Goal: Information Seeking & Learning: Learn about a topic

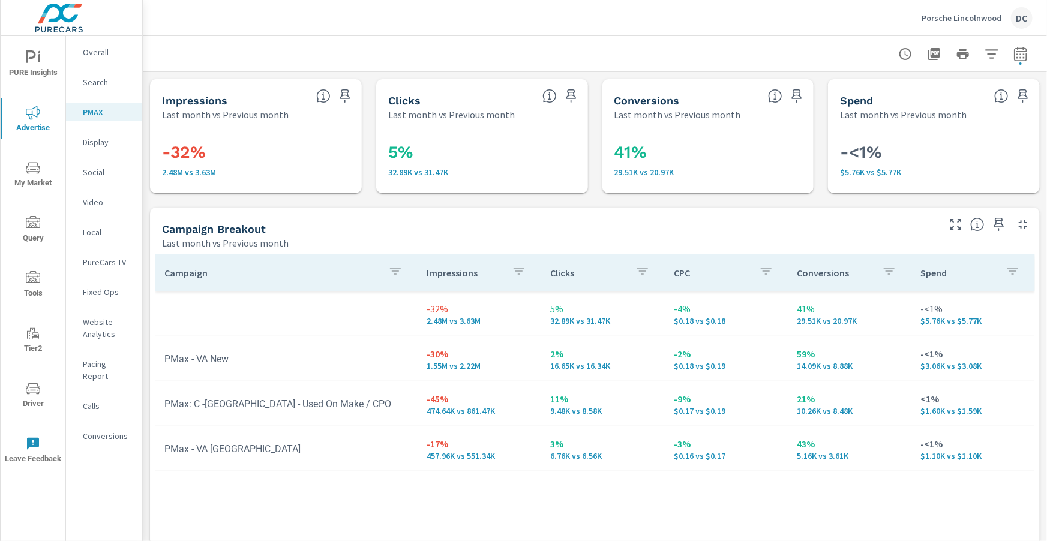
click at [104, 58] on div "Overall" at bounding box center [104, 52] width 76 height 18
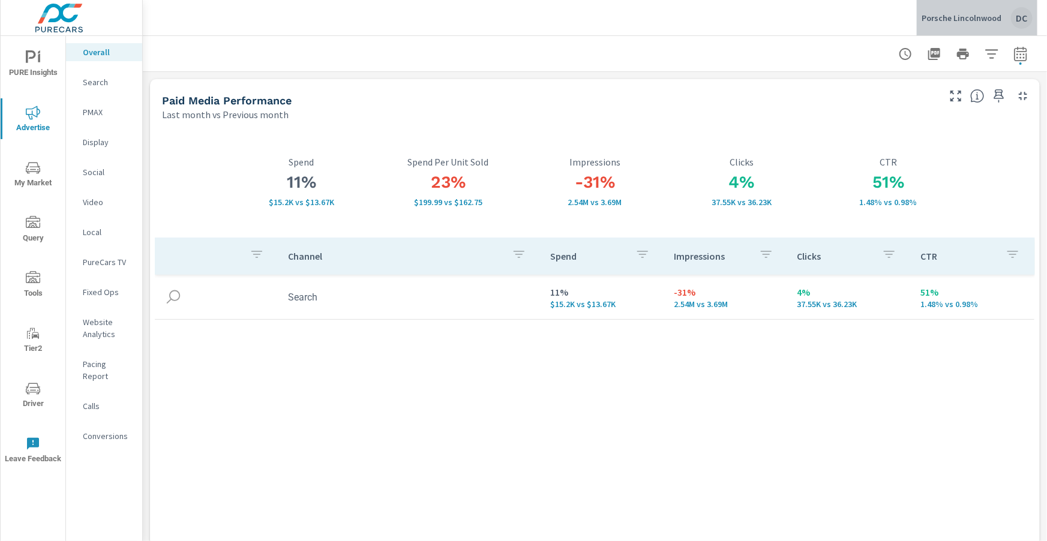
click at [996, 19] on p "Porsche Lincolnwood" at bounding box center [961, 18] width 80 height 11
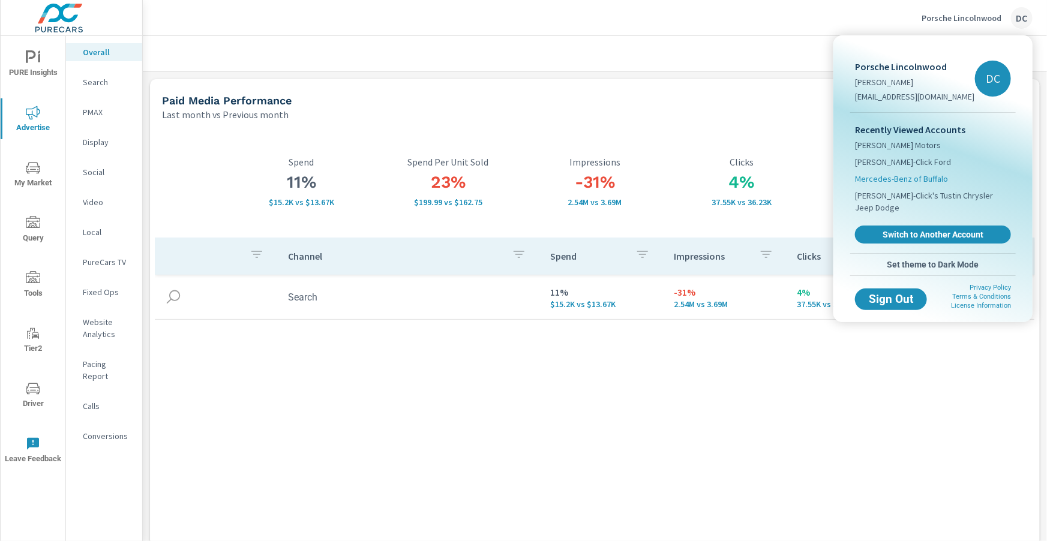
click at [925, 174] on span "Mercedes-Benz of Buffalo" at bounding box center [901, 179] width 93 height 12
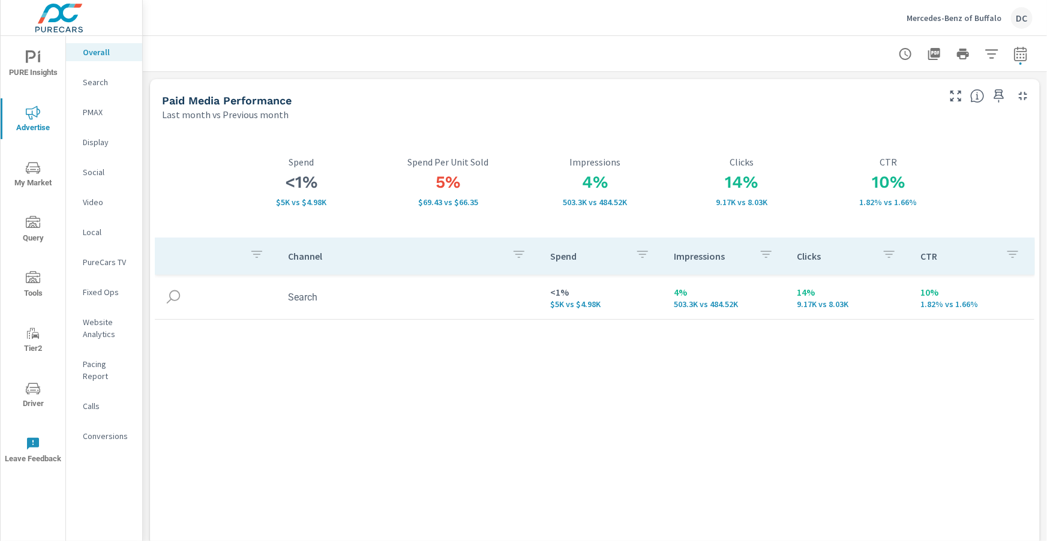
click at [965, 24] on div "Mercedes-Benz of [GEOGRAPHIC_DATA]" at bounding box center [969, 18] width 126 height 22
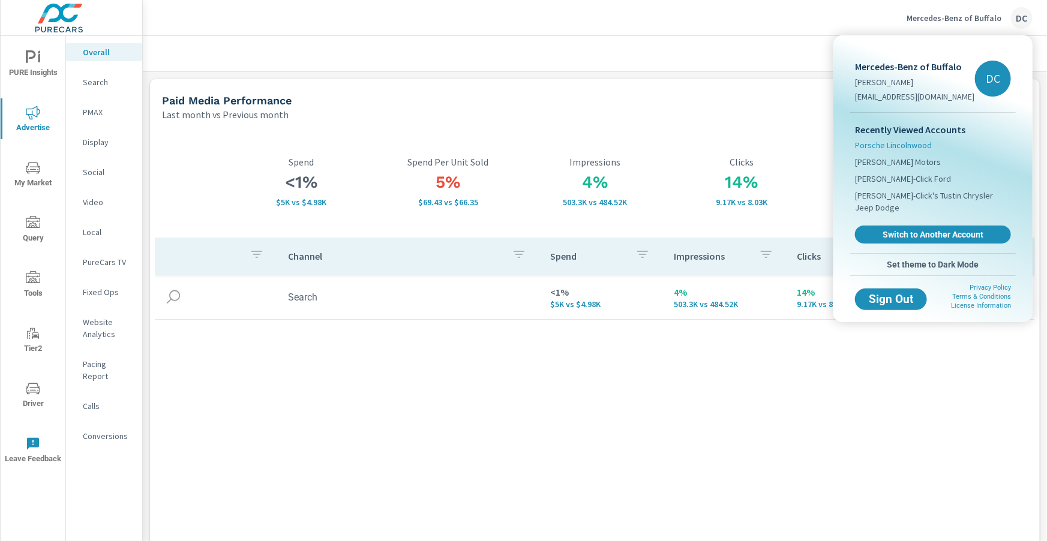
click at [917, 143] on span "Porsche Lincolnwood" at bounding box center [893, 145] width 77 height 12
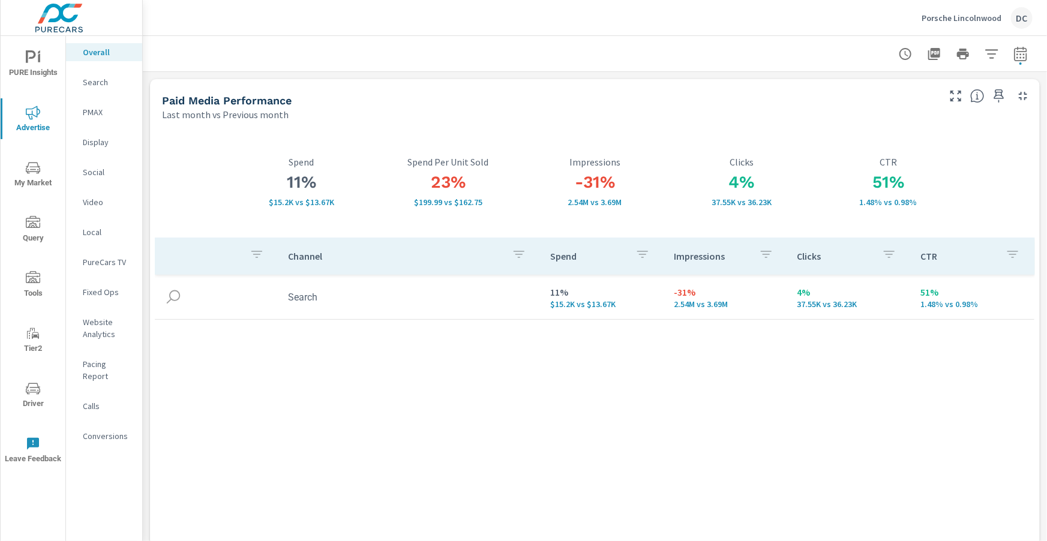
click at [37, 61] on icon "nav menu" at bounding box center [33, 57] width 14 height 14
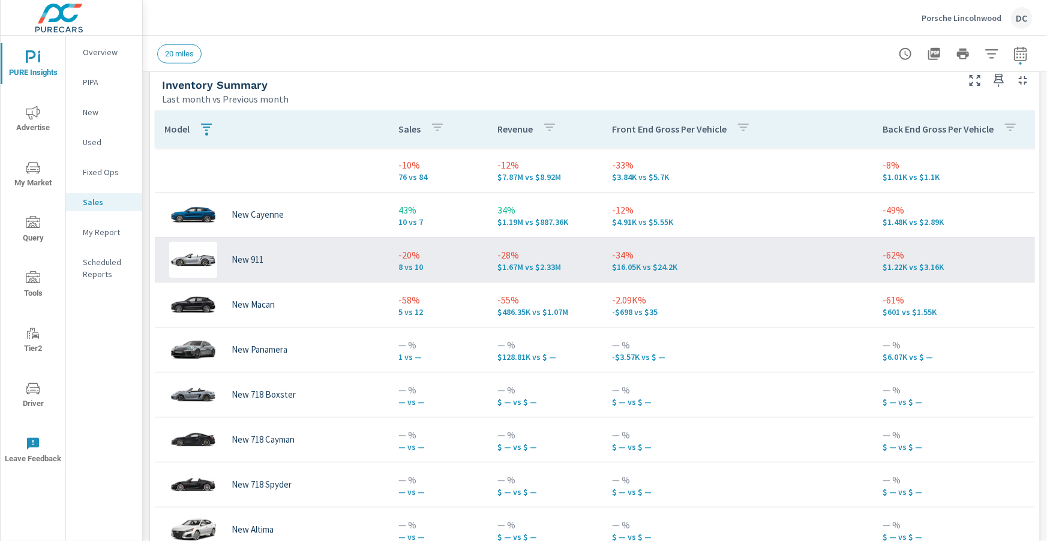
scroll to position [540, 0]
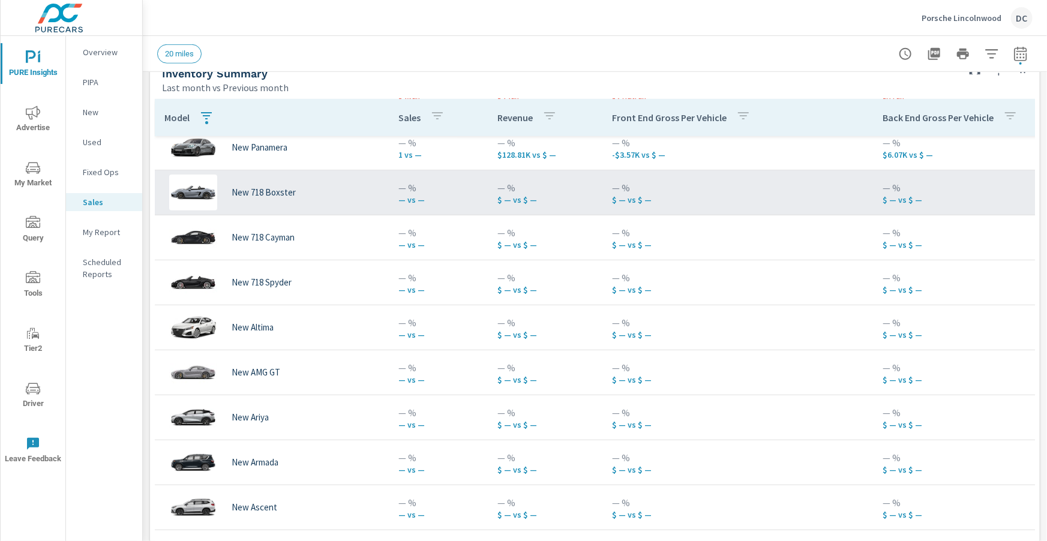
scroll to position [362, 0]
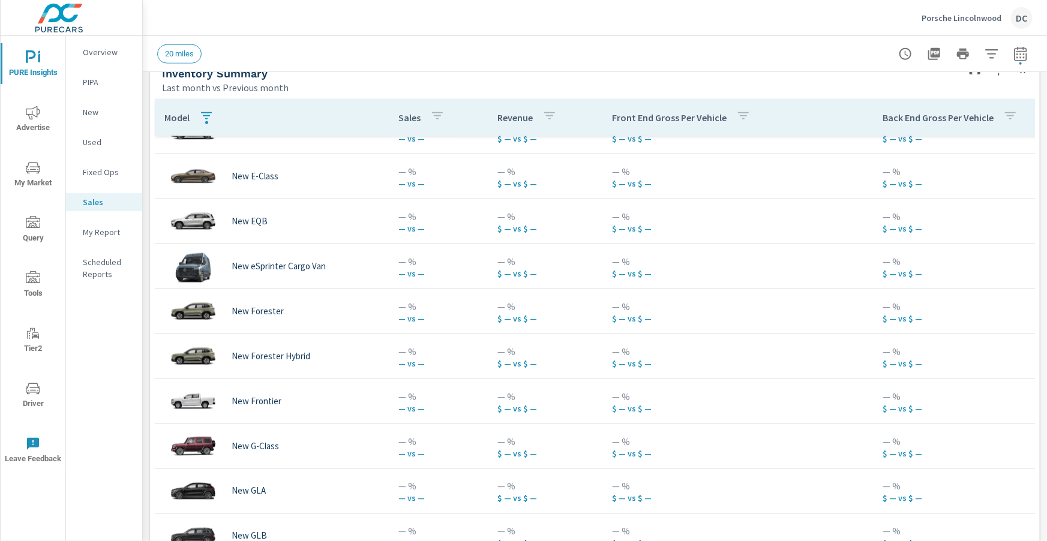
scroll to position [794, 0]
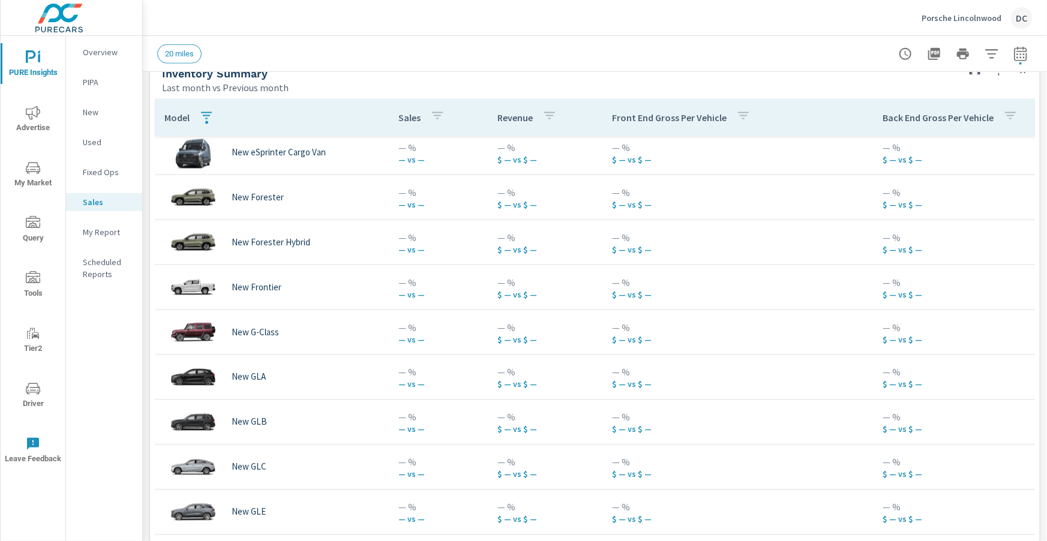
scroll to position [4, 0]
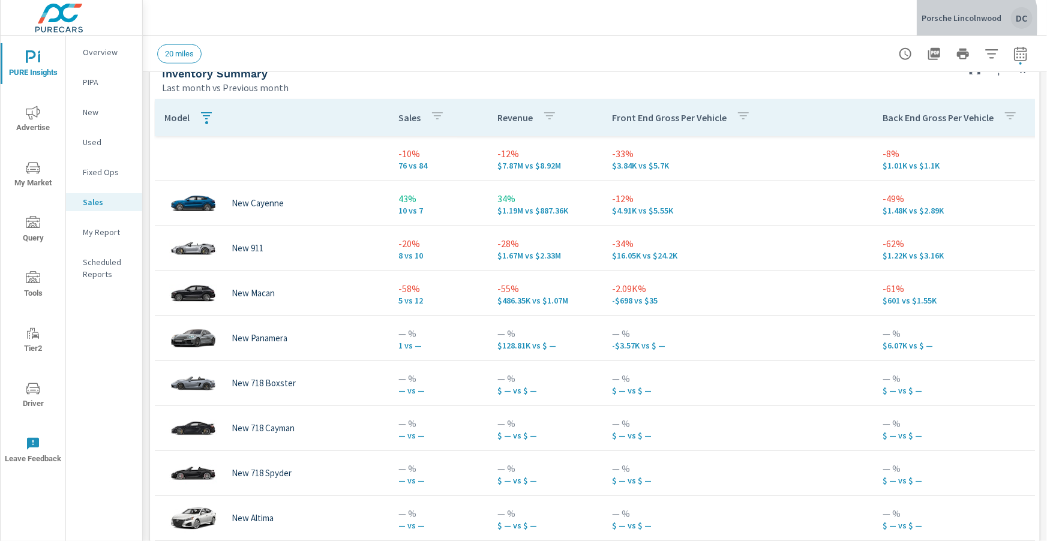
click at [968, 20] on p "Porsche Lincolnwood" at bounding box center [961, 18] width 80 height 11
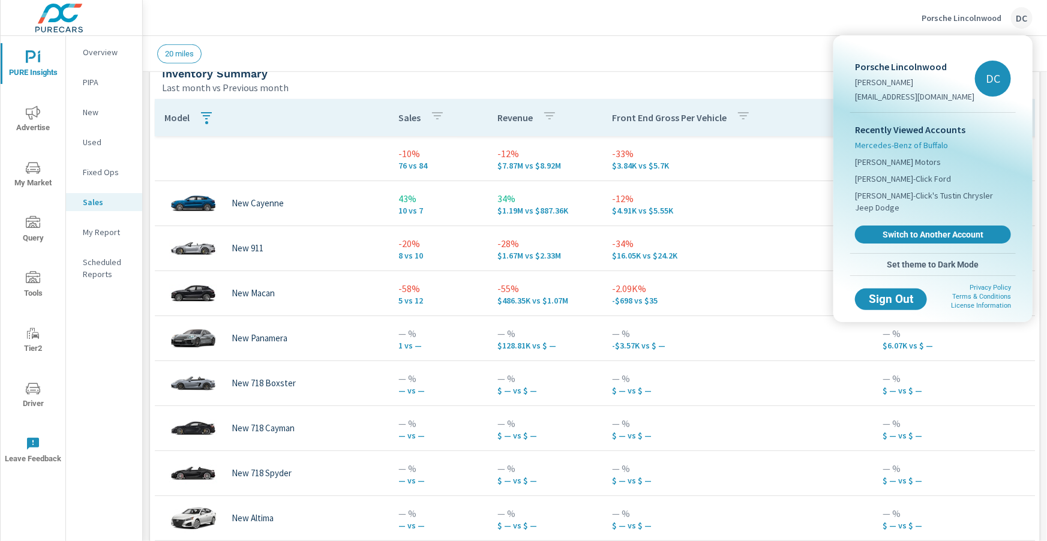
click at [903, 146] on span "Mercedes-Benz of Buffalo" at bounding box center [901, 145] width 93 height 12
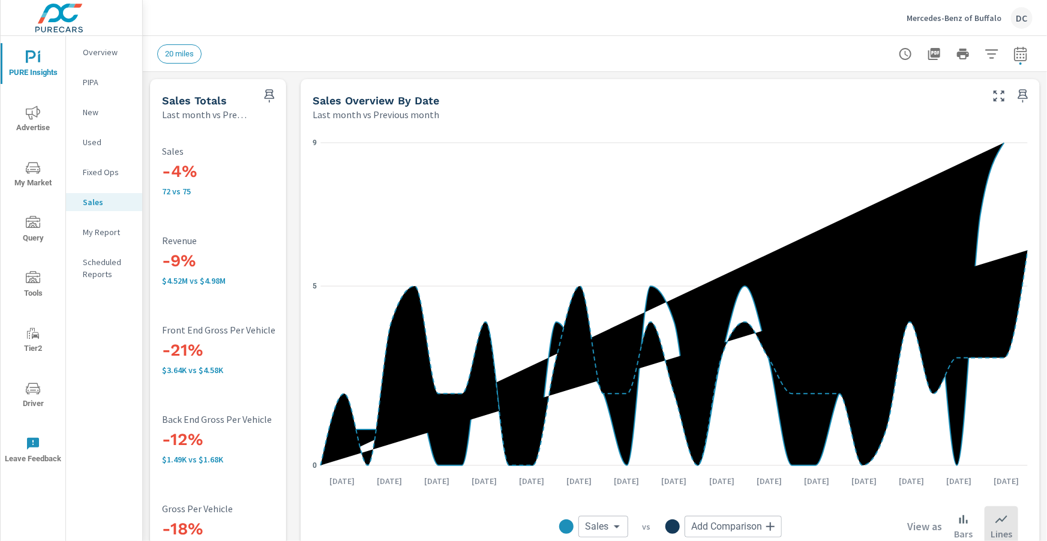
click at [38, 107] on icon "nav menu" at bounding box center [33, 113] width 14 height 14
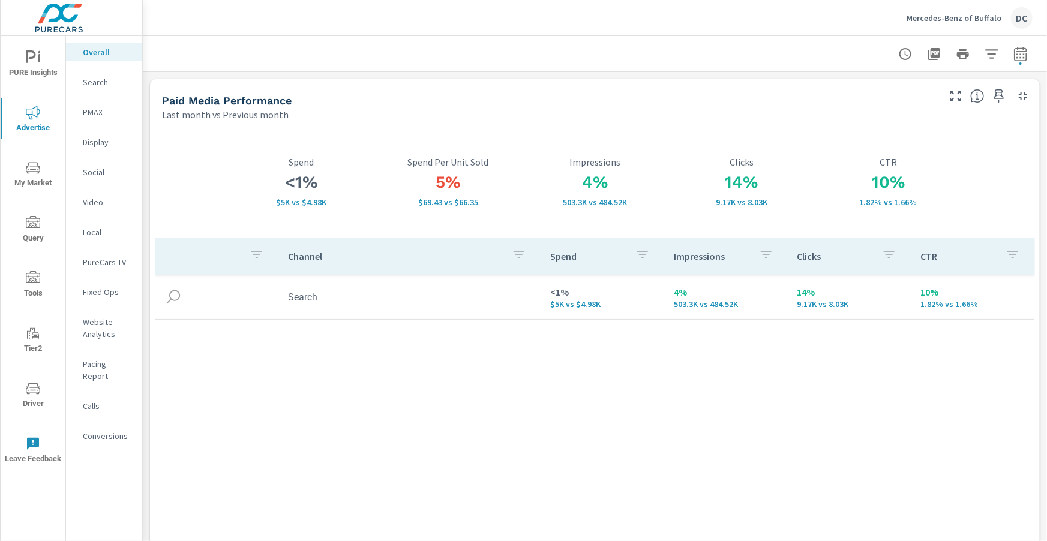
click at [99, 86] on p "Search" at bounding box center [108, 82] width 50 height 12
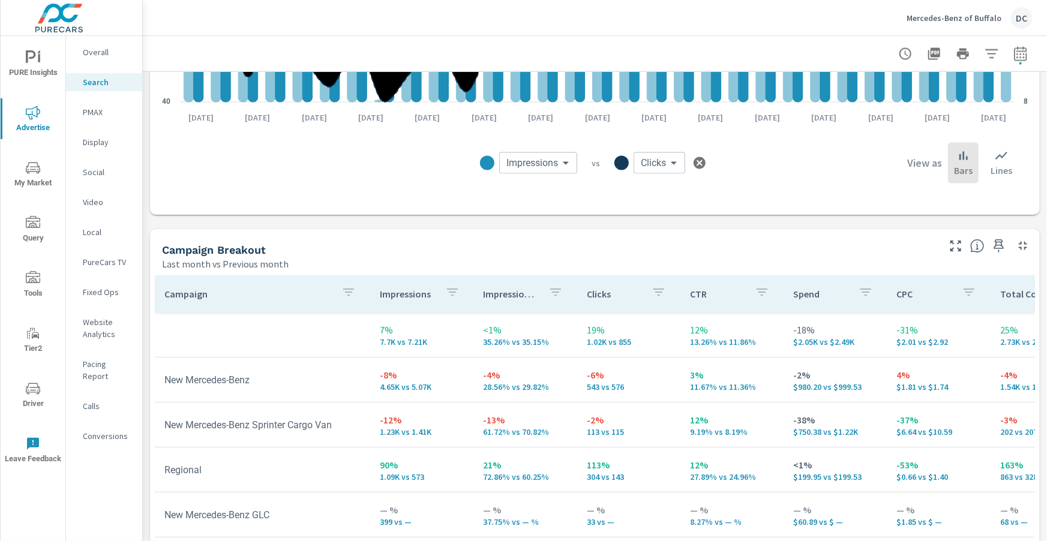
scroll to position [1000, 0]
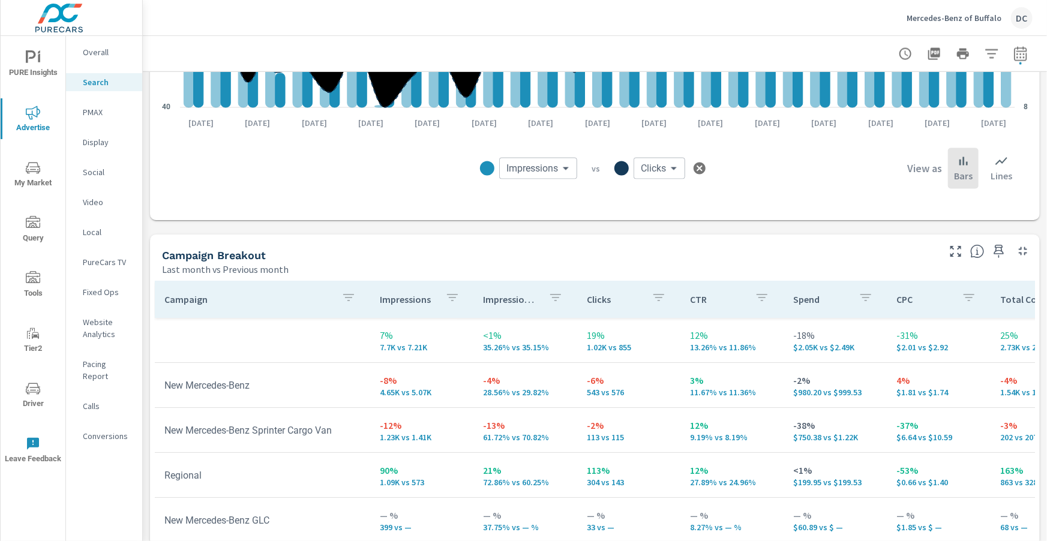
click at [106, 112] on p "PMAX" at bounding box center [108, 112] width 50 height 12
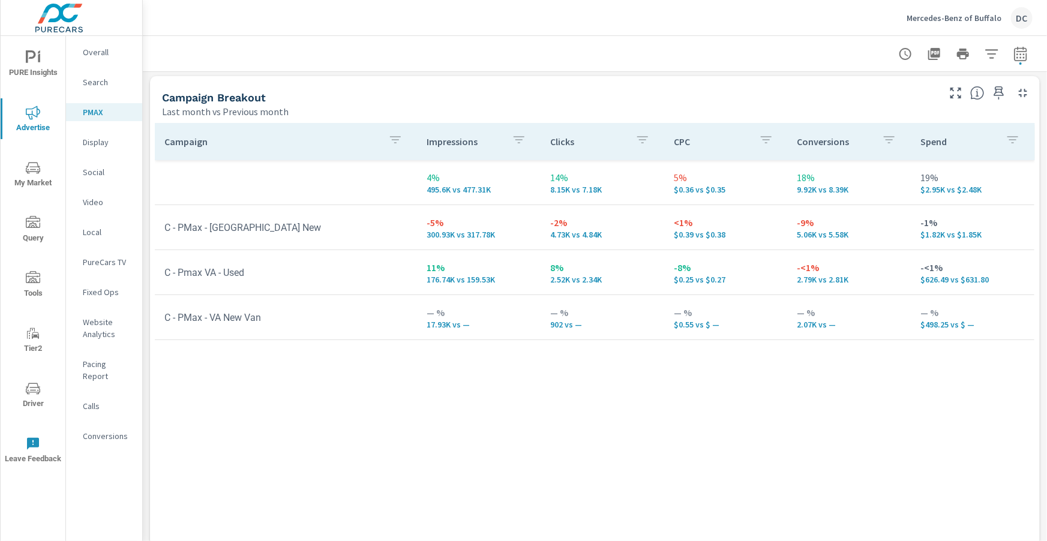
scroll to position [173, 0]
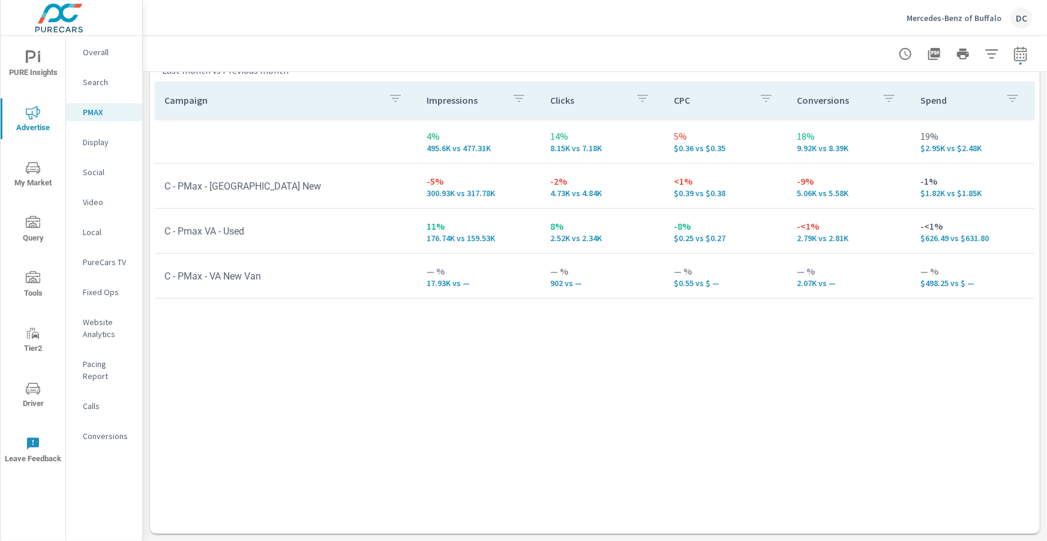
click at [97, 53] on p "Overall" at bounding box center [108, 52] width 50 height 12
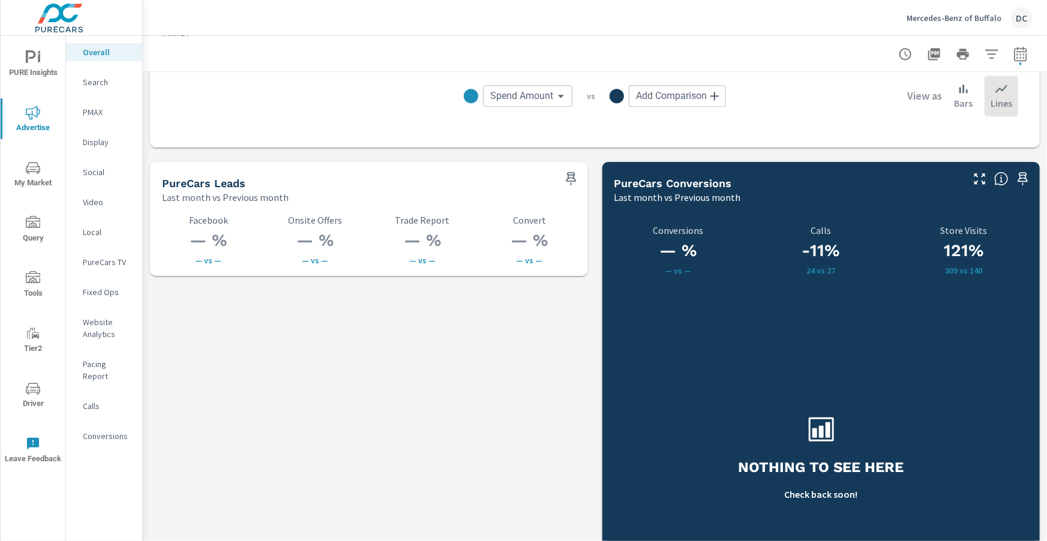
scroll to position [1713, 0]
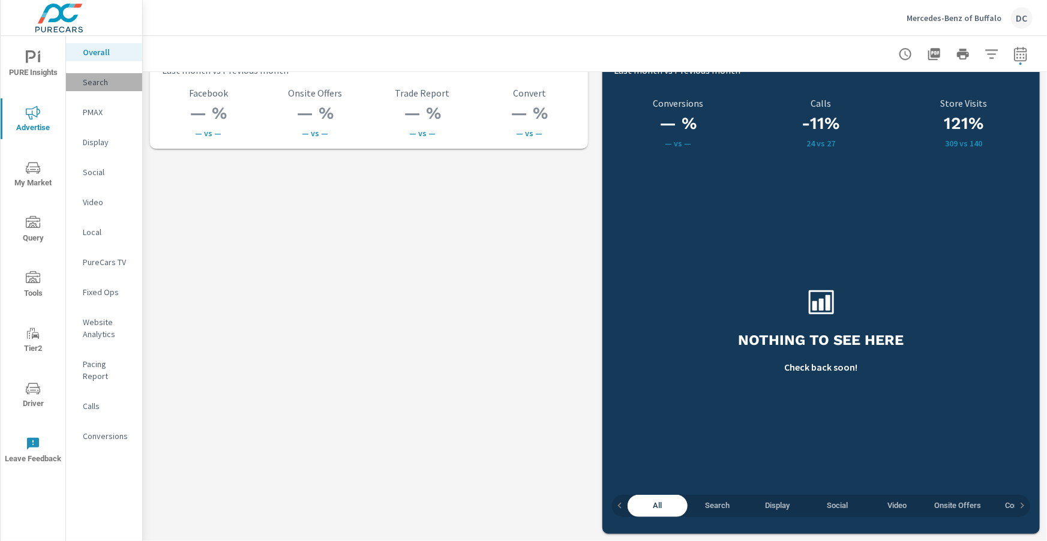
click at [108, 84] on p "Search" at bounding box center [108, 82] width 50 height 12
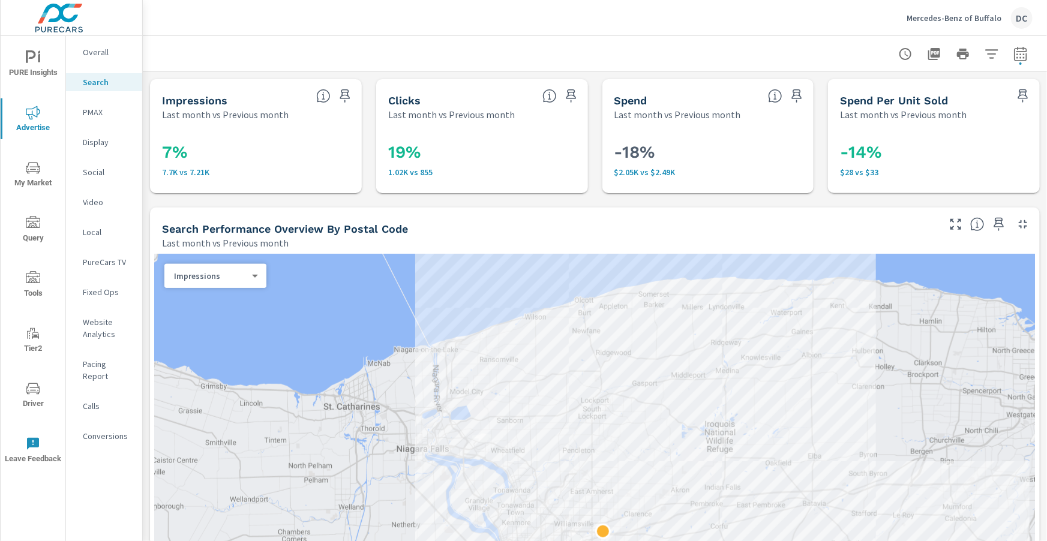
click at [106, 55] on p "Overall" at bounding box center [108, 52] width 50 height 12
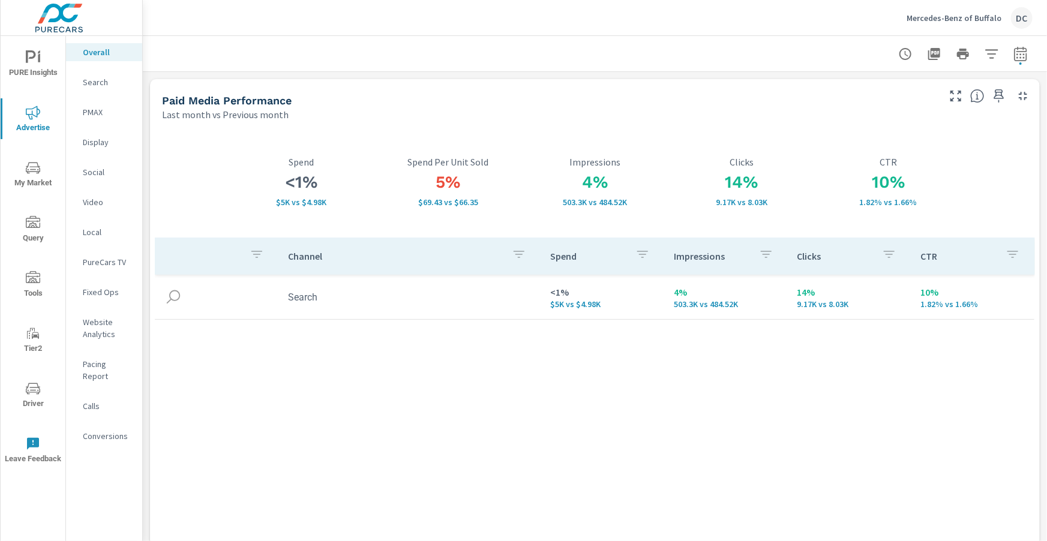
click at [91, 85] on p "Search" at bounding box center [108, 82] width 50 height 12
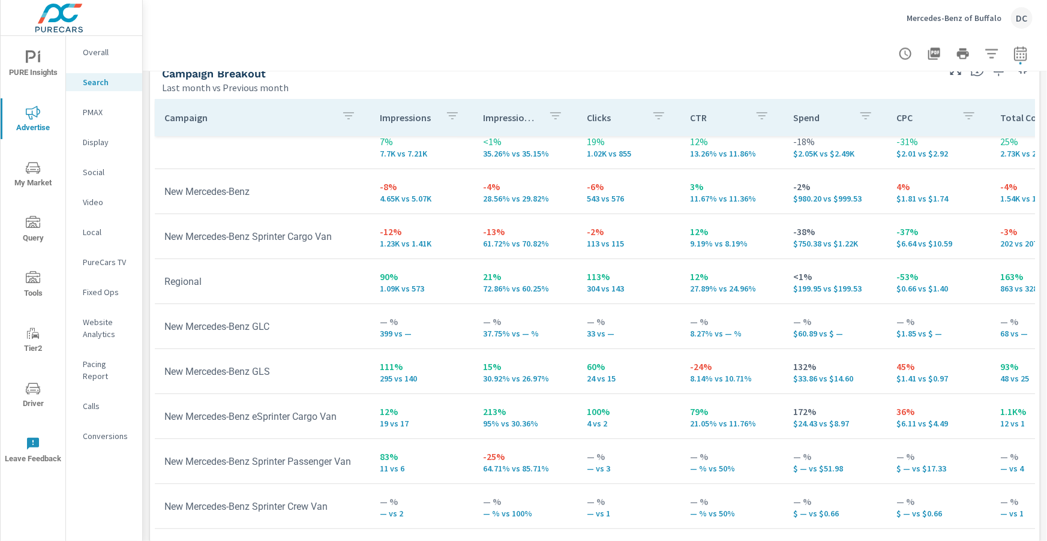
scroll to position [1200, 0]
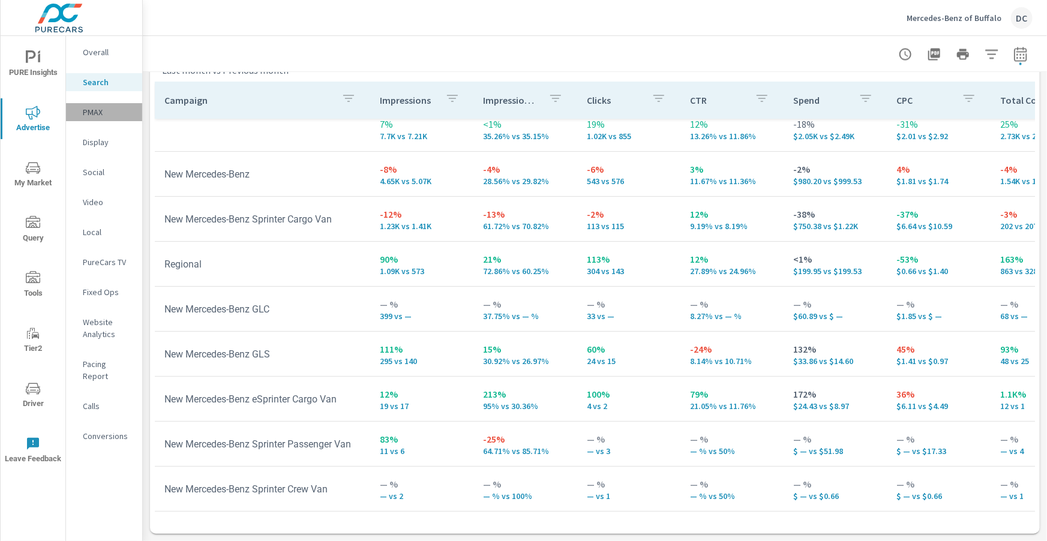
click at [96, 115] on p "PMAX" at bounding box center [108, 112] width 50 height 12
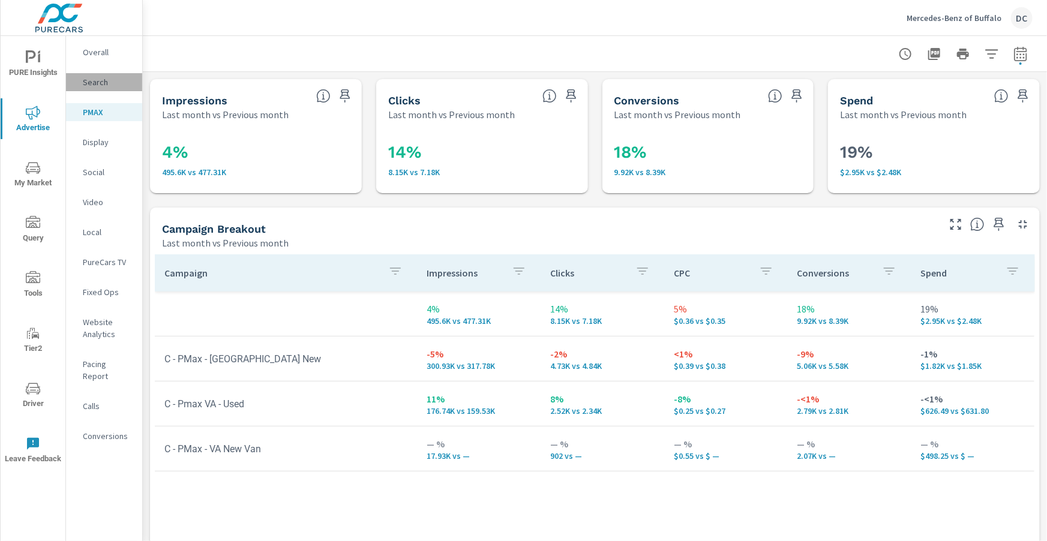
click at [103, 87] on p "Search" at bounding box center [108, 82] width 50 height 12
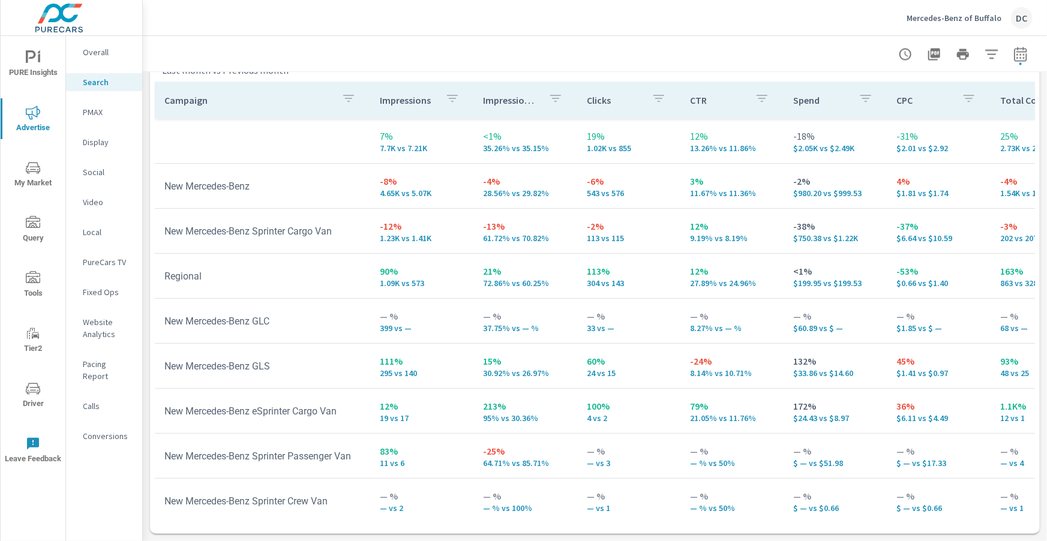
click at [87, 114] on p "PMAX" at bounding box center [108, 112] width 50 height 12
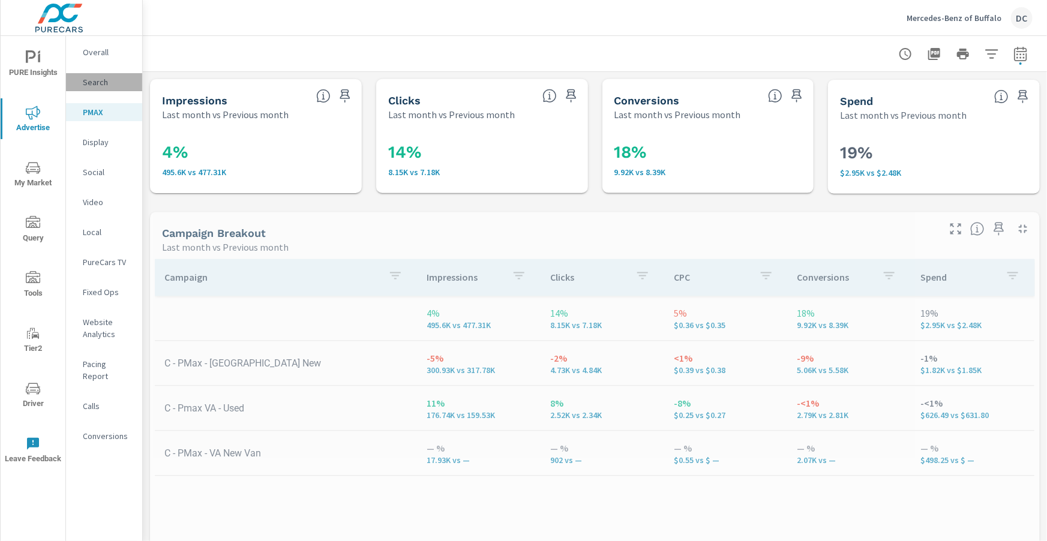
click at [100, 86] on p "Search" at bounding box center [108, 82] width 50 height 12
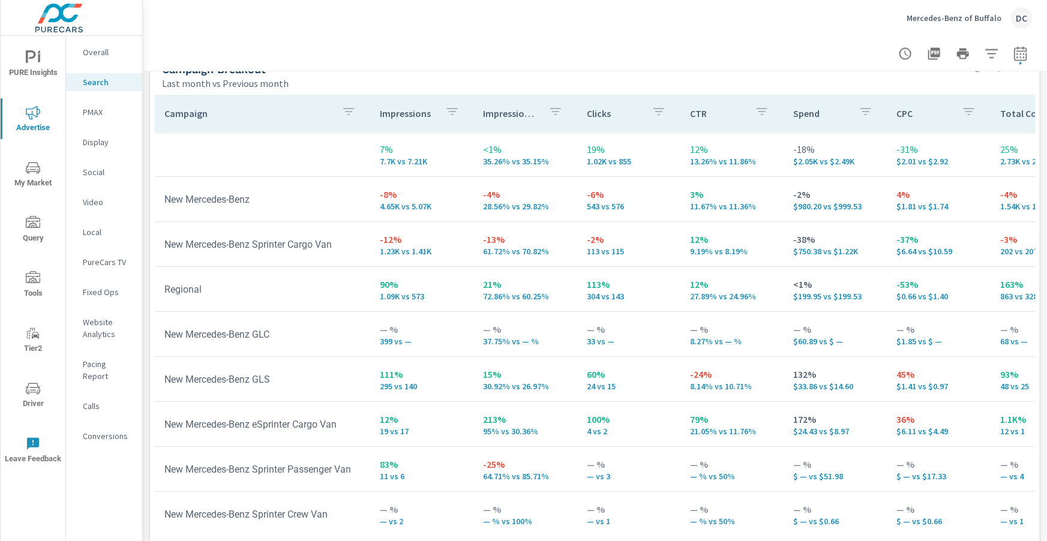
scroll to position [1200, 0]
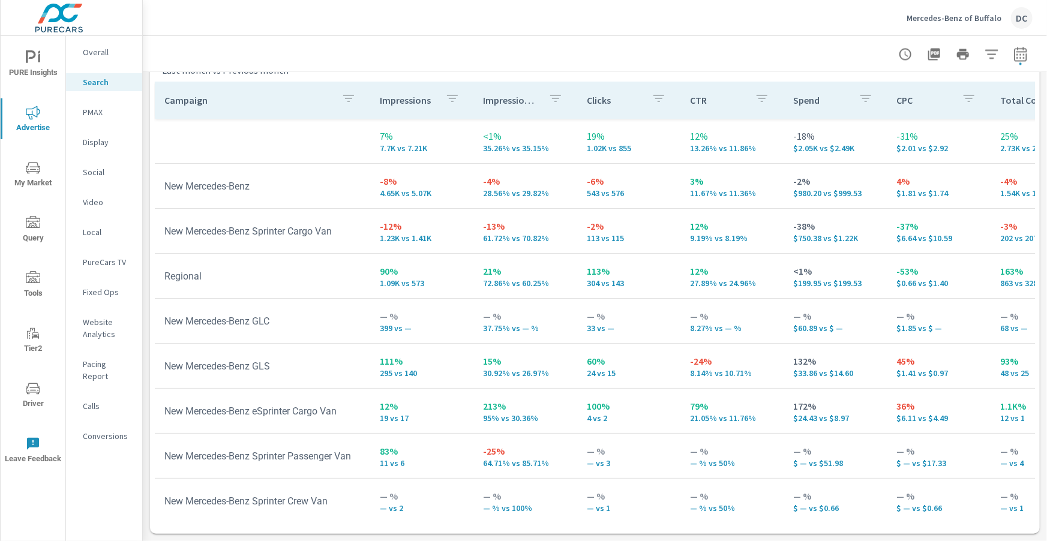
click at [94, 115] on p "PMAX" at bounding box center [108, 112] width 50 height 12
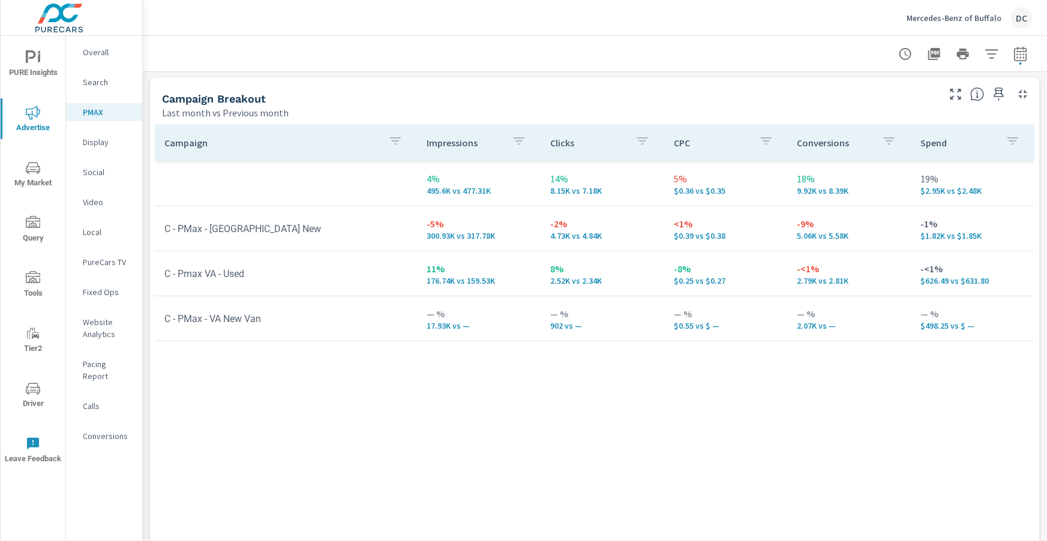
scroll to position [131, 0]
drag, startPoint x: 425, startPoint y: 327, endPoint x: 466, endPoint y: 323, distance: 41.5
click at [466, 323] on td "— % 17.93K vs —" at bounding box center [479, 317] width 124 height 43
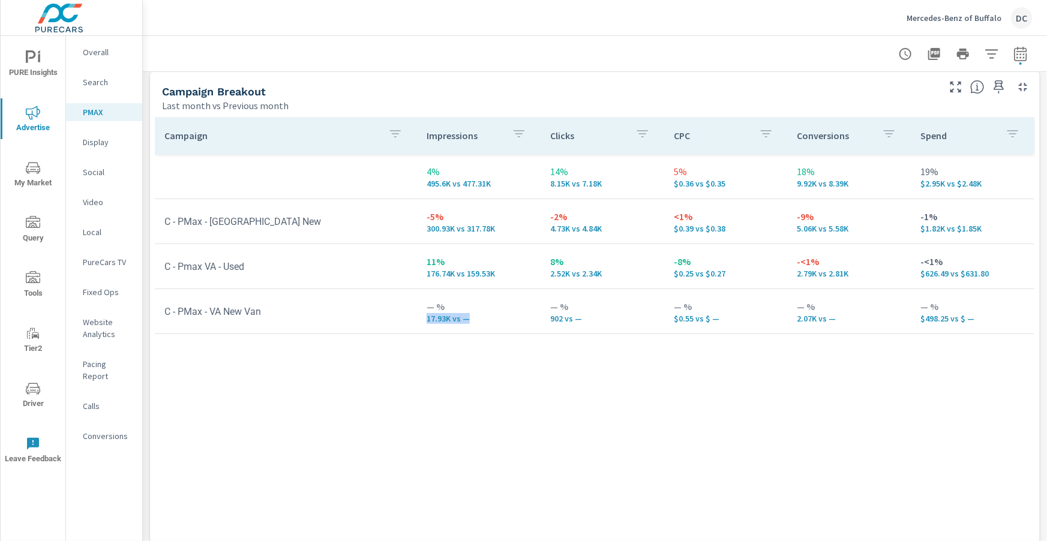
click at [95, 86] on p "Search" at bounding box center [108, 82] width 50 height 12
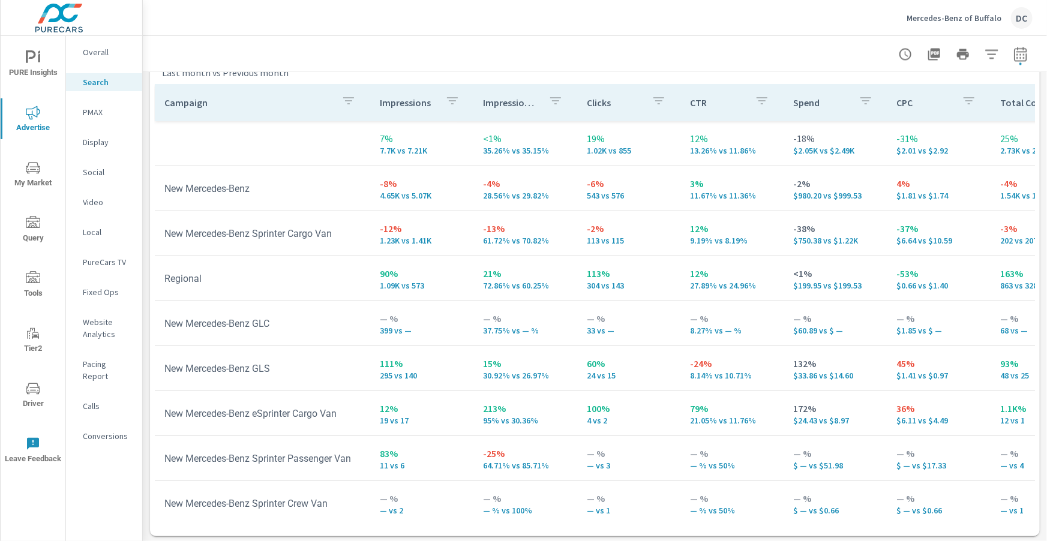
scroll to position [1200, 0]
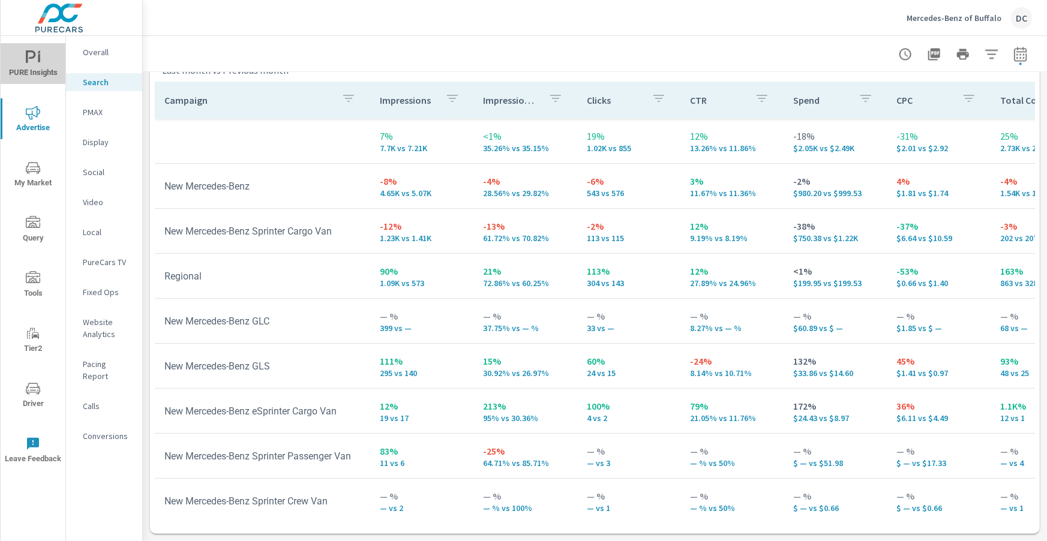
click at [36, 58] on icon "nav menu" at bounding box center [33, 57] width 14 height 14
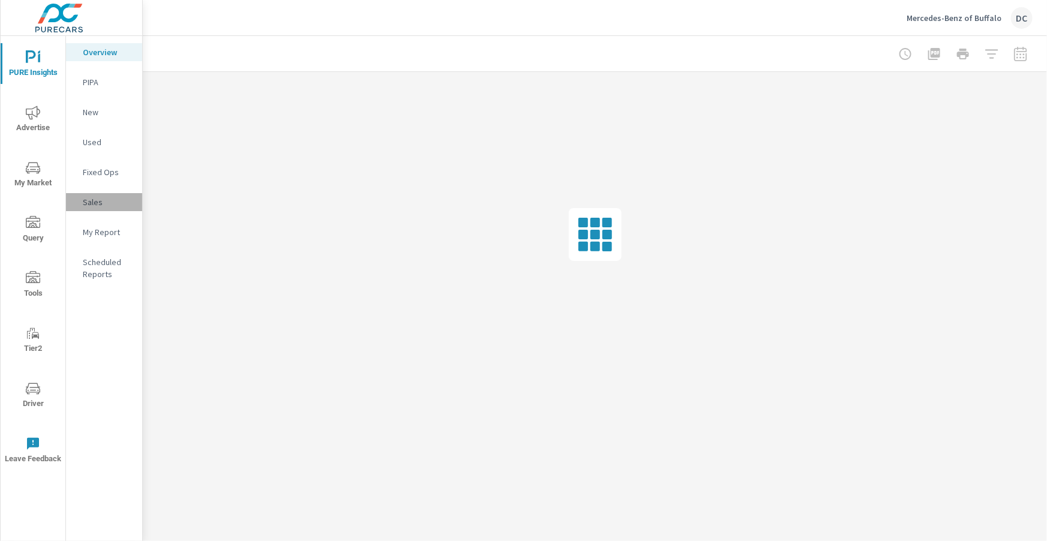
click at [100, 197] on p "Sales" at bounding box center [108, 202] width 50 height 12
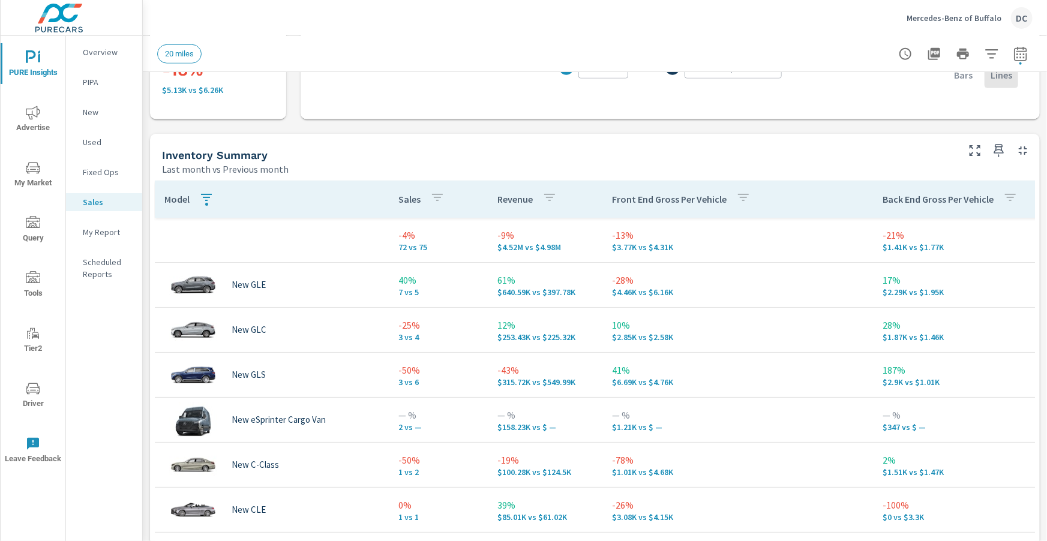
scroll to position [543, 0]
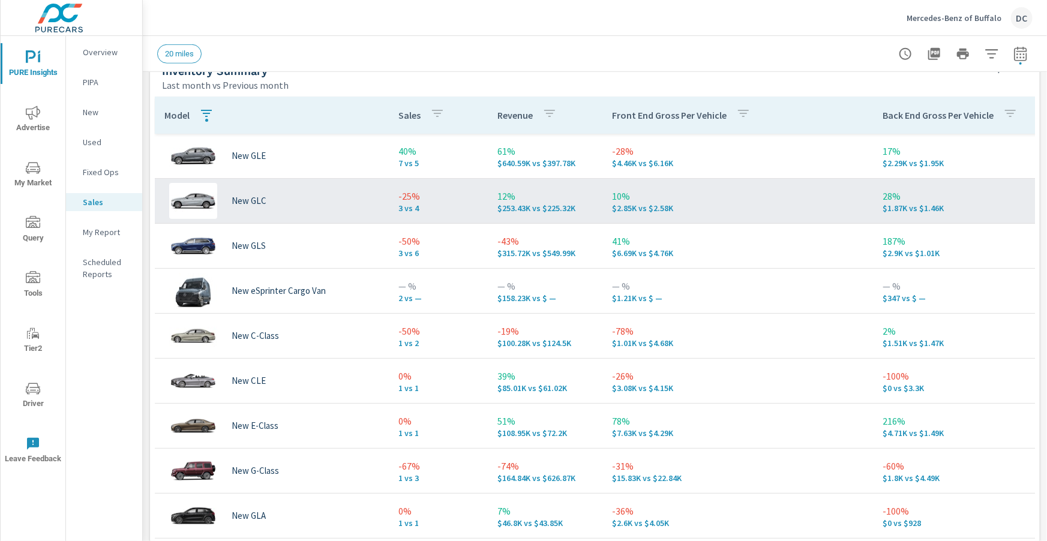
scroll to position [83, 0]
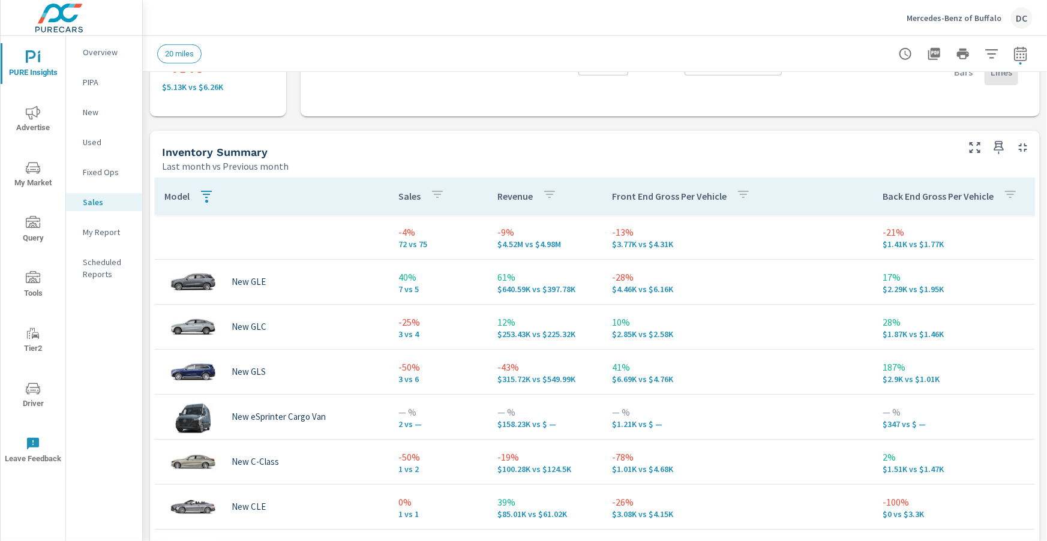
scroll to position [453, 0]
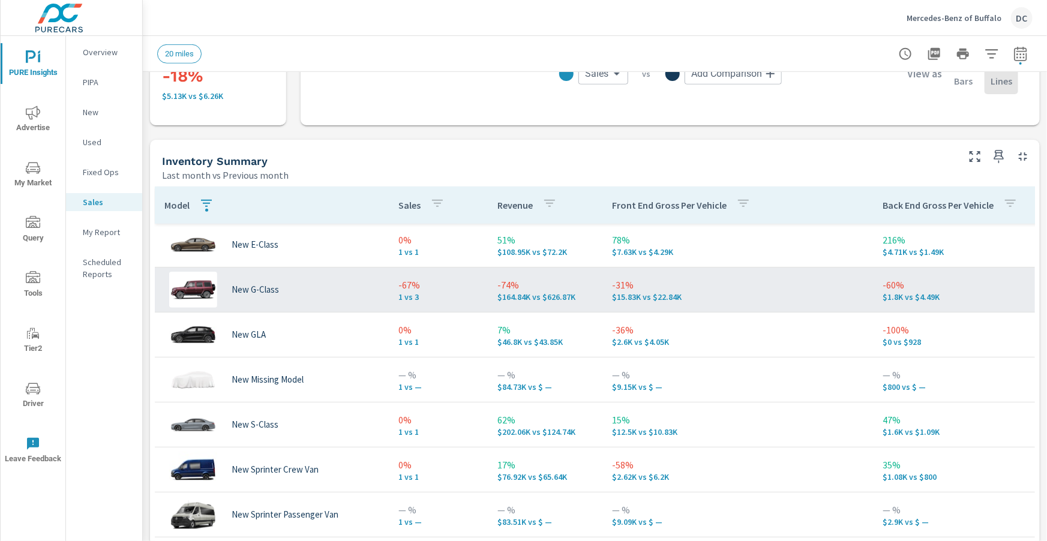
scroll to position [216, 0]
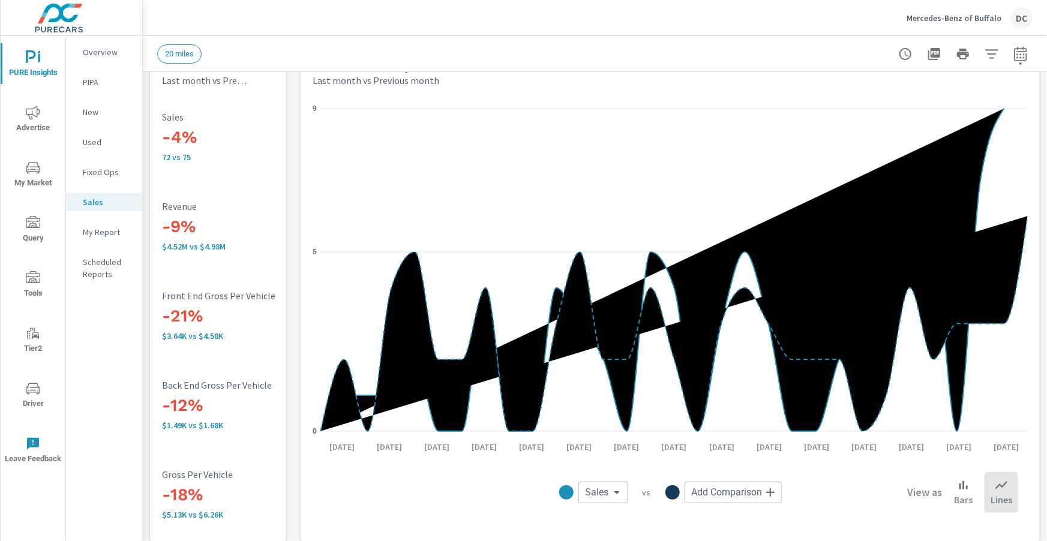
scroll to position [2, 0]
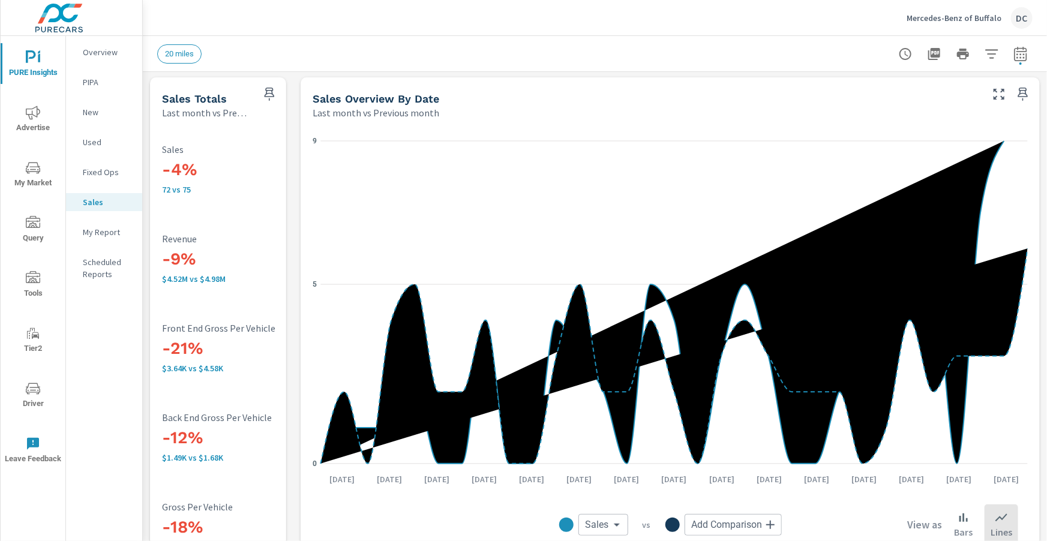
click at [86, 110] on p "New" at bounding box center [108, 112] width 50 height 12
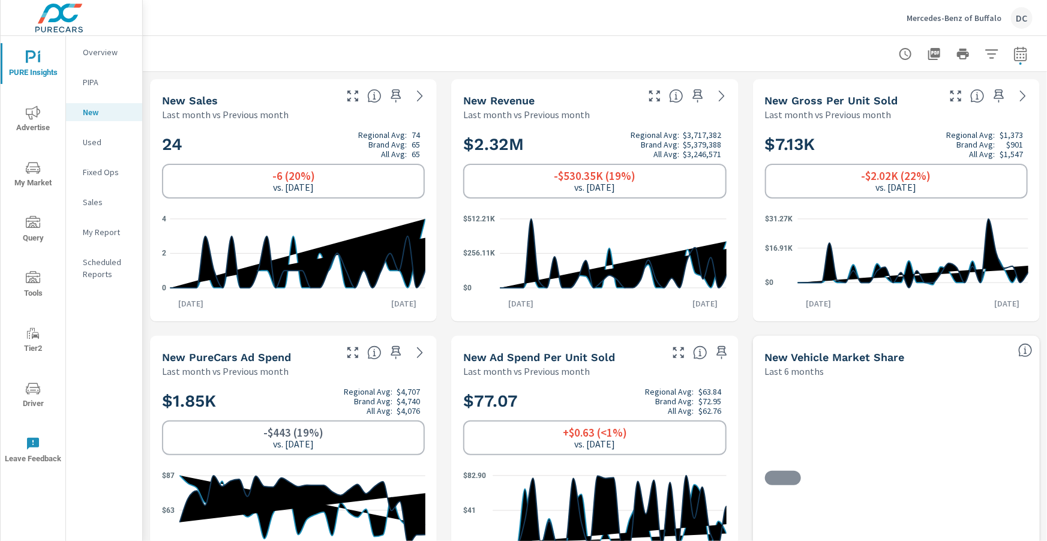
click at [97, 142] on p "Used" at bounding box center [108, 142] width 50 height 12
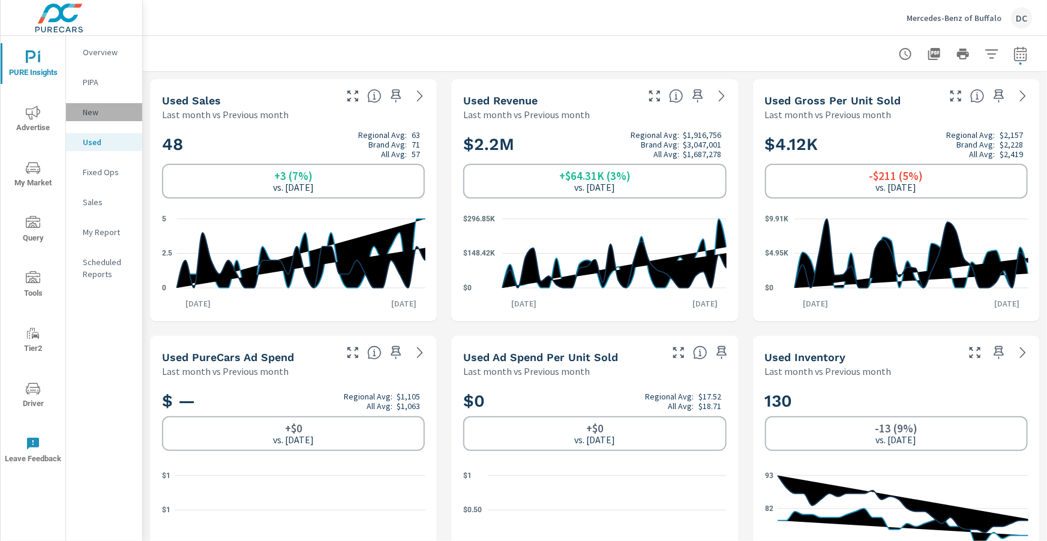
click at [102, 116] on p "New" at bounding box center [108, 112] width 50 height 12
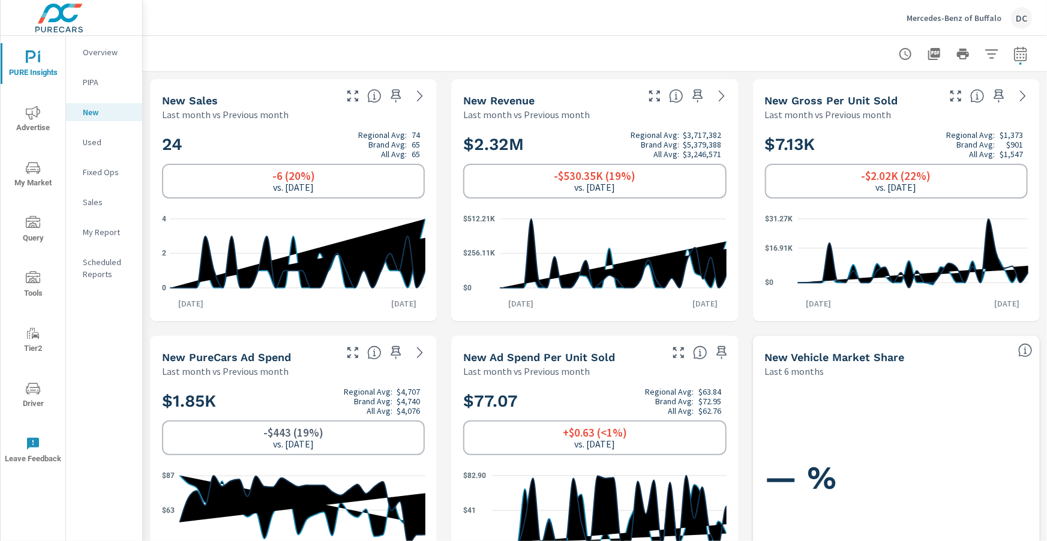
click at [98, 207] on p "Sales" at bounding box center [108, 202] width 50 height 12
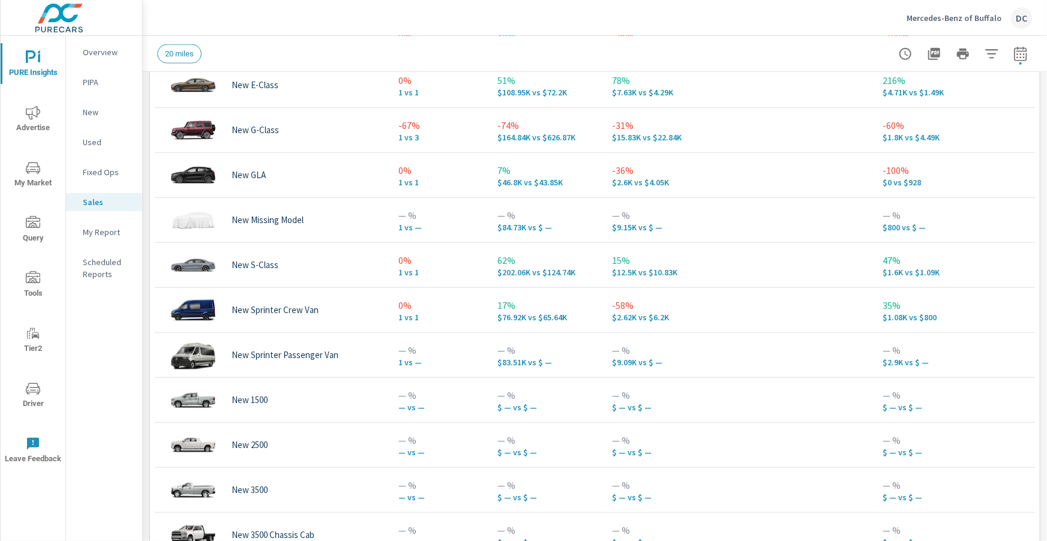
scroll to position [815, 0]
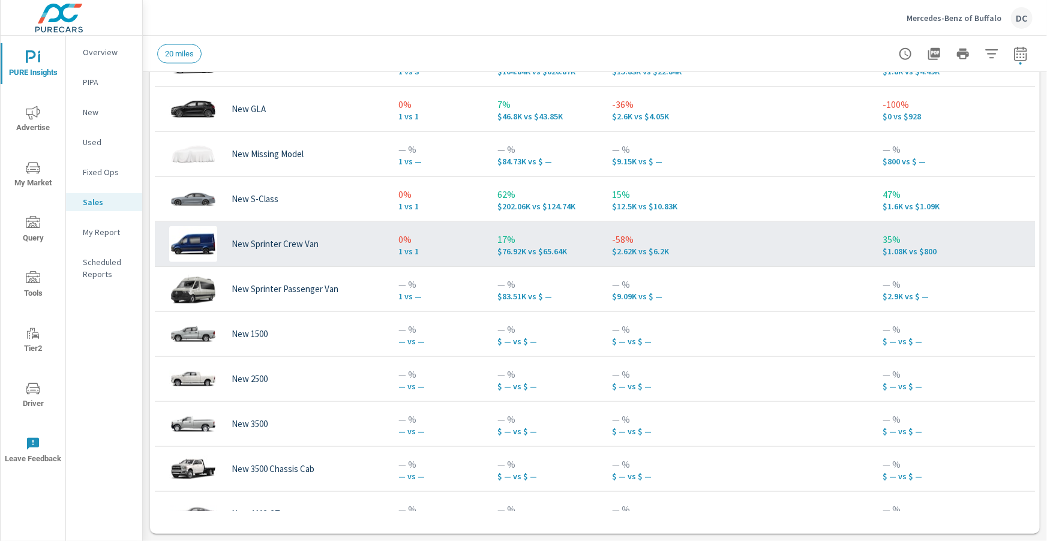
scroll to position [30, 0]
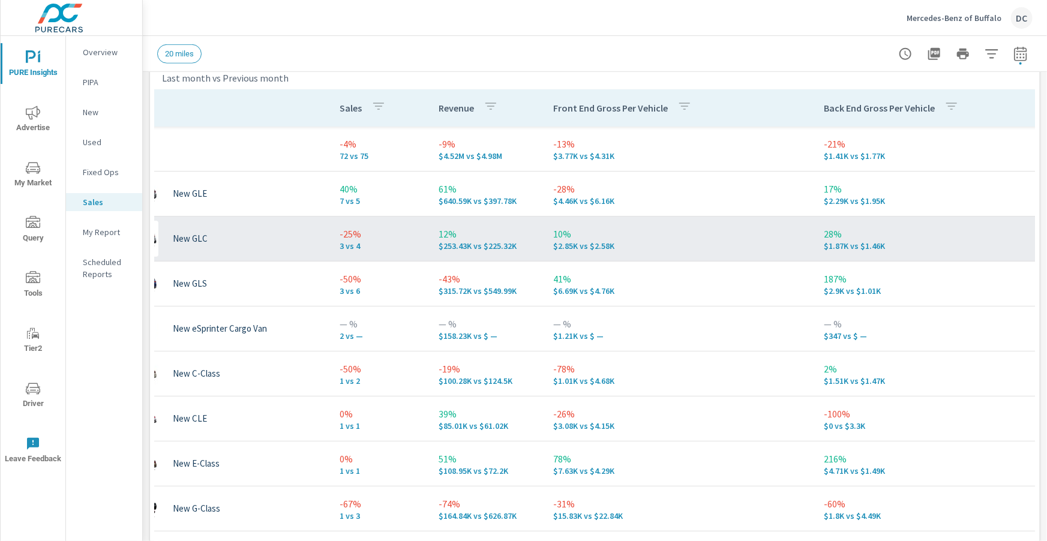
scroll to position [0, 66]
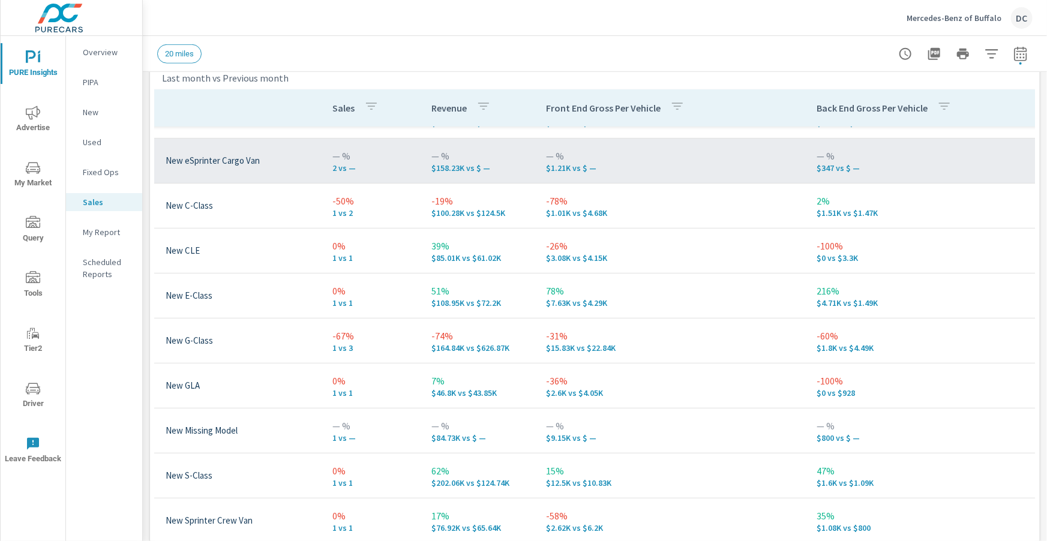
scroll to position [195, 66]
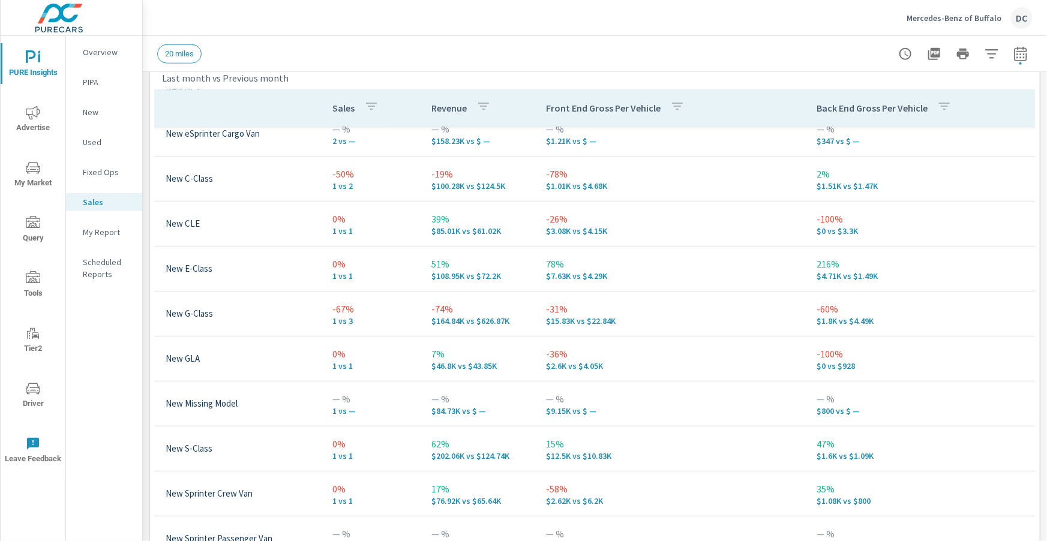
click at [41, 107] on span "Advertise" at bounding box center [33, 120] width 58 height 29
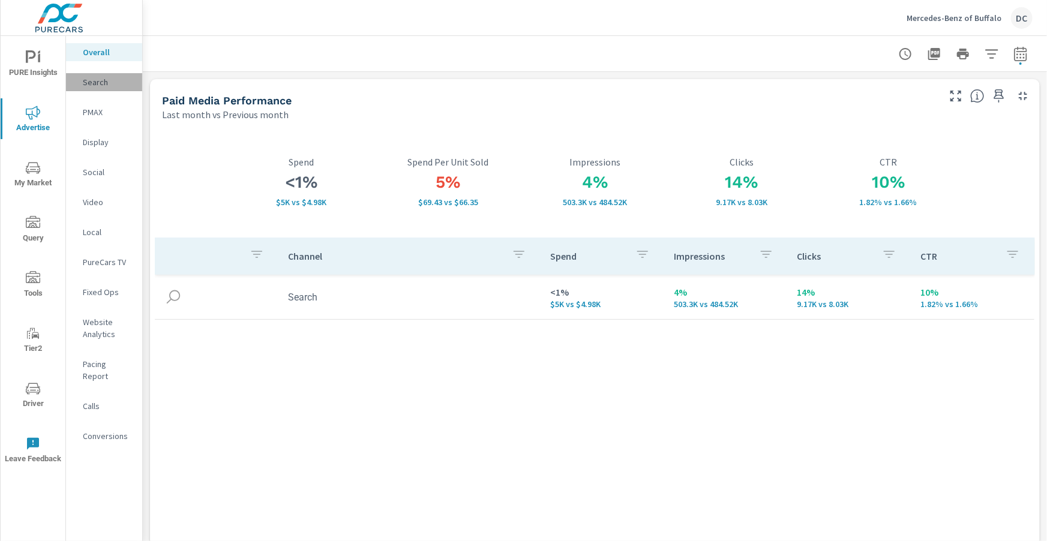
click at [106, 87] on p "Search" at bounding box center [108, 82] width 50 height 12
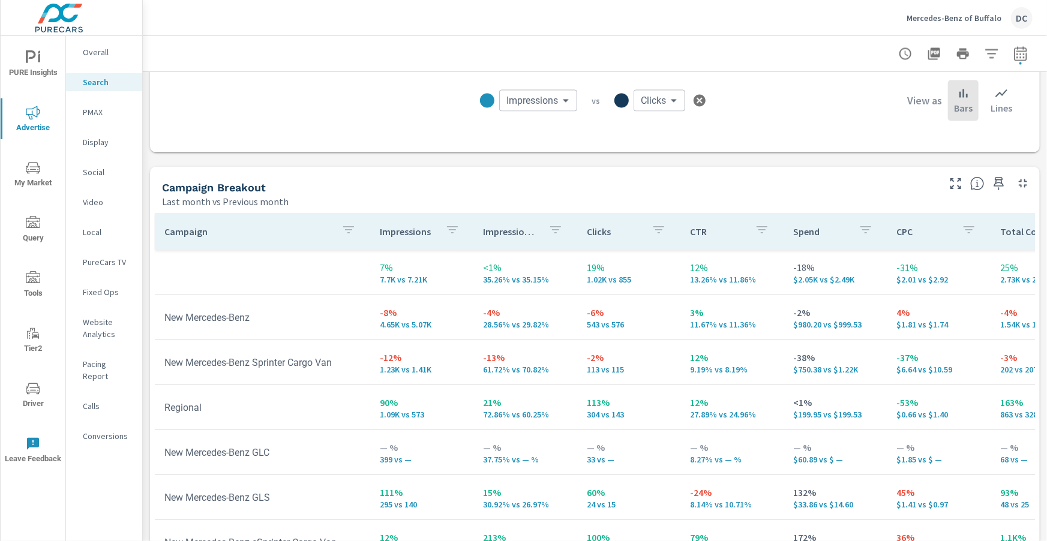
scroll to position [1056, 0]
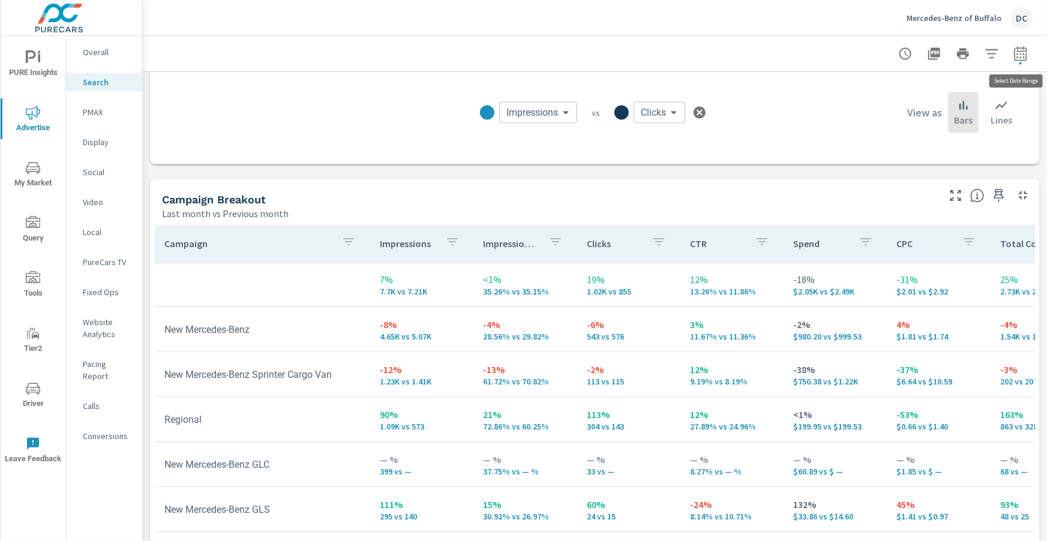
click at [1025, 57] on icon "button" at bounding box center [1020, 54] width 14 height 14
select select "Last month"
select select "Previous month"
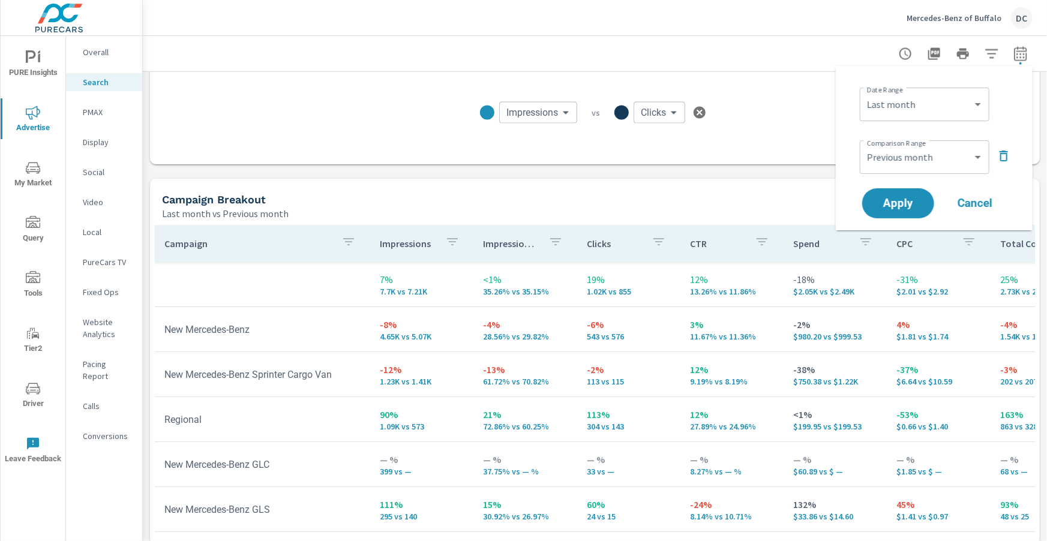
click at [1001, 162] on icon "button" at bounding box center [1003, 156] width 14 height 14
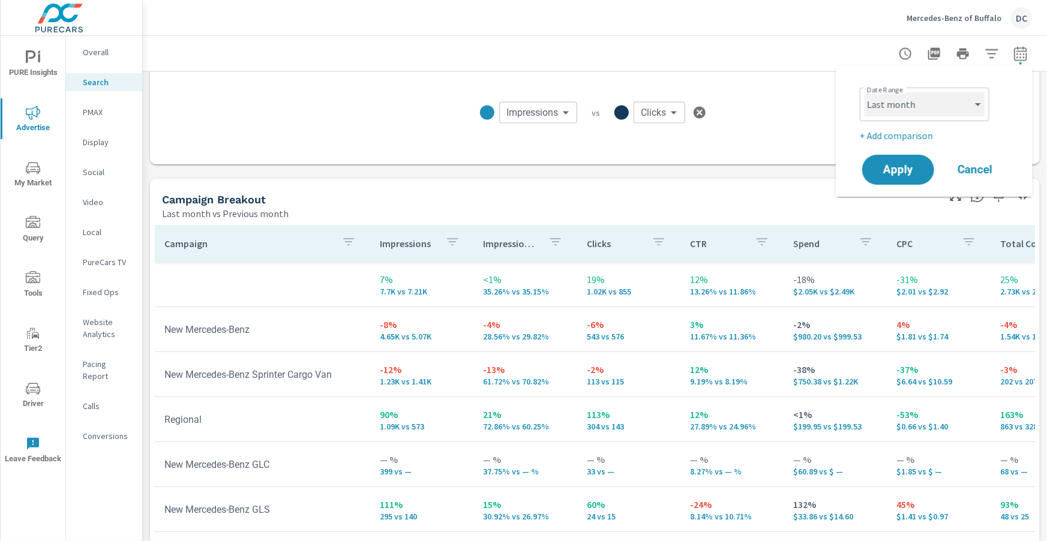
click at [963, 104] on select "Custom [DATE] Last week Last 7 days Last 14 days Last 30 days Last 45 days Last…" at bounding box center [924, 104] width 120 height 24
click at [864, 92] on select "Custom [DATE] Last week Last 7 days Last 14 days Last 30 days Last 45 days Last…" at bounding box center [924, 104] width 120 height 24
select select "Month to date"
click at [906, 164] on span "Apply" at bounding box center [898, 169] width 48 height 11
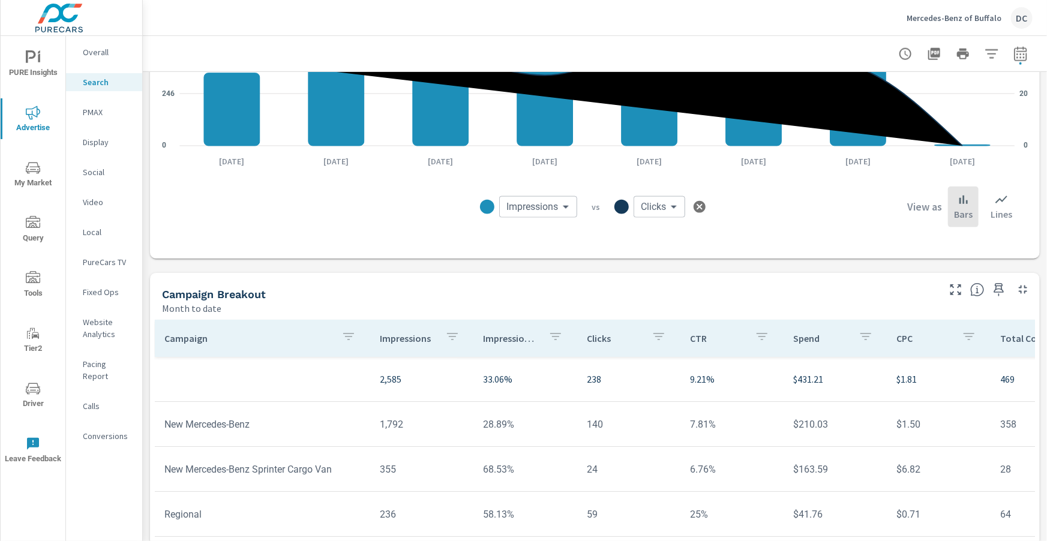
scroll to position [807, 0]
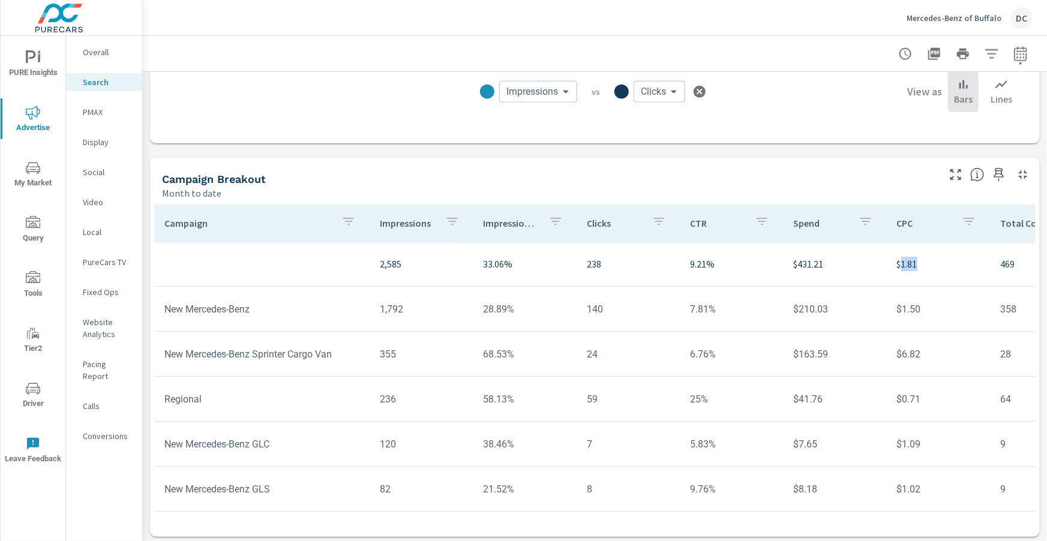
drag, startPoint x: 897, startPoint y: 265, endPoint x: 912, endPoint y: 266, distance: 14.4
click at [912, 266] on p "$1.81" at bounding box center [939, 264] width 84 height 14
click at [88, 116] on p "PMAX" at bounding box center [108, 112] width 50 height 12
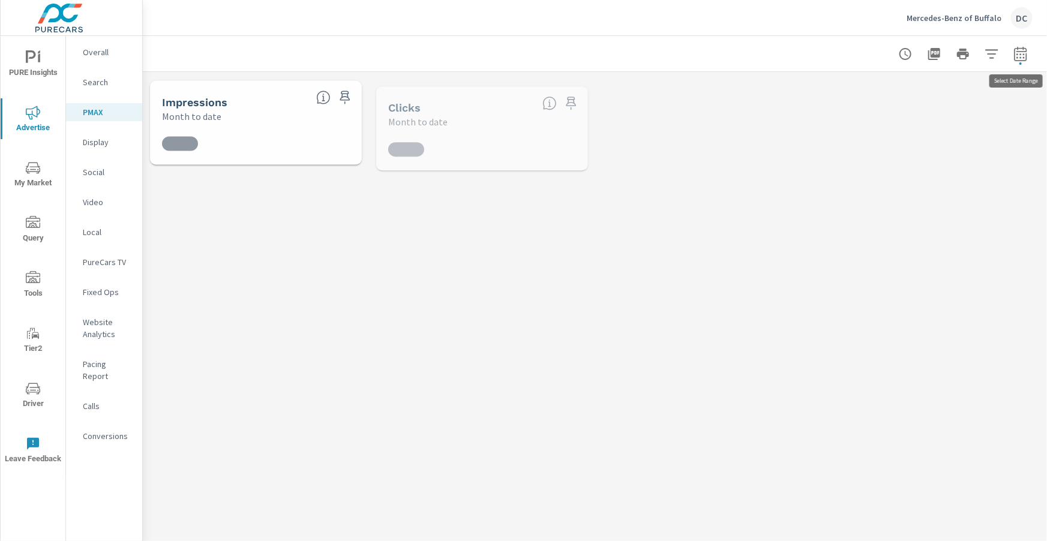
click at [1018, 55] on icon "button" at bounding box center [1020, 54] width 14 height 14
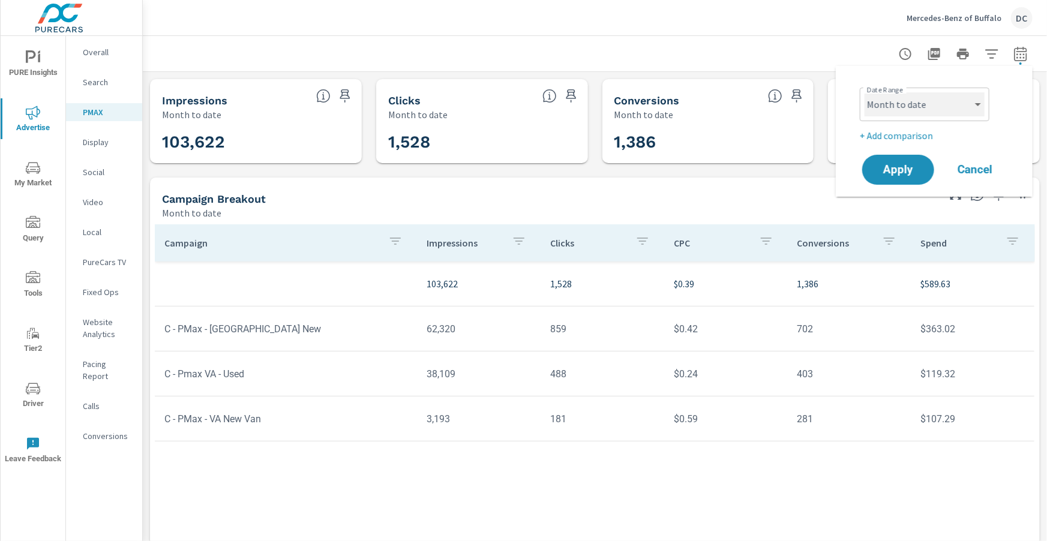
click at [968, 104] on select "Custom [DATE] Last week Last 7 days Last 14 days Last 30 days Last 45 days Last…" at bounding box center [924, 104] width 120 height 24
click at [864, 92] on select "Custom [DATE] Last week Last 7 days Last 14 days Last 30 days Last 45 days Last…" at bounding box center [924, 104] width 120 height 24
select select "Last month"
click at [909, 164] on span "Apply" at bounding box center [897, 169] width 49 height 11
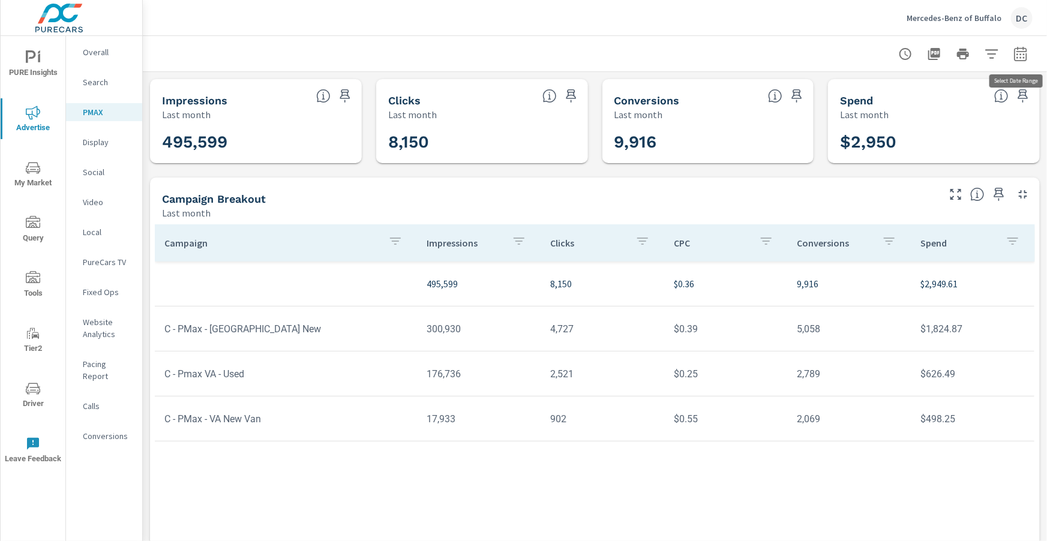
click at [1019, 56] on icon "button" at bounding box center [1020, 54] width 14 height 14
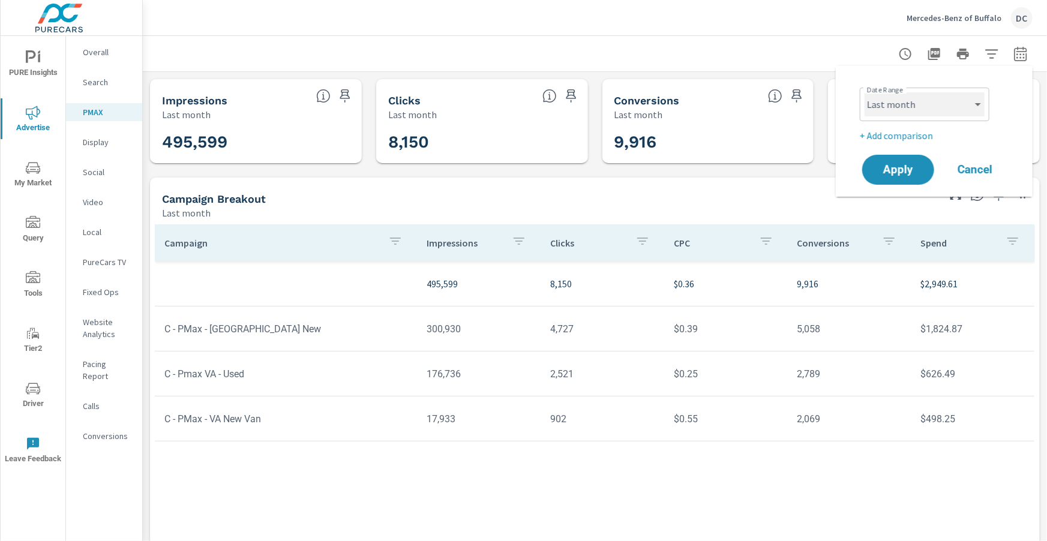
click at [976, 104] on select "Custom [DATE] Last week Last 7 days Last 14 days Last 30 days Last 45 days Last…" at bounding box center [924, 104] width 120 height 24
click at [864, 92] on select "Custom [DATE] Last week Last 7 days Last 14 days Last 30 days Last 45 days Last…" at bounding box center [924, 104] width 120 height 24
select select "Month to date"
click at [902, 177] on button "Apply" at bounding box center [898, 169] width 74 height 31
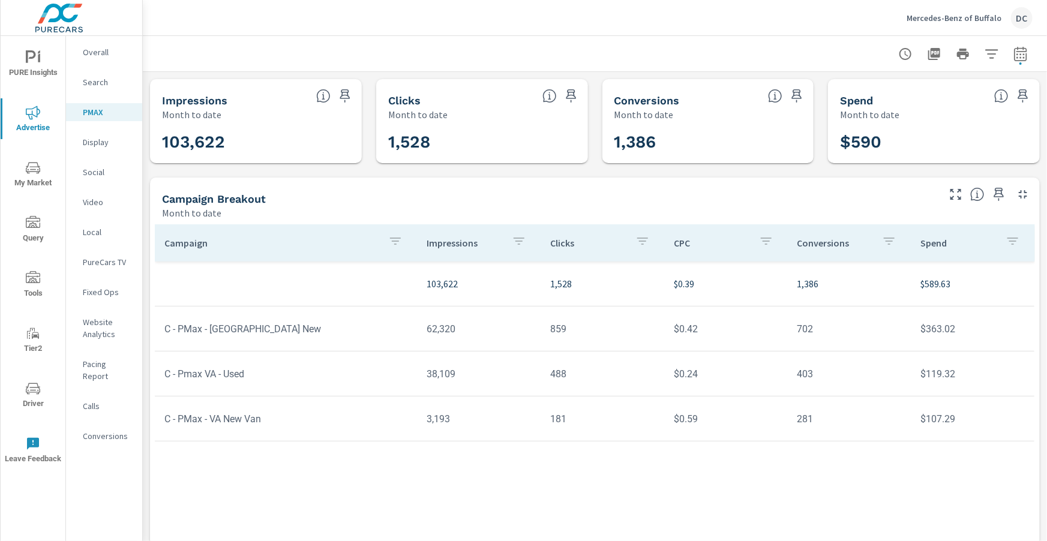
scroll to position [23, 0]
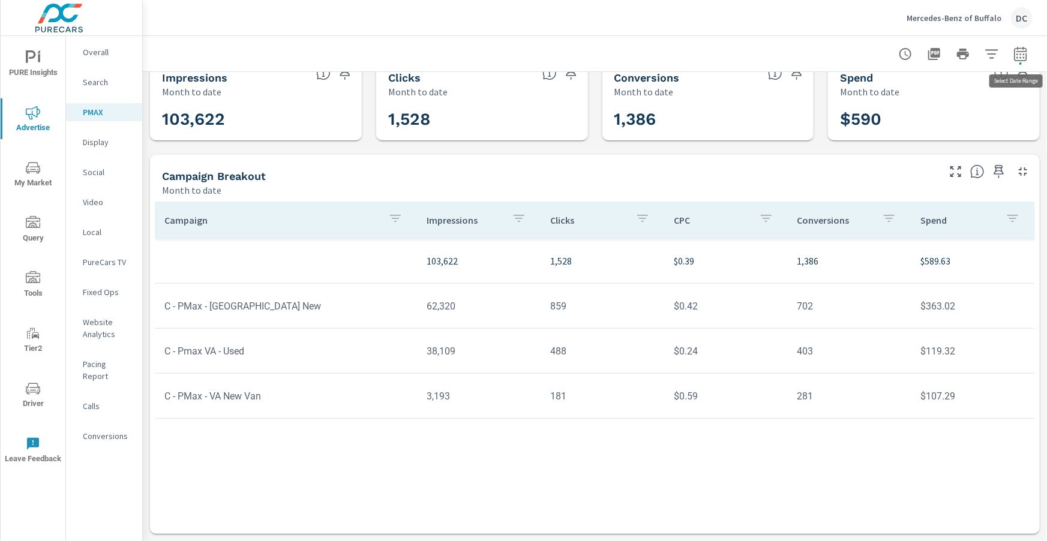
click at [1026, 58] on icon "button" at bounding box center [1020, 53] width 13 height 14
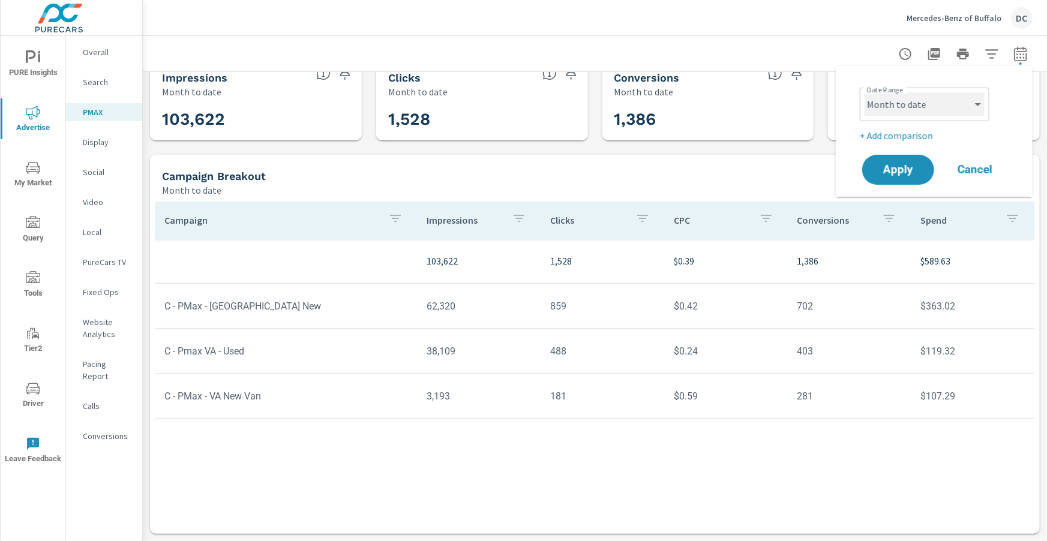
click at [969, 109] on select "Custom [DATE] Last week Last 7 days Last 14 days Last 30 days Last 45 days Last…" at bounding box center [924, 104] width 120 height 24
click at [864, 92] on select "Custom [DATE] Last week Last 7 days Last 14 days Last 30 days Last 45 days Last…" at bounding box center [924, 104] width 120 height 24
select select "Last month"
click at [928, 139] on p "+ Add comparison" at bounding box center [937, 135] width 154 height 14
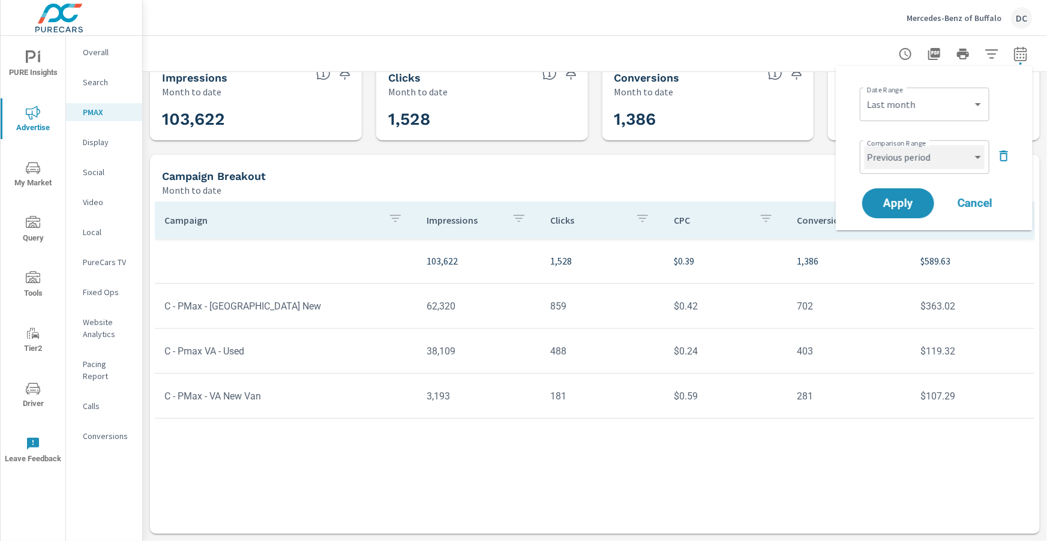
click at [934, 160] on select "Custom Previous period Previous month Previous year" at bounding box center [924, 157] width 120 height 24
click at [864, 145] on select "Custom Previous period Previous month Previous year" at bounding box center [924, 157] width 120 height 24
select select "Previous month"
click at [919, 202] on span "Apply" at bounding box center [897, 203] width 49 height 11
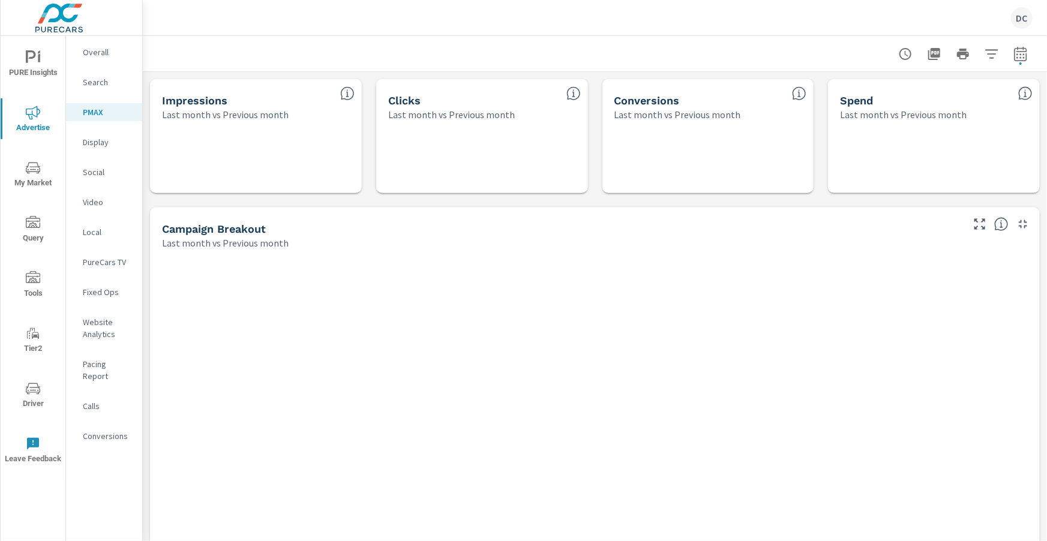
click at [92, 53] on p "Overall" at bounding box center [108, 52] width 50 height 12
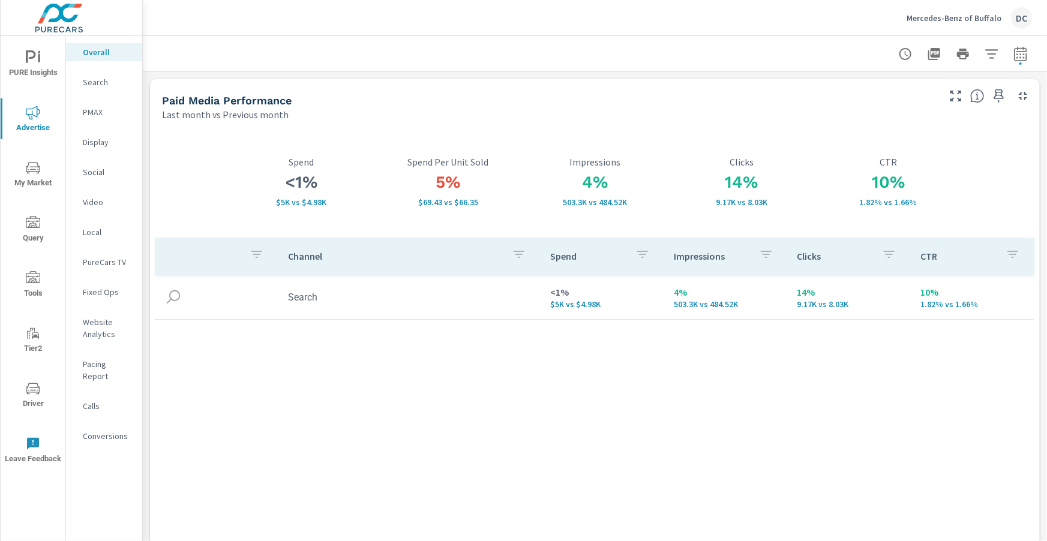
click at [101, 83] on p "Search" at bounding box center [108, 82] width 50 height 12
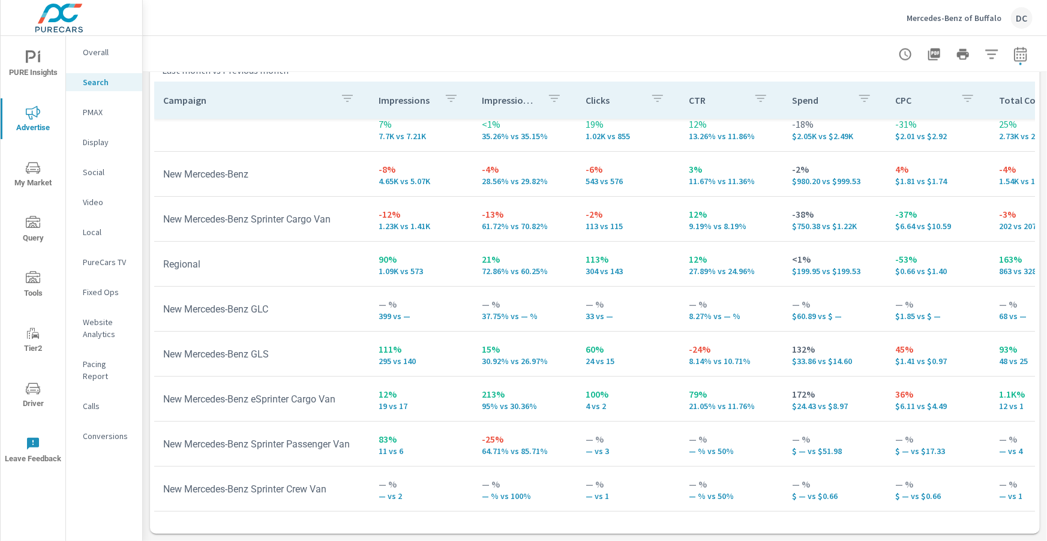
scroll to position [12, 0]
click at [46, 62] on span "PURE Insights" at bounding box center [33, 64] width 58 height 29
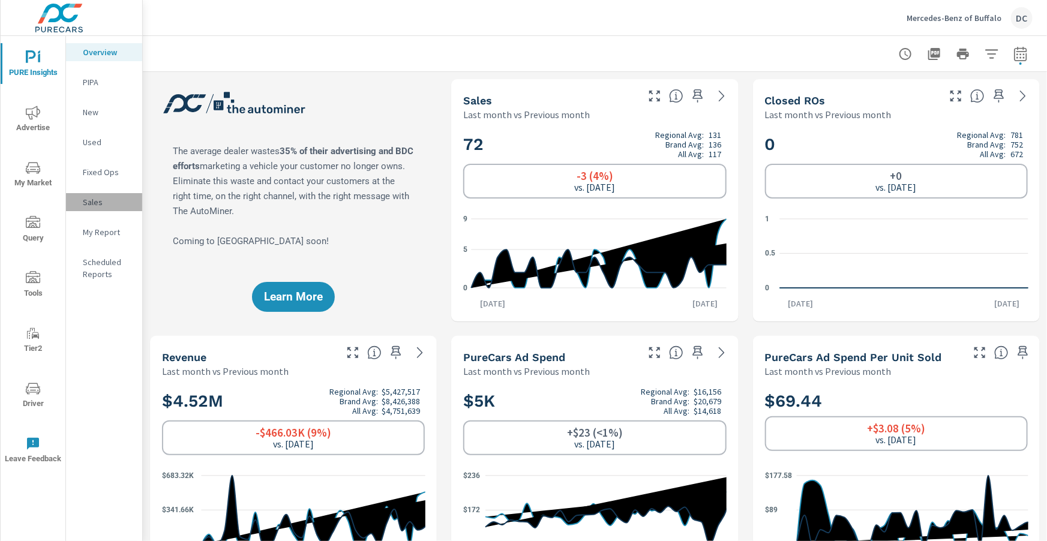
click at [97, 197] on p "Sales" at bounding box center [108, 202] width 50 height 12
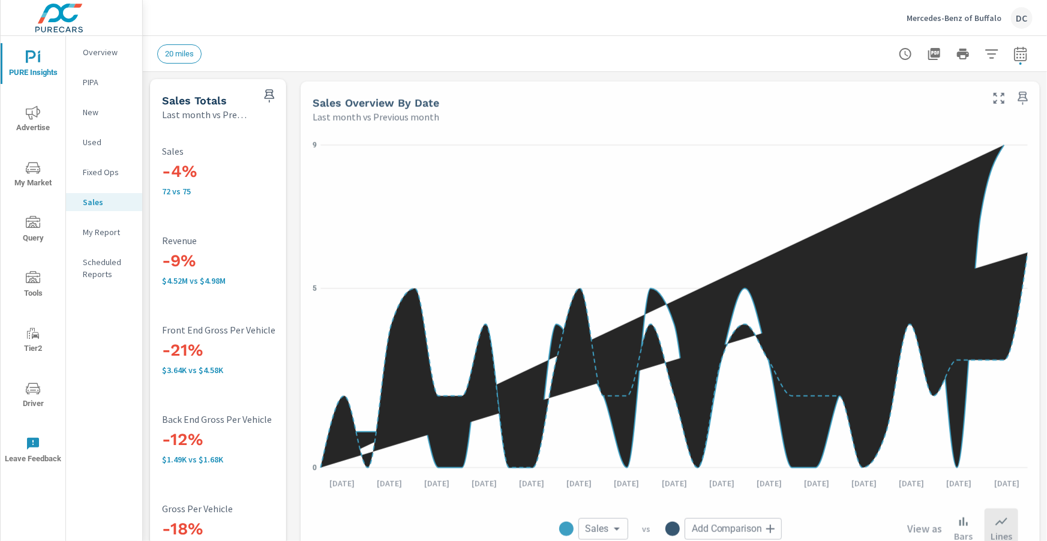
scroll to position [180, 0]
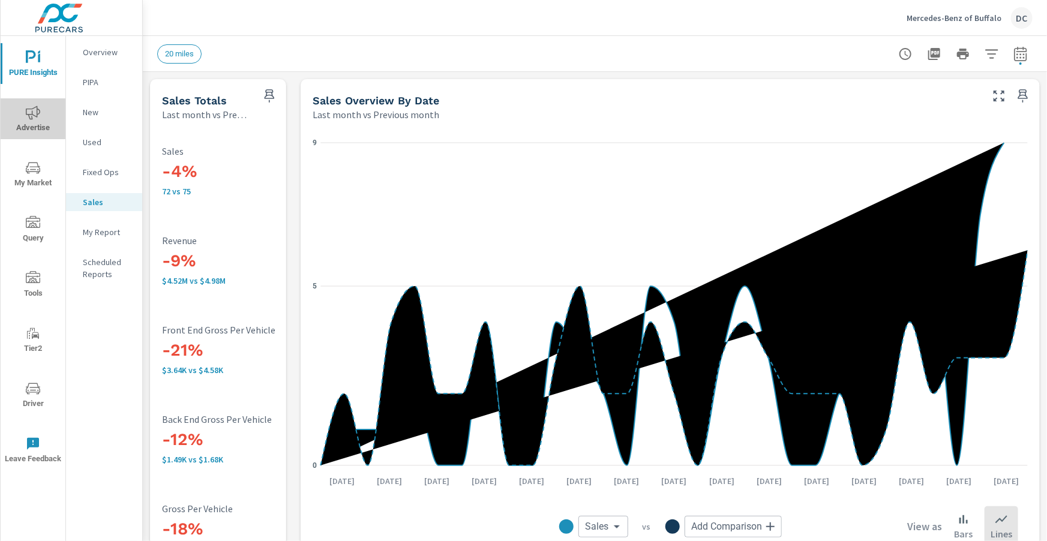
click at [39, 108] on icon "nav menu" at bounding box center [33, 113] width 14 height 14
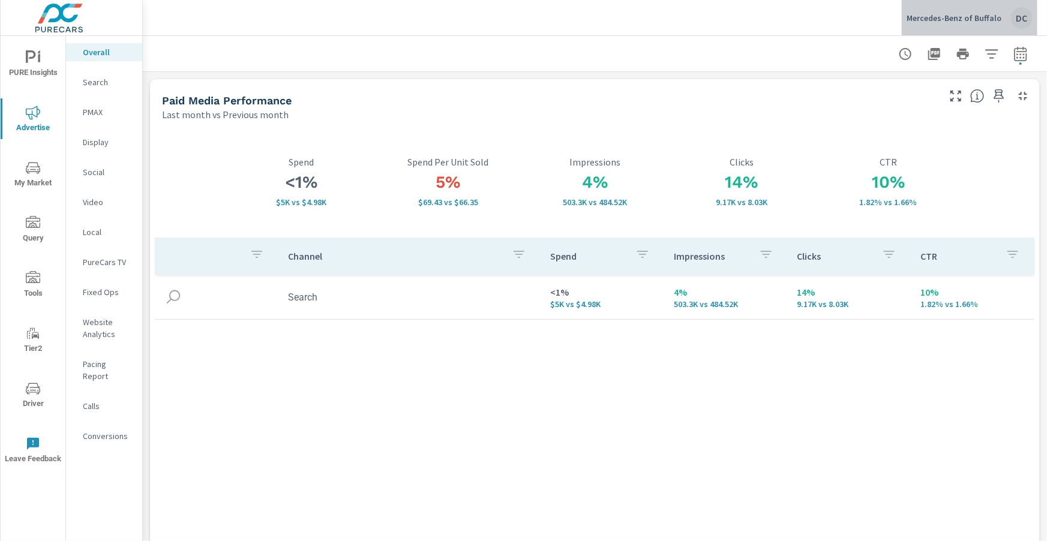
click at [978, 11] on div "Mercedes-Benz of [GEOGRAPHIC_DATA]" at bounding box center [969, 18] width 126 height 22
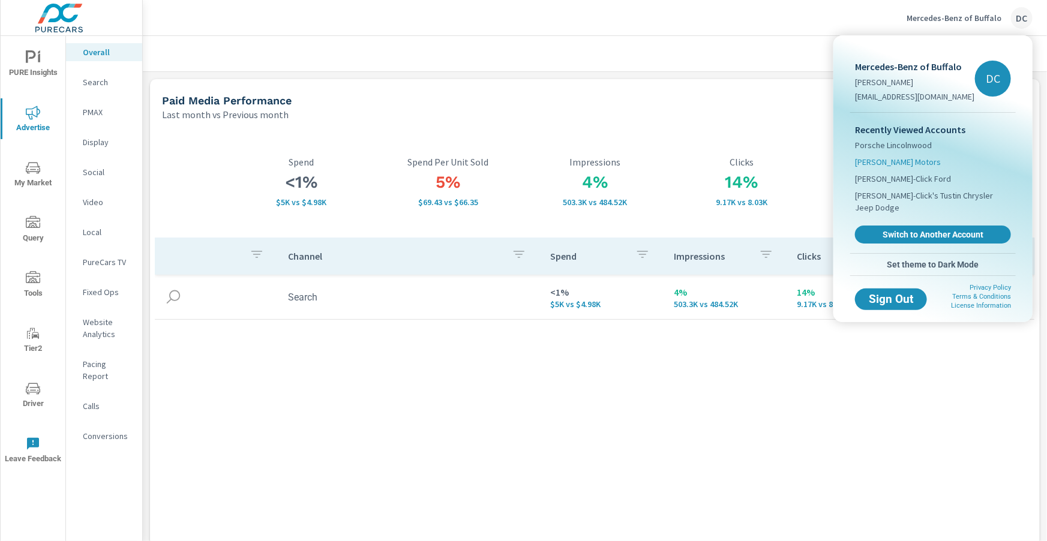
click at [890, 159] on span "[PERSON_NAME] Motors" at bounding box center [898, 162] width 86 height 12
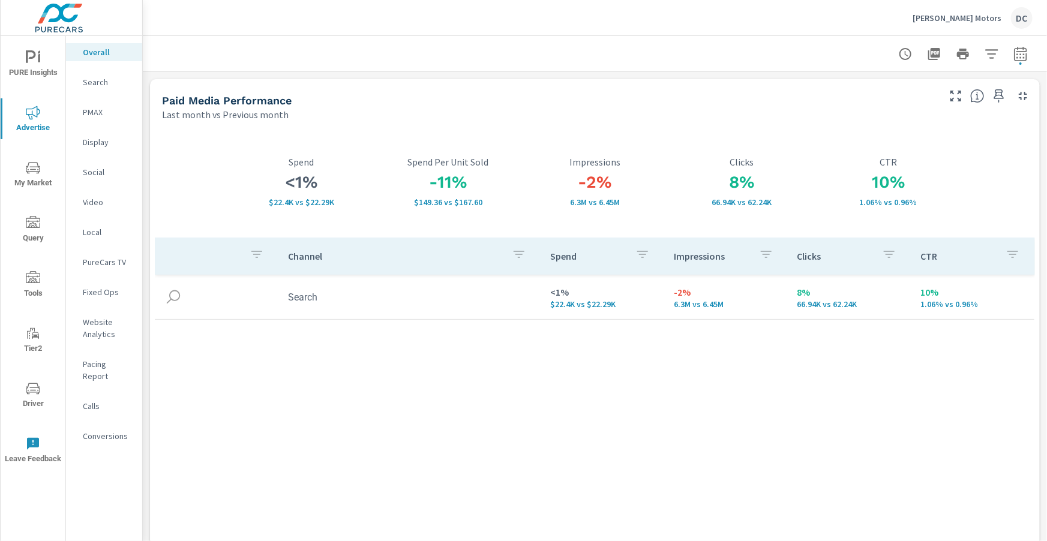
click at [101, 83] on p "Search" at bounding box center [108, 82] width 50 height 12
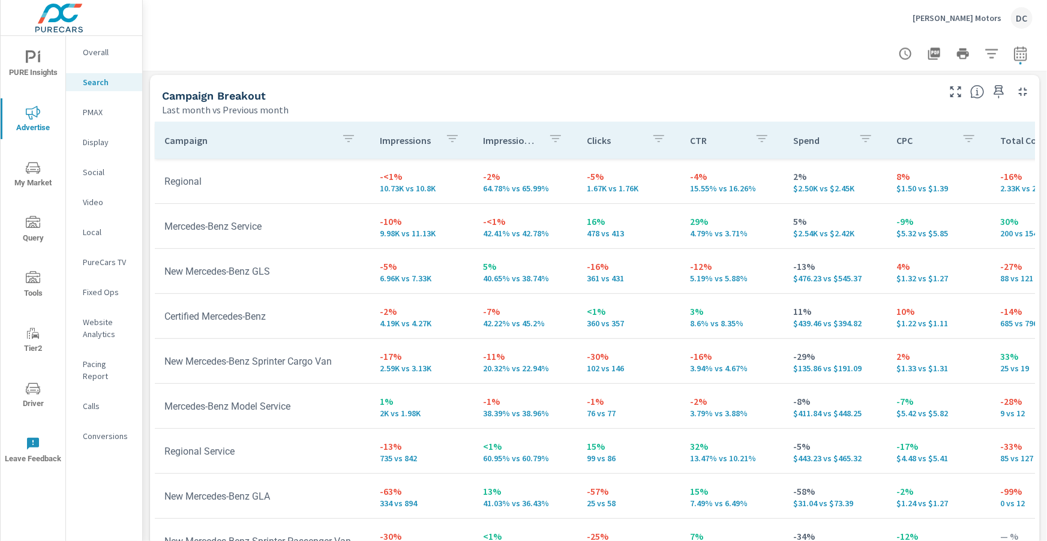
scroll to position [1160, 0]
drag, startPoint x: 888, startPoint y: 176, endPoint x: 917, endPoint y: 177, distance: 28.8
click at [917, 177] on p "8%" at bounding box center [939, 176] width 84 height 14
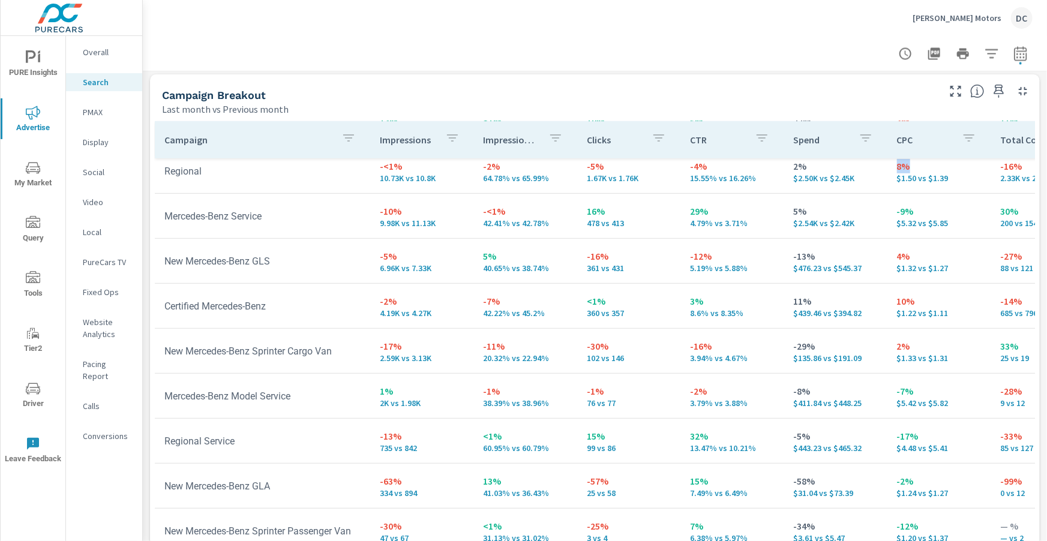
scroll to position [237, 0]
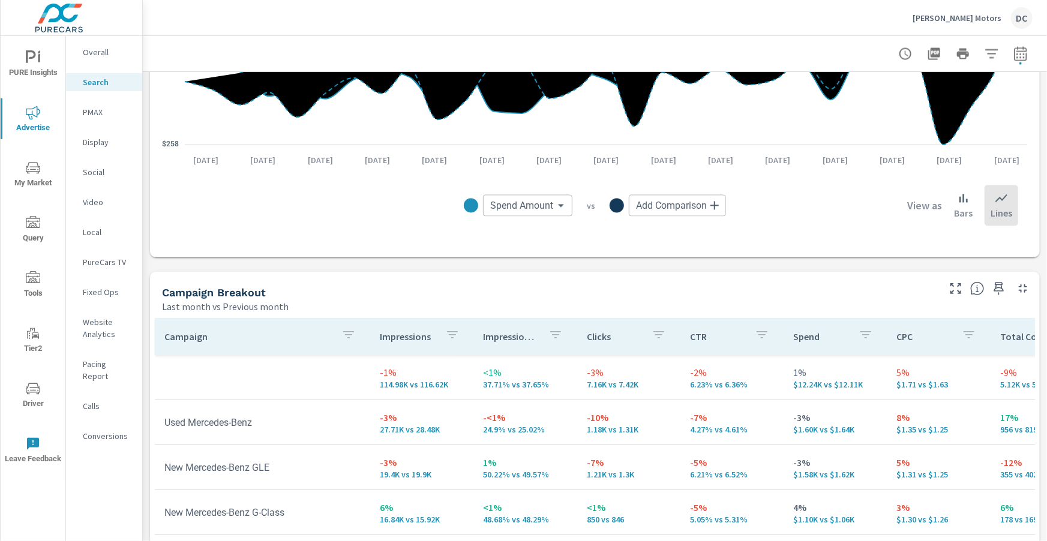
scroll to position [966, 0]
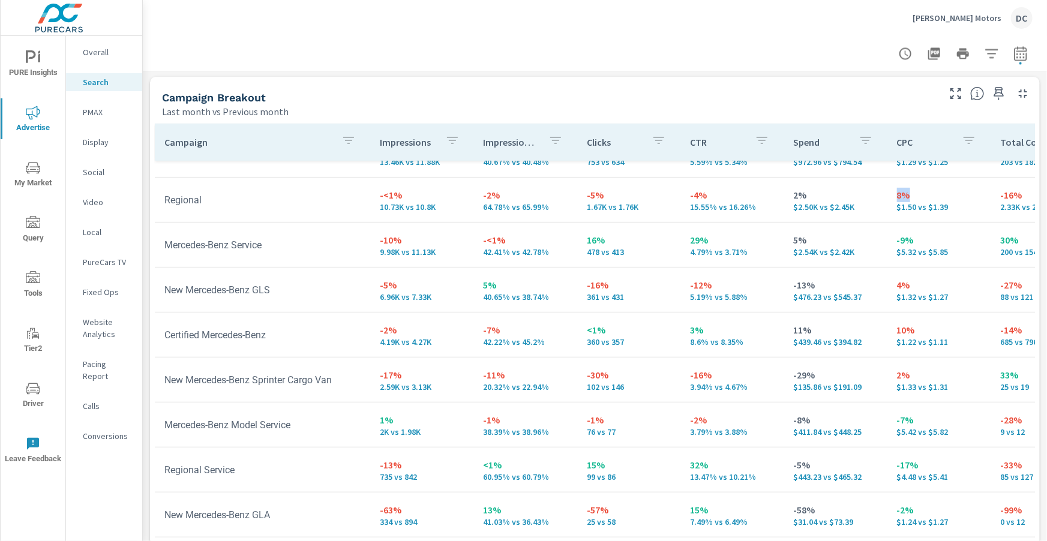
scroll to position [212, 0]
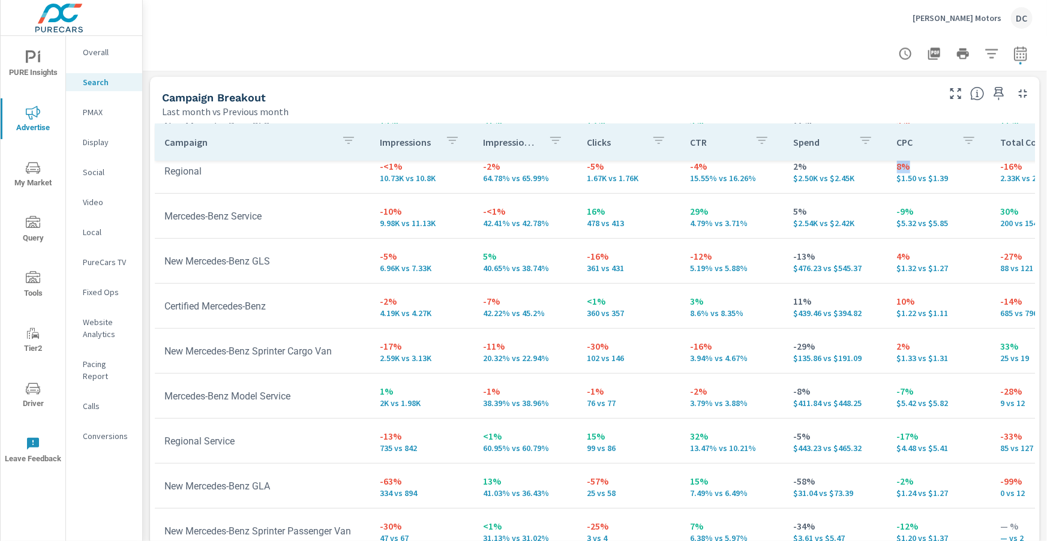
scroll to position [1200, 0]
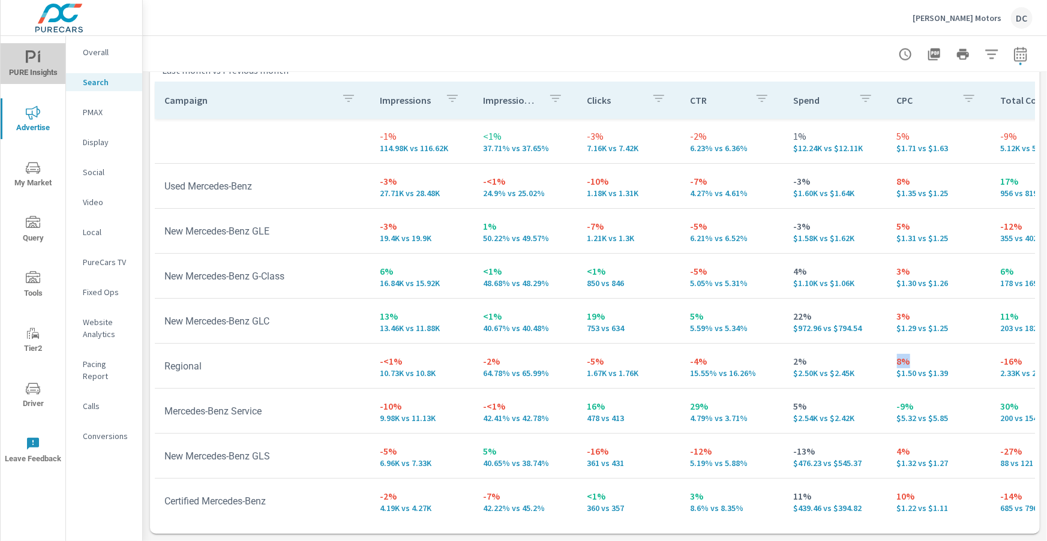
click at [37, 67] on span "PURE Insights" at bounding box center [33, 64] width 58 height 29
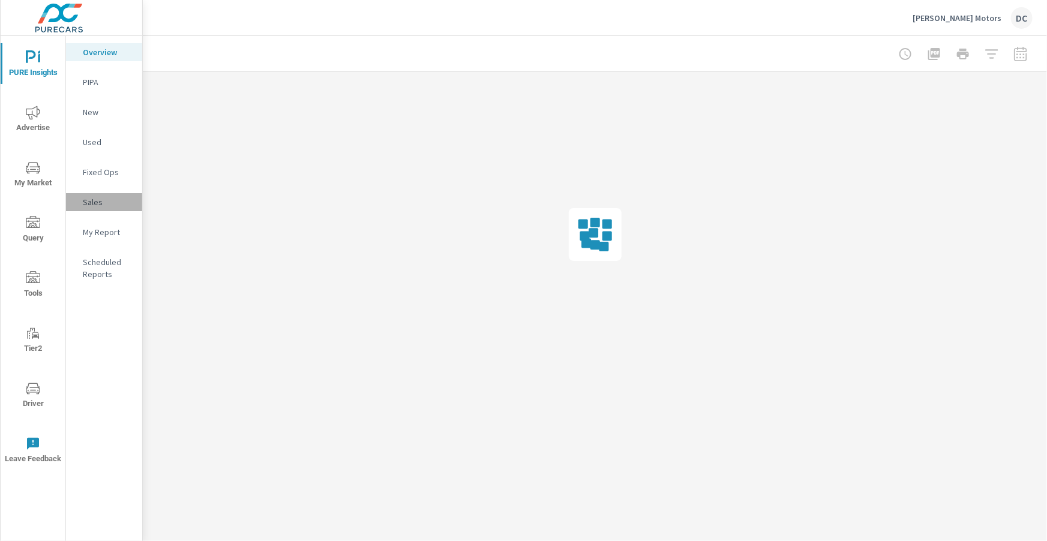
click at [100, 200] on p "Sales" at bounding box center [108, 202] width 50 height 12
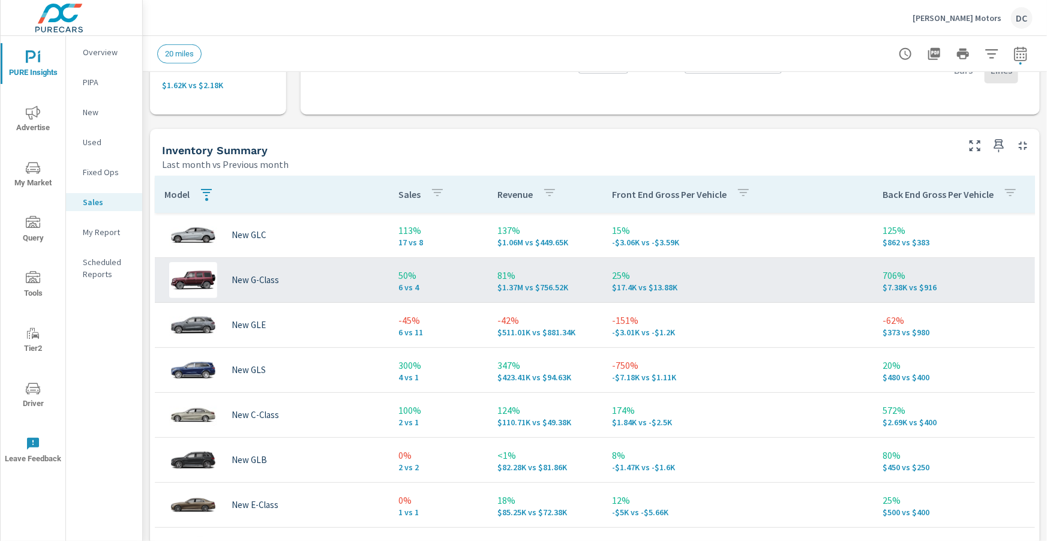
scroll to position [49, 0]
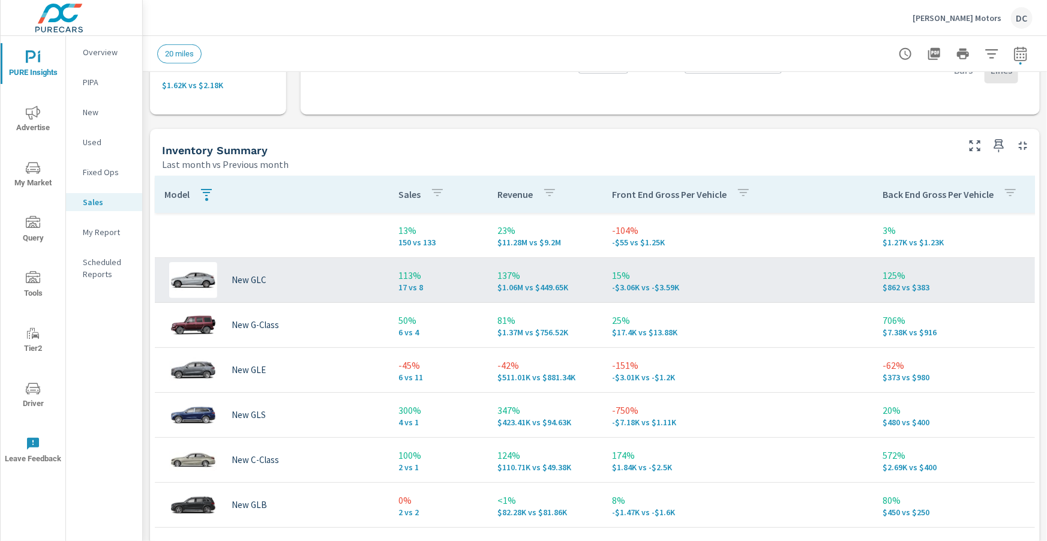
scroll to position [4, 0]
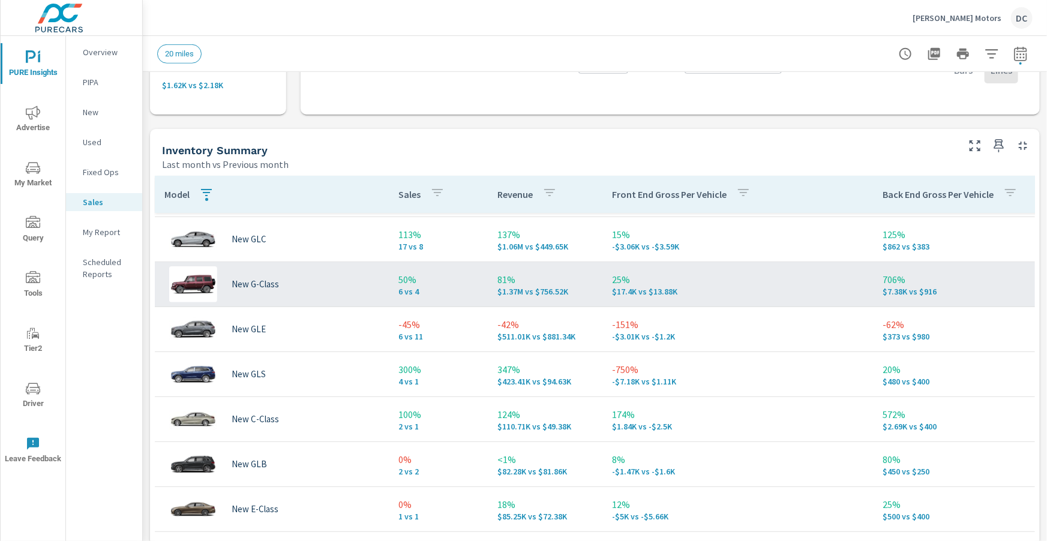
scroll to position [64, 0]
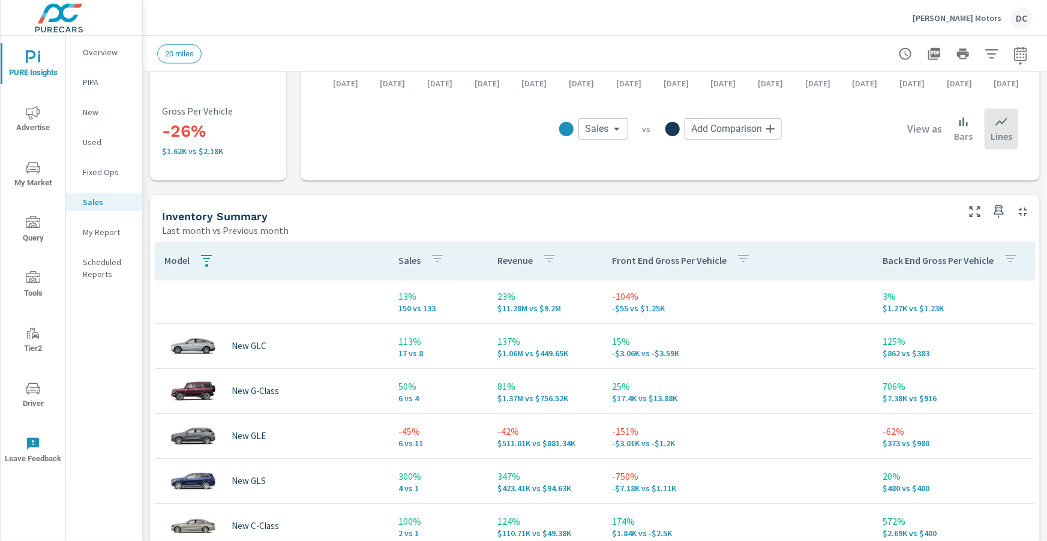
scroll to position [404, 0]
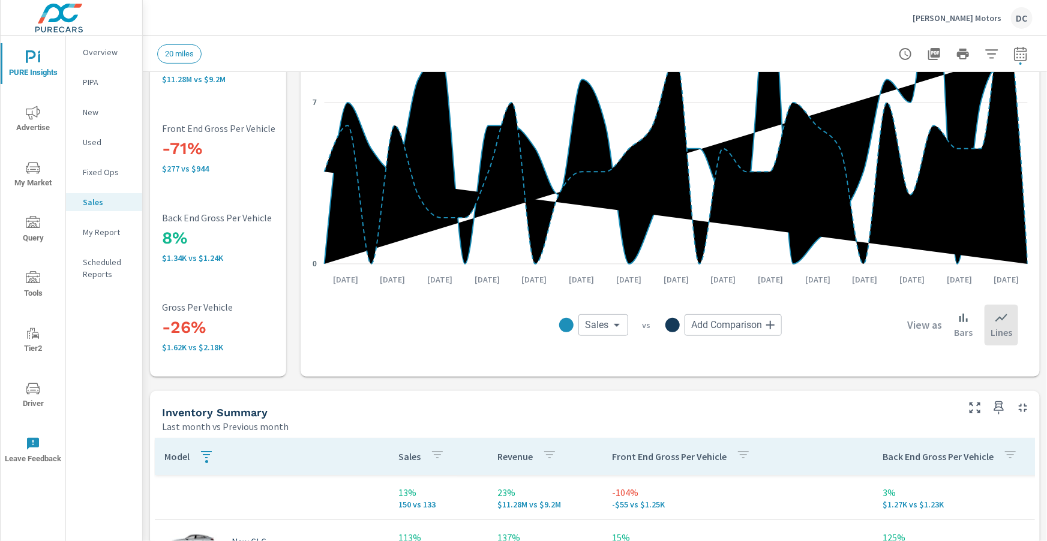
scroll to position [198, 0]
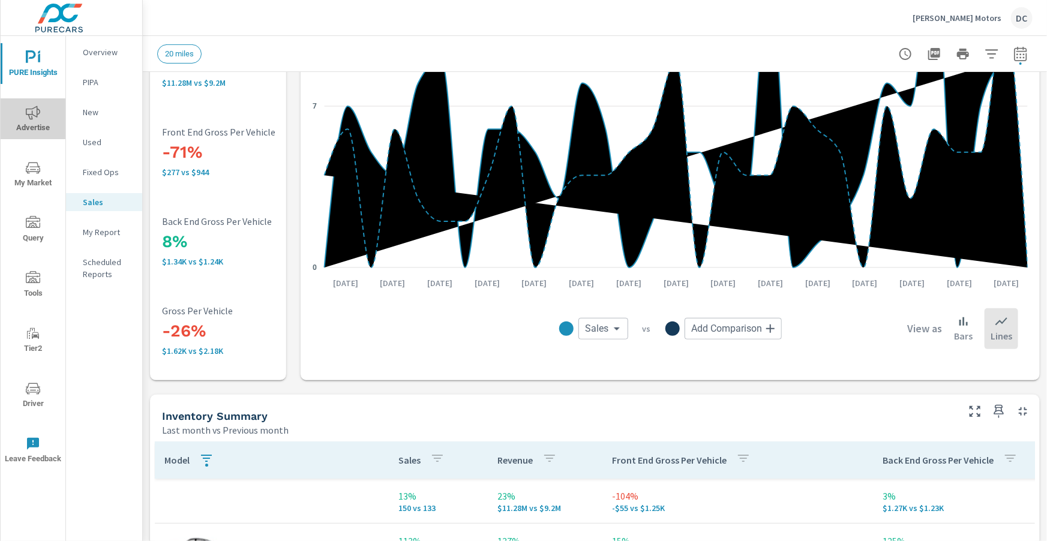
click at [36, 115] on icon "nav menu" at bounding box center [33, 113] width 14 height 14
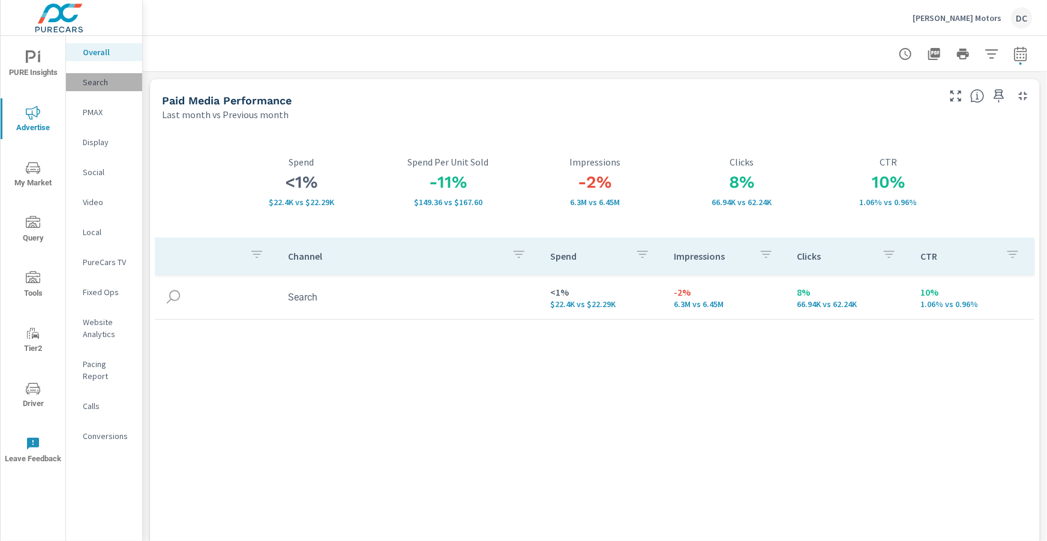
click at [111, 86] on p "Search" at bounding box center [108, 82] width 50 height 12
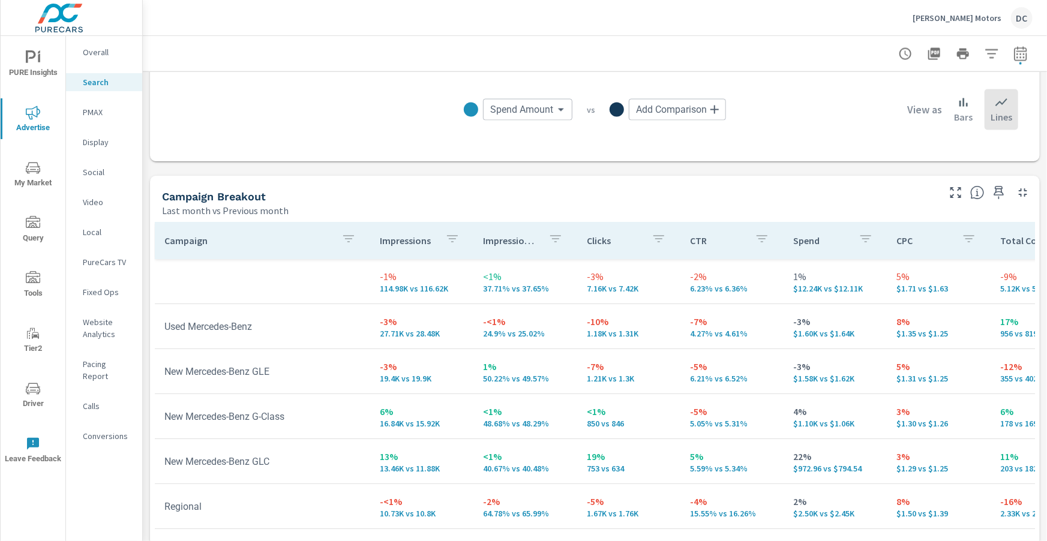
scroll to position [1043, 0]
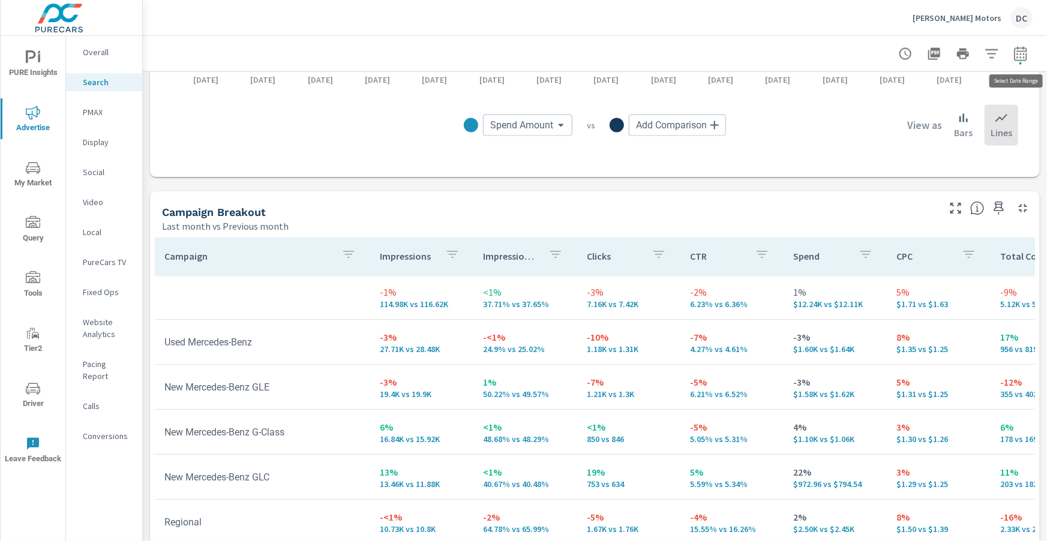
click at [1023, 55] on icon "button" at bounding box center [1020, 54] width 14 height 14
select select "Last month"
select select "Previous month"
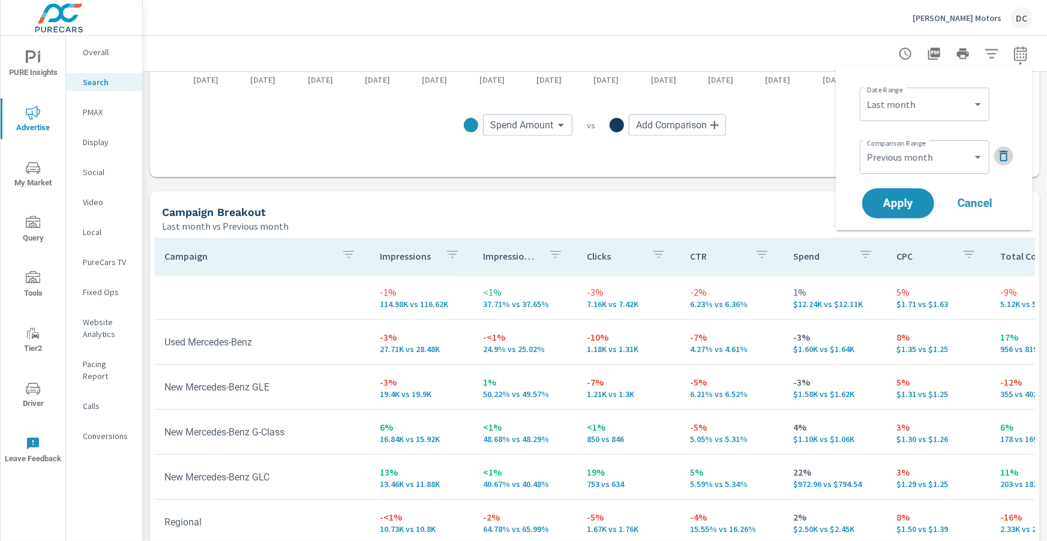
click at [1001, 155] on icon "button" at bounding box center [1003, 156] width 14 height 14
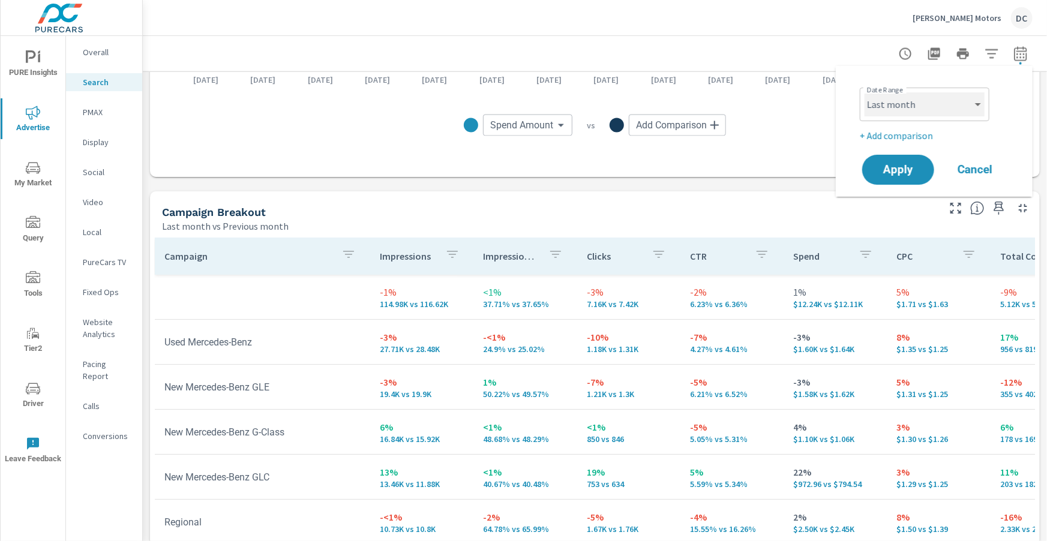
click at [981, 110] on select "Custom [DATE] Last week Last 7 days Last 14 days Last 30 days Last 45 days Last…" at bounding box center [924, 104] width 120 height 24
click at [864, 92] on select "Custom [DATE] Last week Last 7 days Last 14 days Last 30 days Last 45 days Last…" at bounding box center [924, 104] width 120 height 24
select select "Month to date"
click at [906, 172] on span "Apply" at bounding box center [897, 169] width 49 height 11
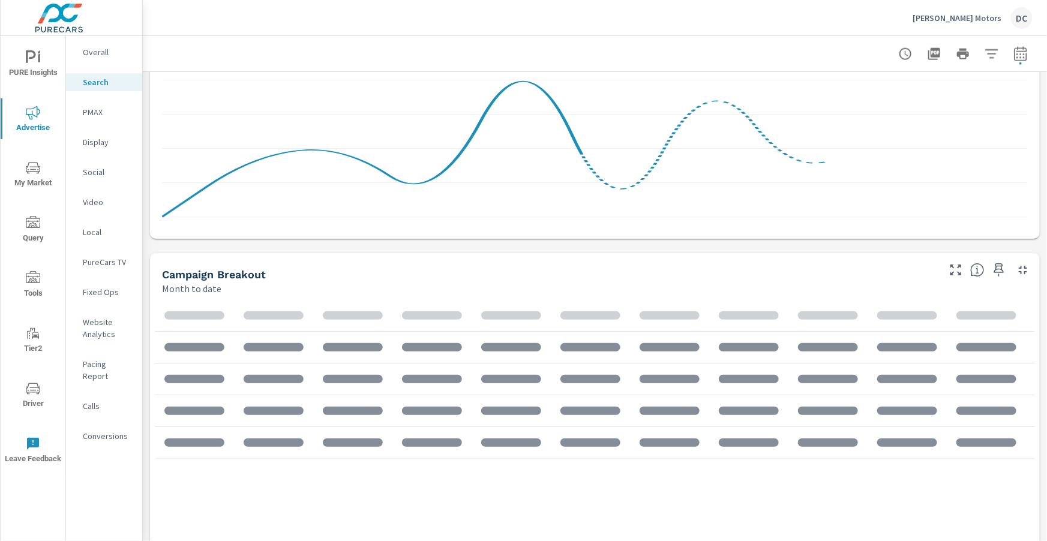
scroll to position [810, 0]
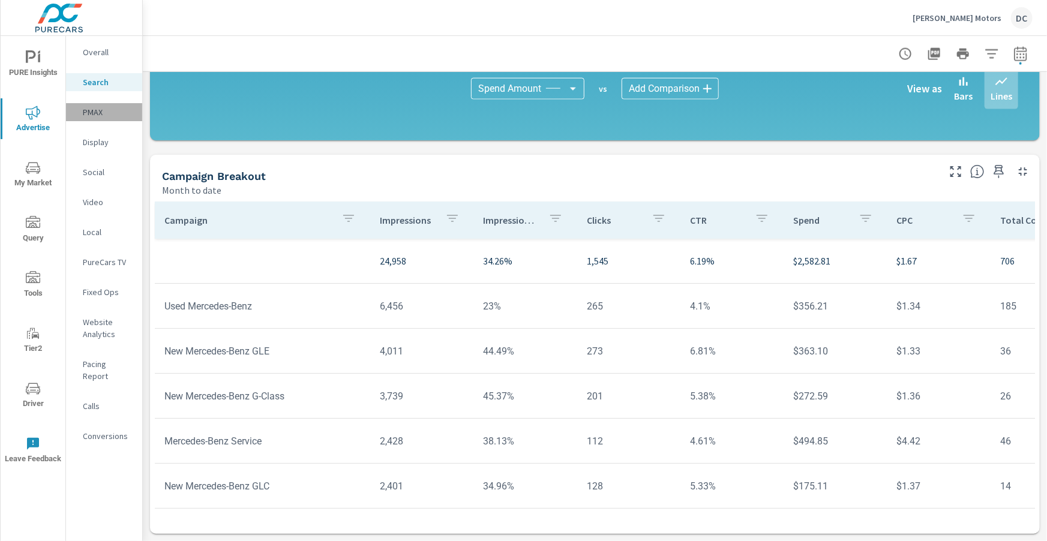
click at [87, 113] on p "PMAX" at bounding box center [108, 112] width 50 height 12
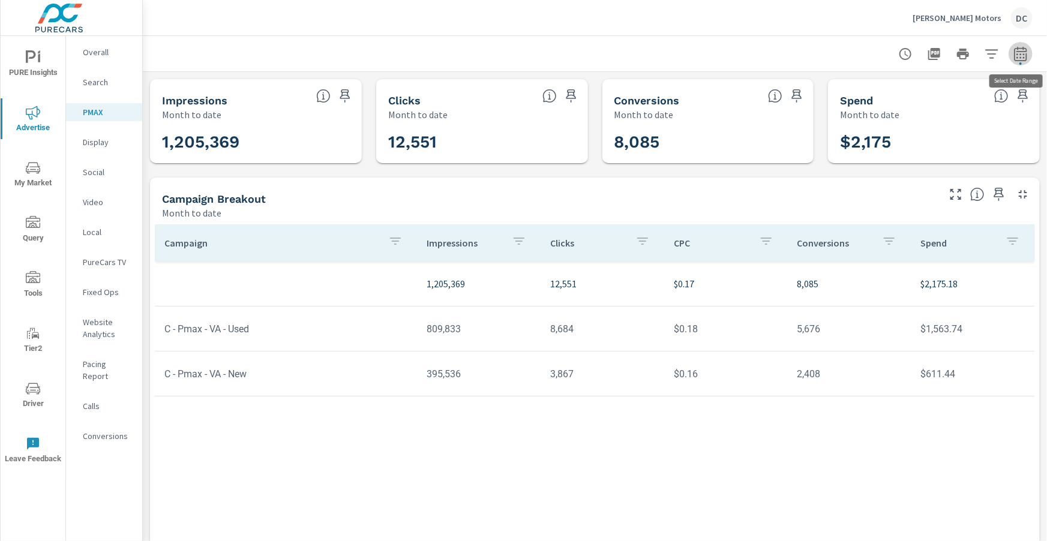
click at [1020, 58] on icon "button" at bounding box center [1020, 55] width 8 height 5
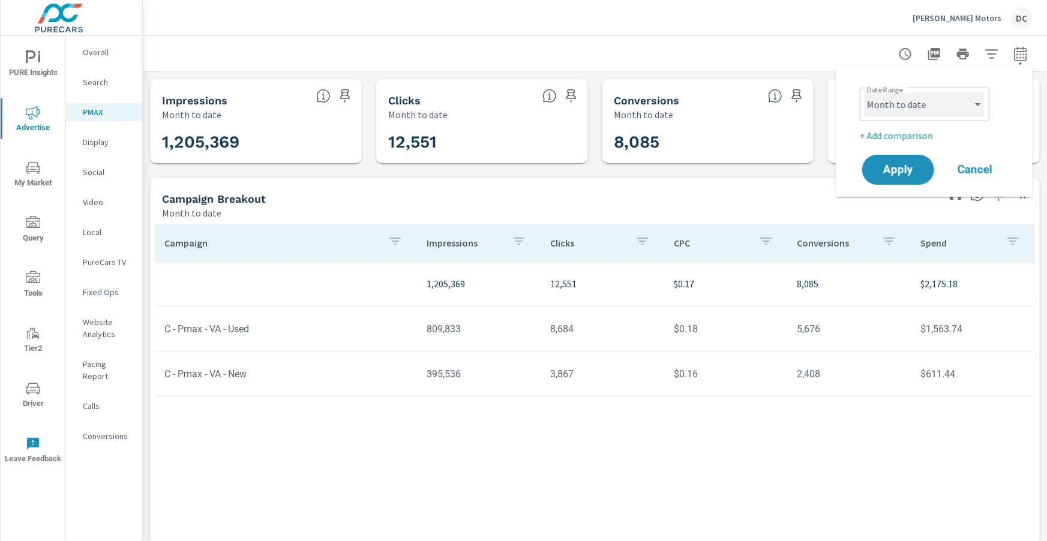
click at [969, 100] on select "Custom [DATE] Last week Last 7 days Last 14 days Last 30 days Last 45 days Last…" at bounding box center [924, 104] width 120 height 24
click at [864, 92] on select "Custom [DATE] Last week Last 7 days Last 14 days Last 30 days Last 45 days Last…" at bounding box center [924, 104] width 120 height 24
select select "Last month"
click at [917, 139] on p "+ Add comparison" at bounding box center [937, 135] width 154 height 14
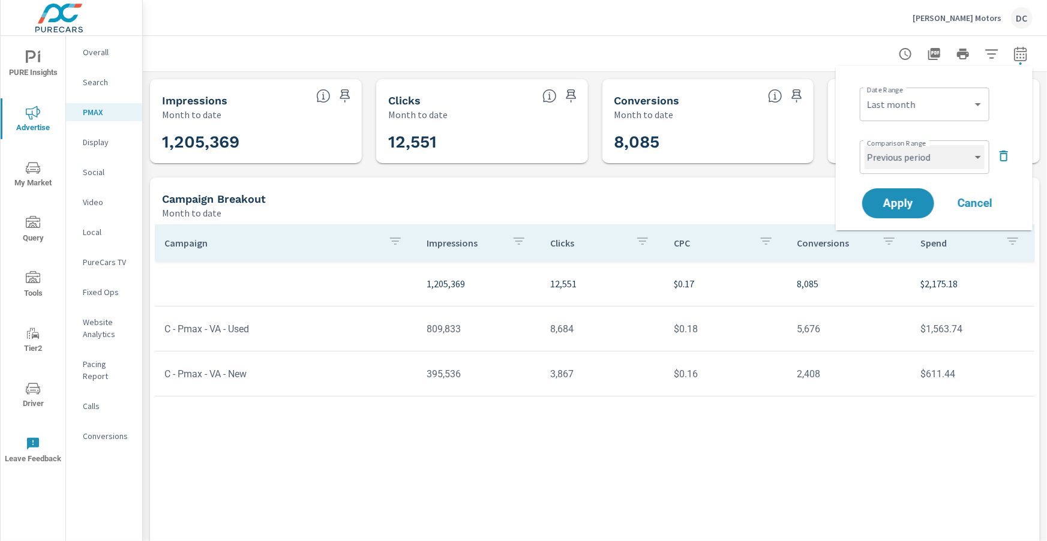
click at [935, 160] on select "Custom Previous period Previous month Previous year" at bounding box center [924, 157] width 120 height 24
click at [864, 145] on select "Custom Previous period Previous month Previous year" at bounding box center [924, 157] width 120 height 24
select select "Previous month"
click at [914, 203] on span "Apply" at bounding box center [897, 203] width 49 height 11
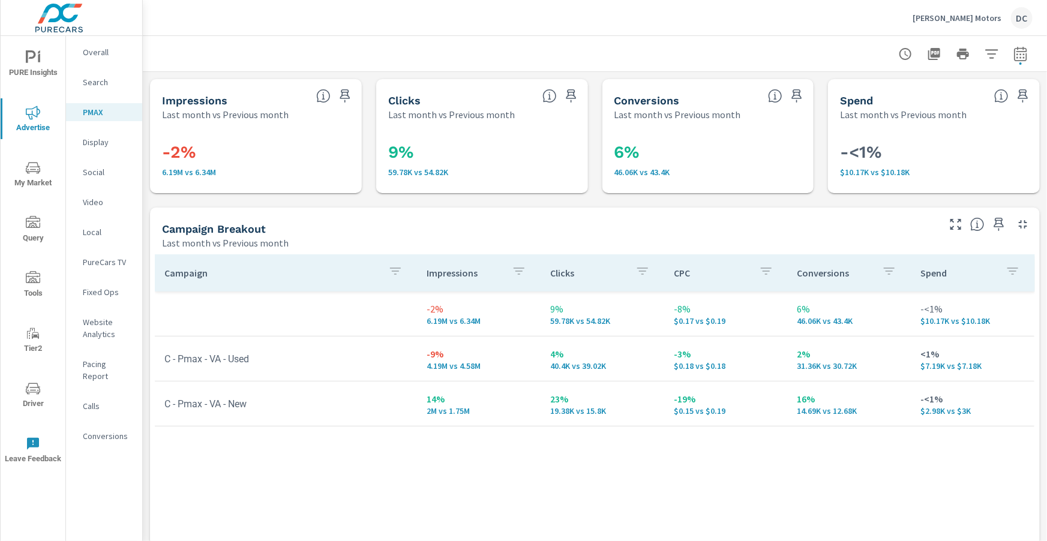
click at [104, 85] on p "Search" at bounding box center [108, 82] width 50 height 12
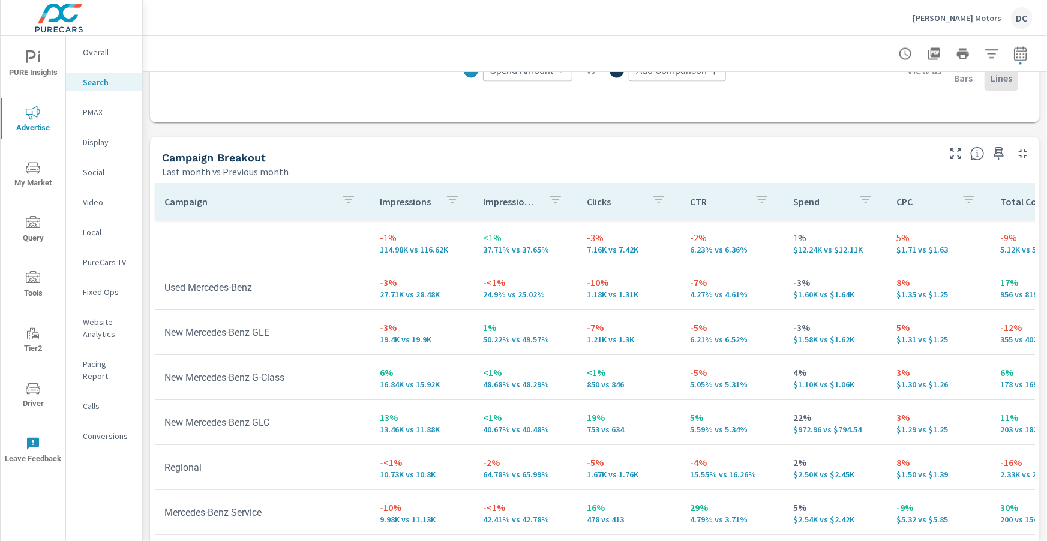
scroll to position [1098, 0]
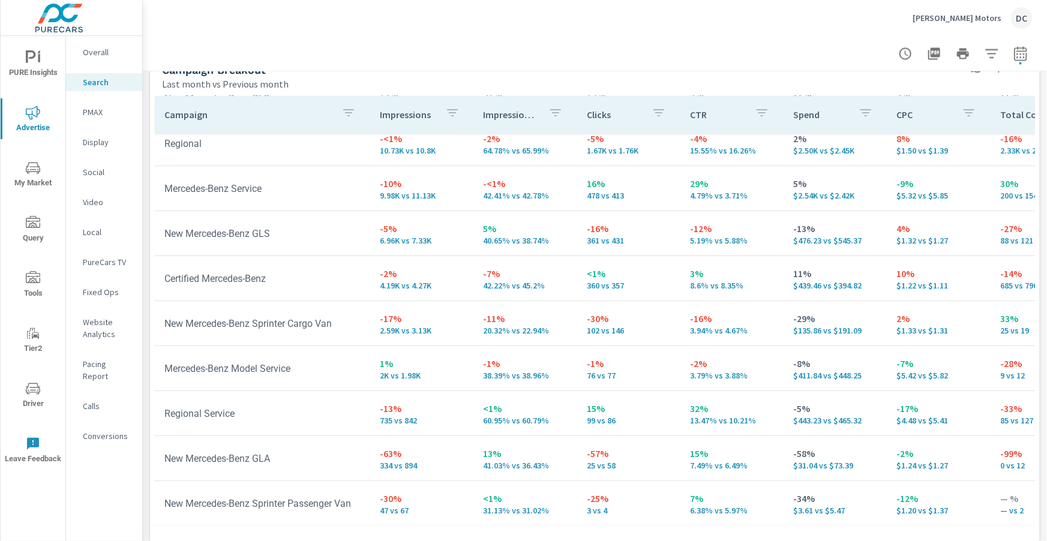
scroll to position [1200, 0]
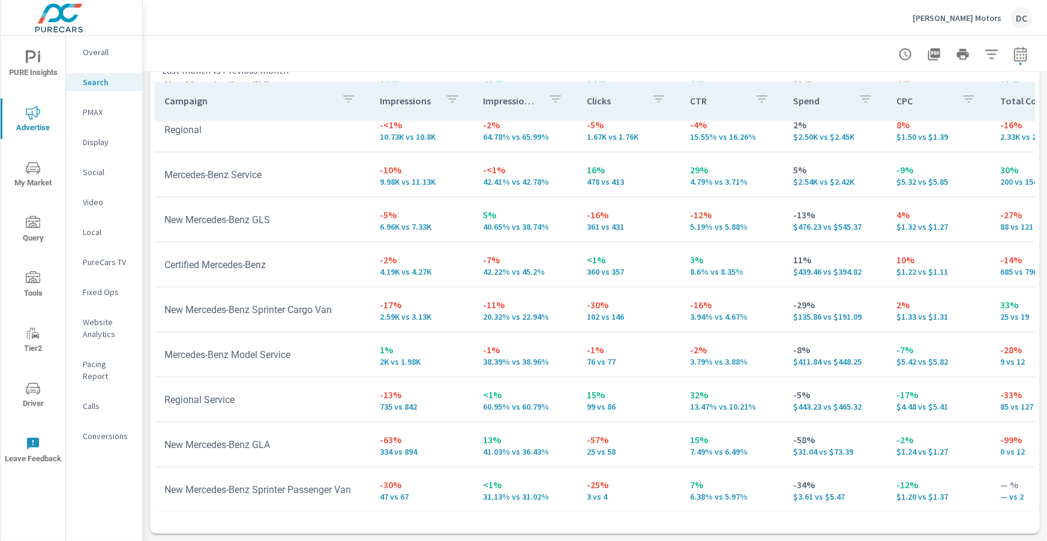
click at [99, 54] on p "Overall" at bounding box center [108, 52] width 50 height 12
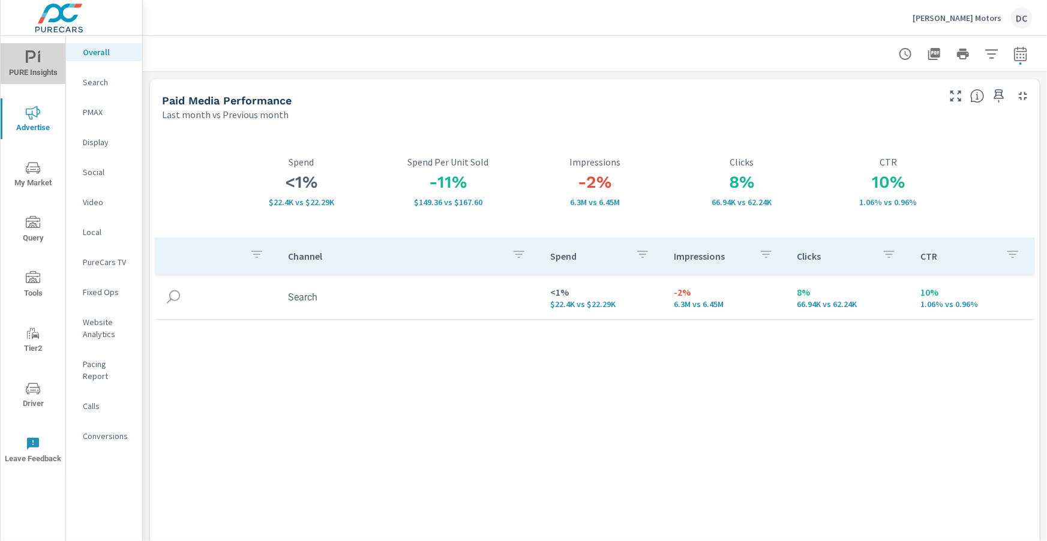
click at [35, 63] on icon "nav menu" at bounding box center [33, 57] width 14 height 14
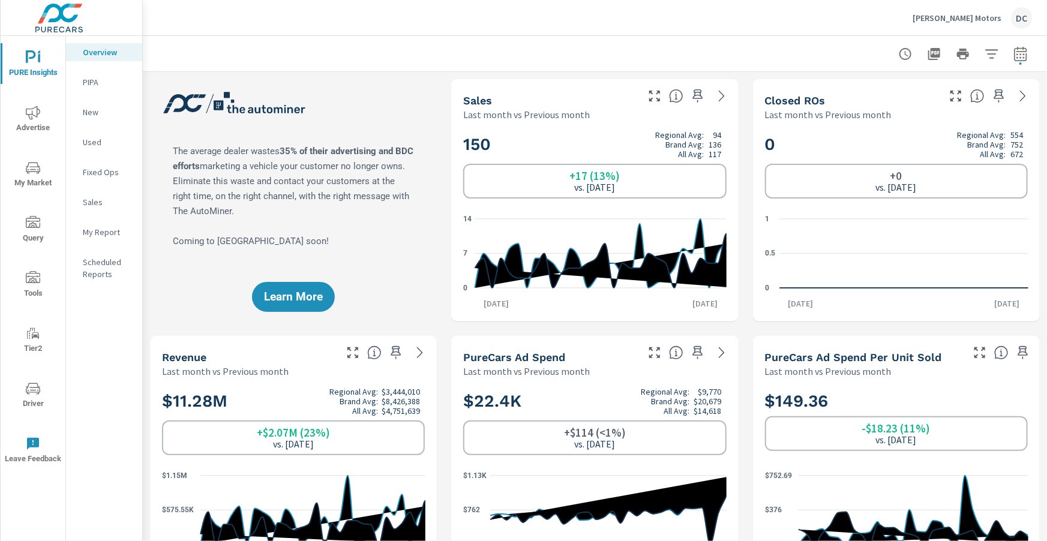
click at [40, 113] on span "Advertise" at bounding box center [33, 120] width 58 height 29
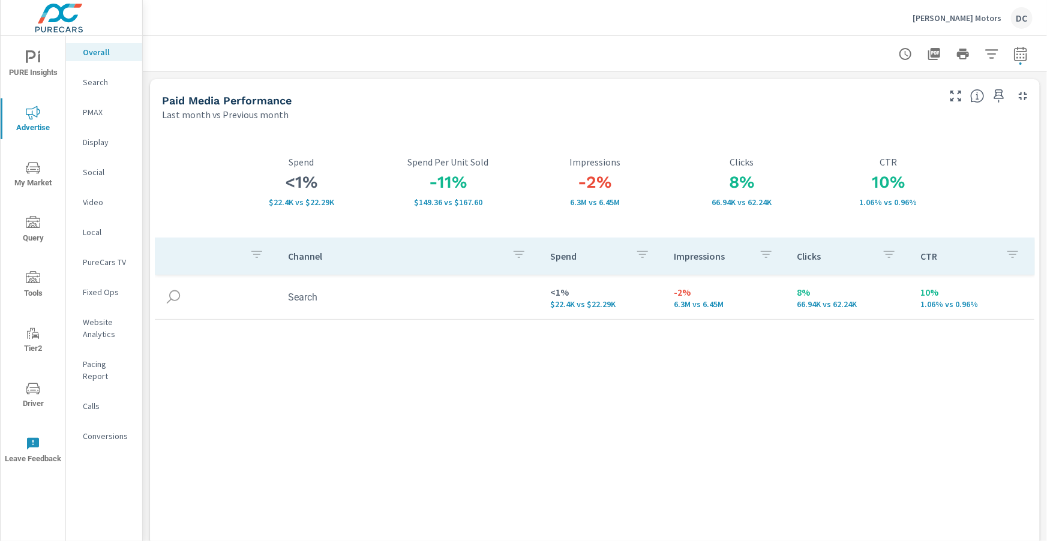
click at [984, 14] on p "[PERSON_NAME] Motors" at bounding box center [956, 18] width 89 height 11
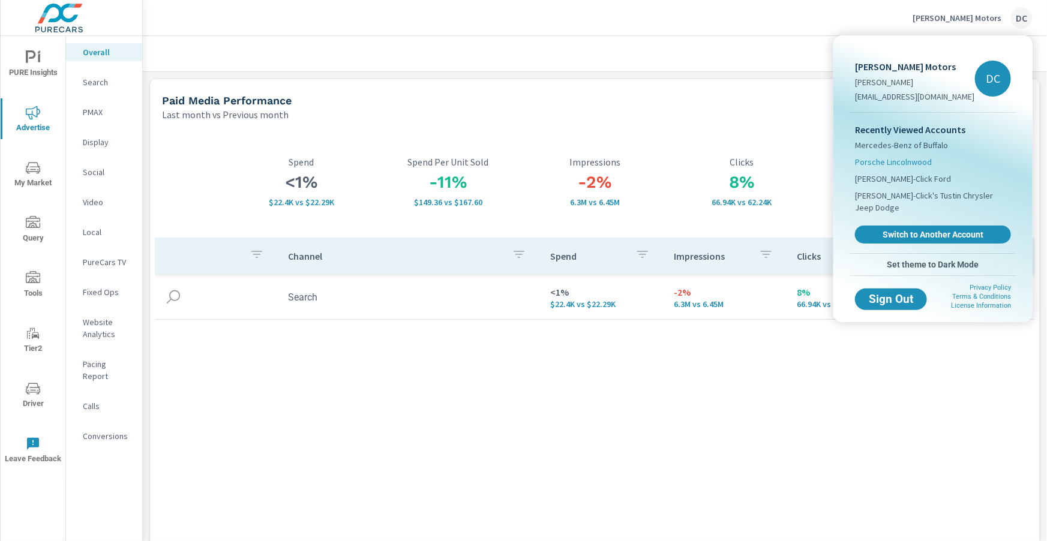
click at [911, 158] on span "Porsche Lincolnwood" at bounding box center [893, 162] width 77 height 12
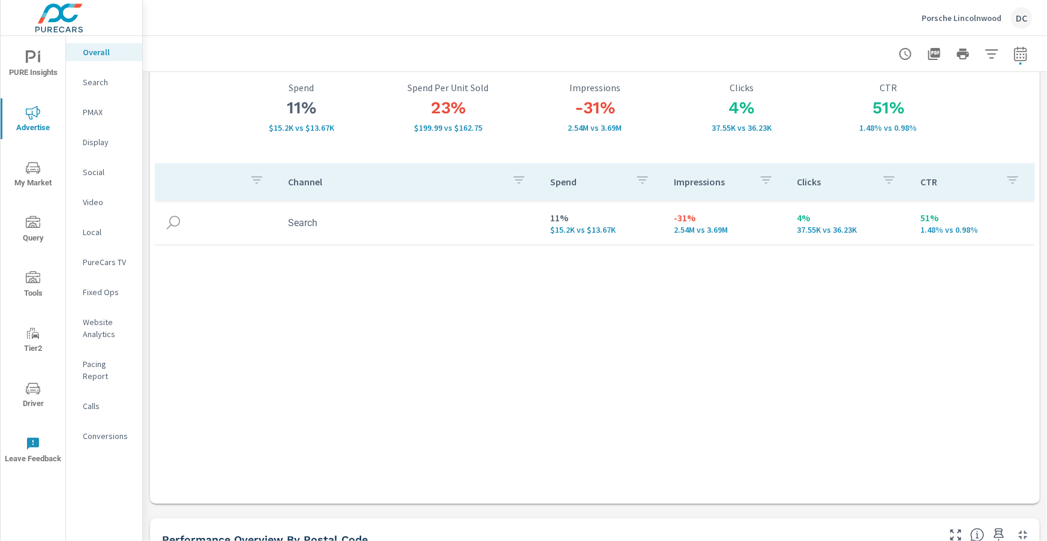
scroll to position [76, 0]
drag, startPoint x: 723, startPoint y: 109, endPoint x: 759, endPoint y: 111, distance: 35.4
click at [759, 111] on h3 "4%" at bounding box center [741, 107] width 147 height 20
drag, startPoint x: 866, startPoint y: 106, endPoint x: 912, endPoint y: 110, distance: 46.3
click at [912, 110] on h3 "51%" at bounding box center [888, 107] width 147 height 20
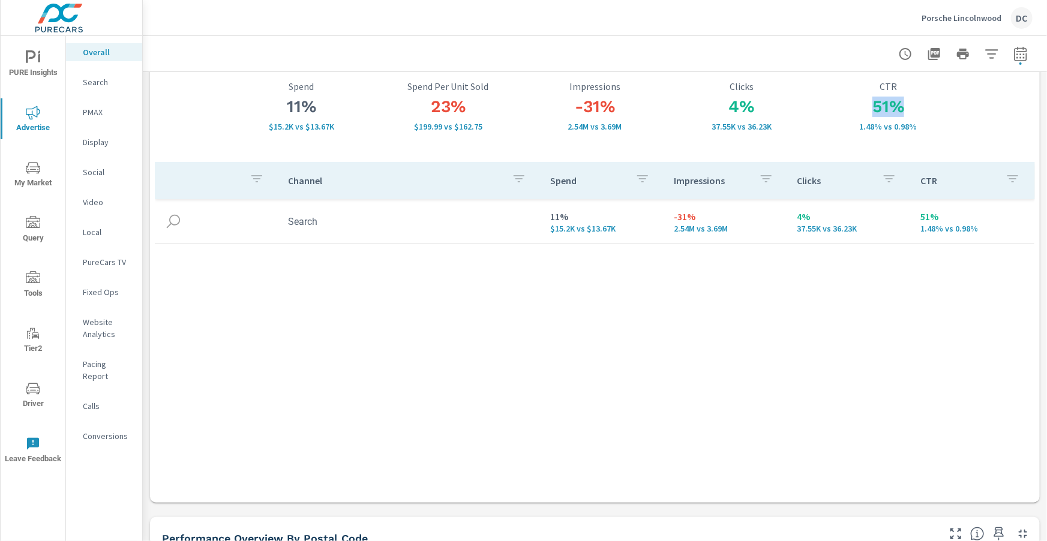
click at [99, 83] on p "Search" at bounding box center [108, 82] width 50 height 12
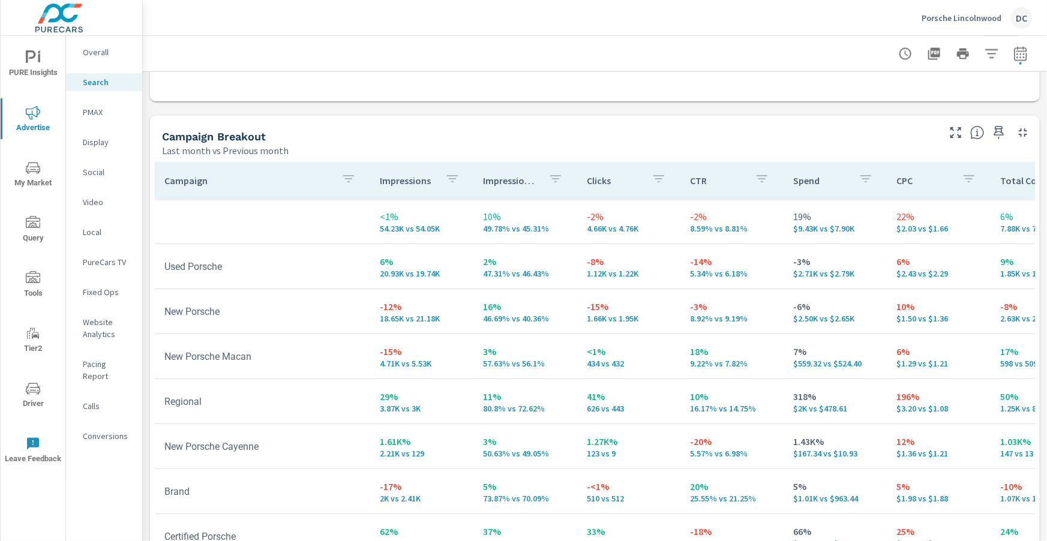
scroll to position [1116, 0]
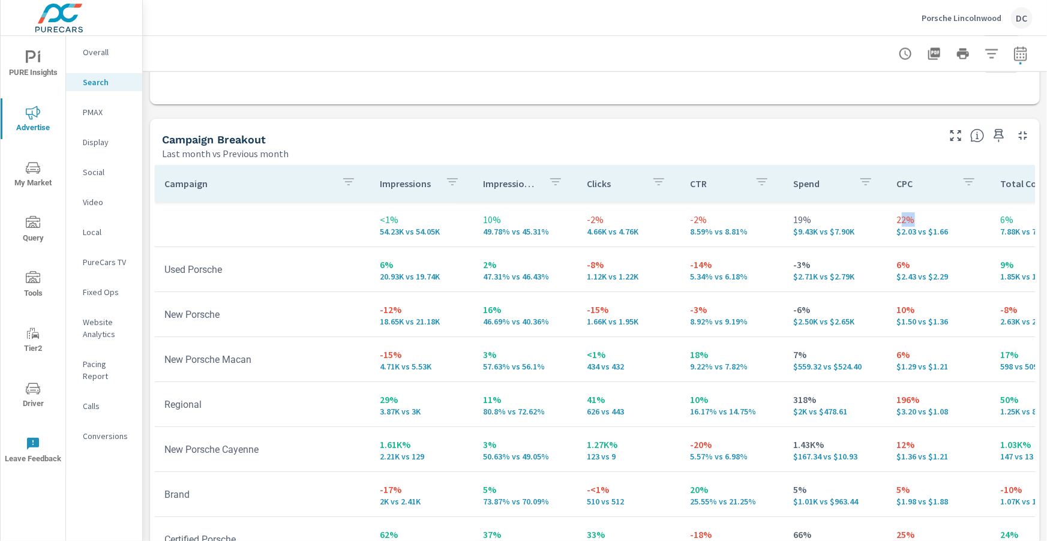
drag, startPoint x: 890, startPoint y: 221, endPoint x: 902, endPoint y: 223, distance: 12.2
click at [909, 223] on p "22%" at bounding box center [939, 220] width 84 height 14
drag, startPoint x: 881, startPoint y: 222, endPoint x: 912, endPoint y: 228, distance: 31.8
click at [909, 226] on td "22% $2.03 vs $1.66" at bounding box center [938, 224] width 103 height 43
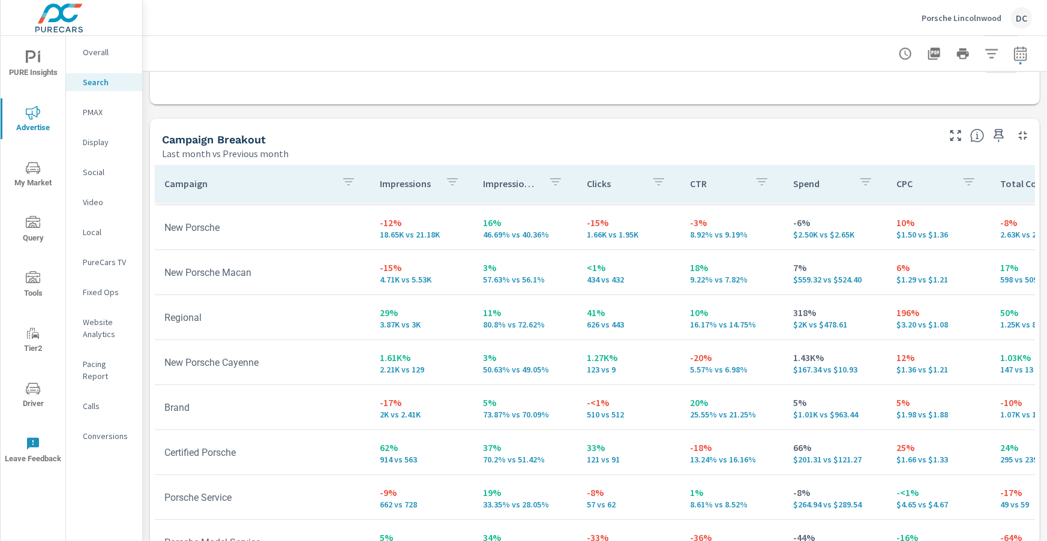
scroll to position [89, 0]
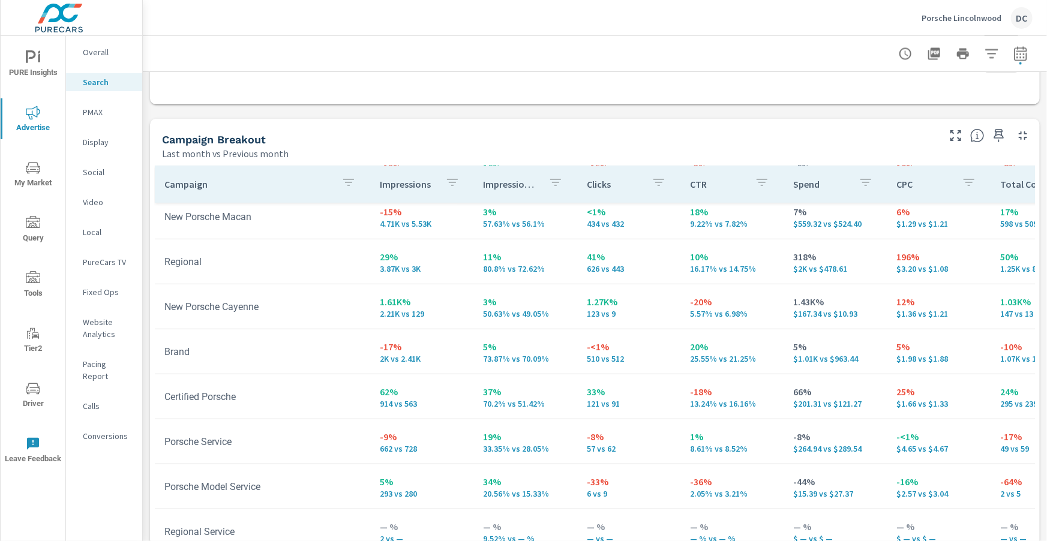
scroll to position [145, 0]
drag, startPoint x: 889, startPoint y: 254, endPoint x: 915, endPoint y: 257, distance: 25.9
click at [915, 257] on p "196%" at bounding box center [939, 255] width 84 height 14
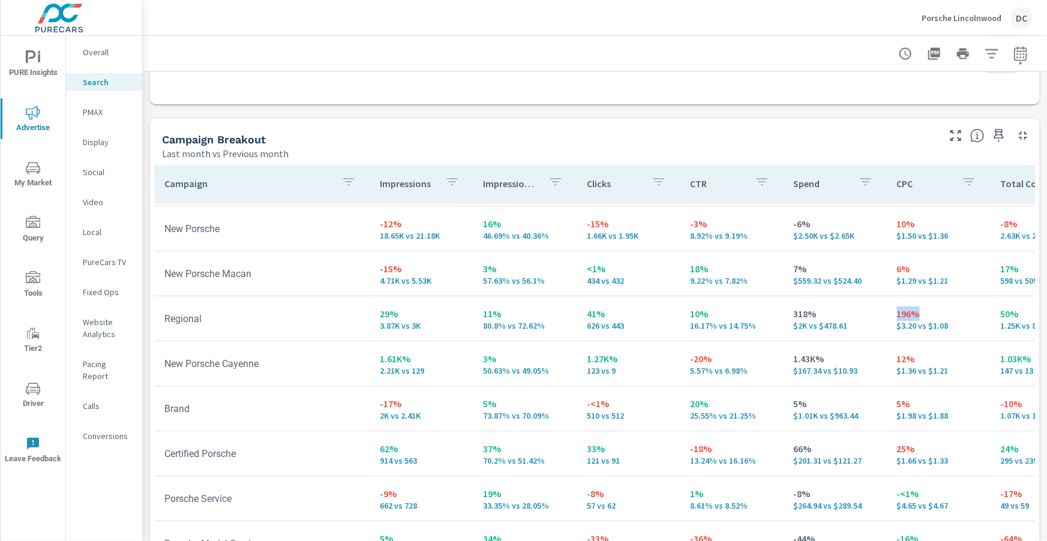
scroll to position [74, 0]
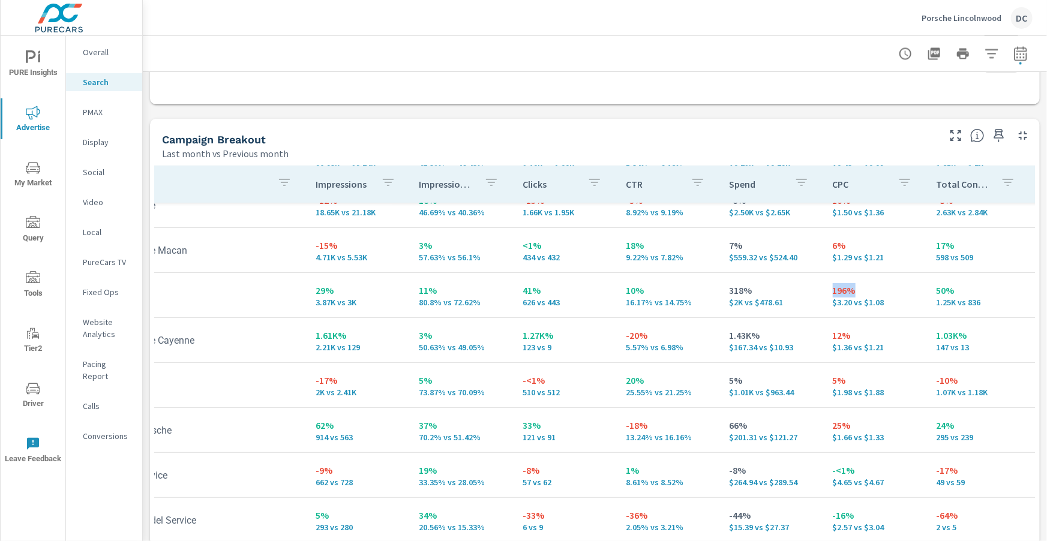
scroll to position [110, 73]
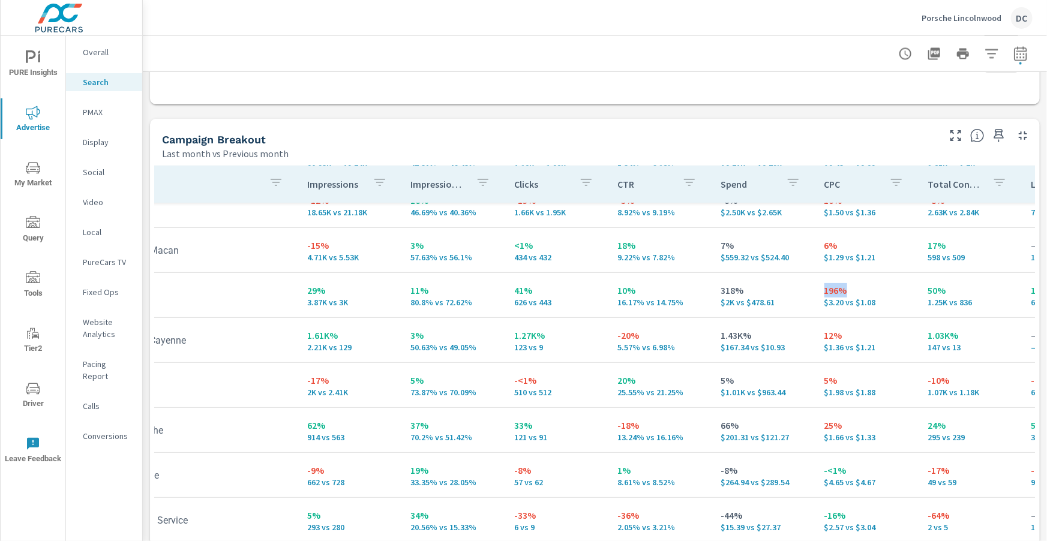
scroll to position [147, 73]
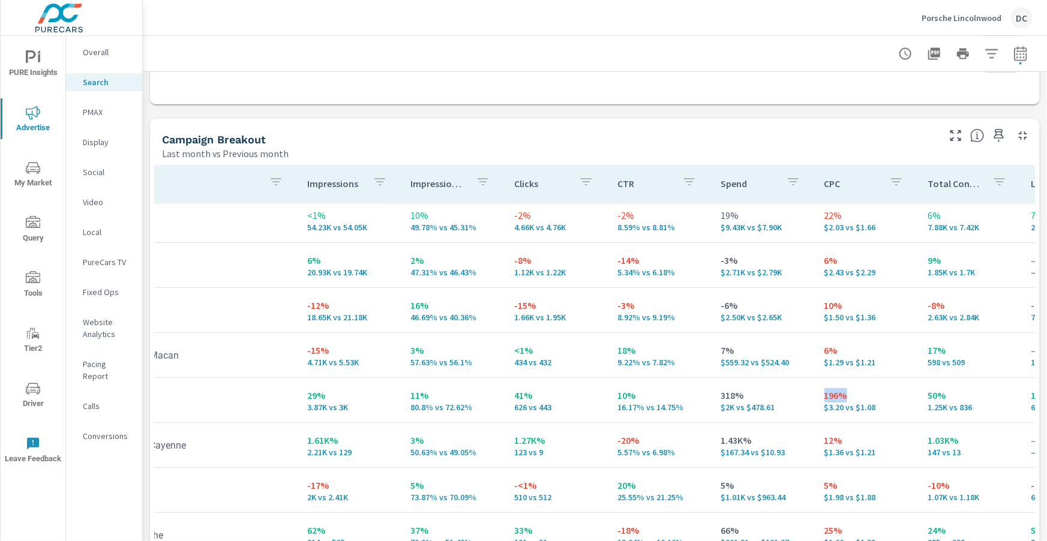
scroll to position [0, 73]
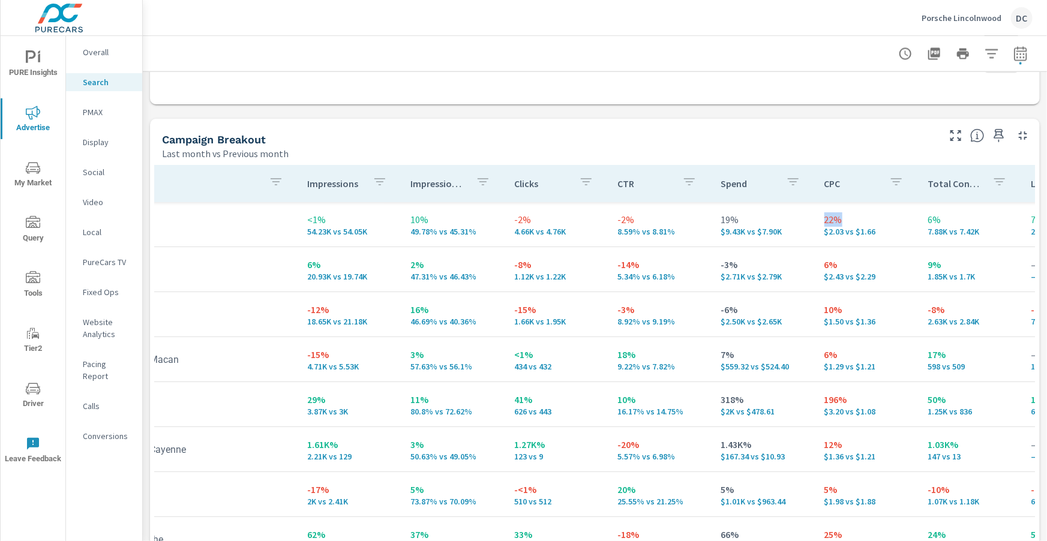
drag, startPoint x: 811, startPoint y: 220, endPoint x: 839, endPoint y: 220, distance: 27.6
click at [839, 220] on td "22% $2.03 vs $1.66" at bounding box center [866, 224] width 103 height 43
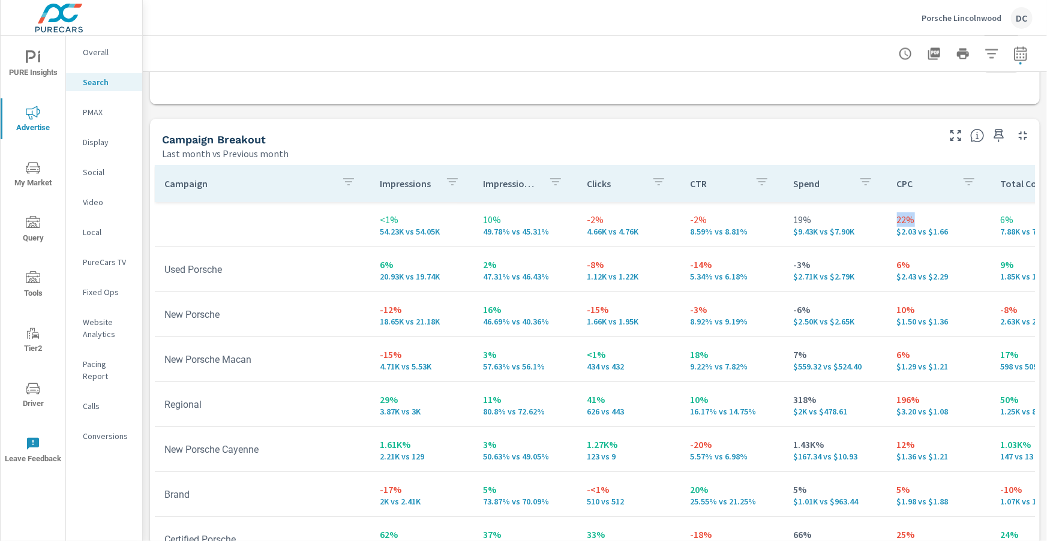
scroll to position [0, 2]
click at [95, 112] on p "PMAX" at bounding box center [108, 112] width 50 height 12
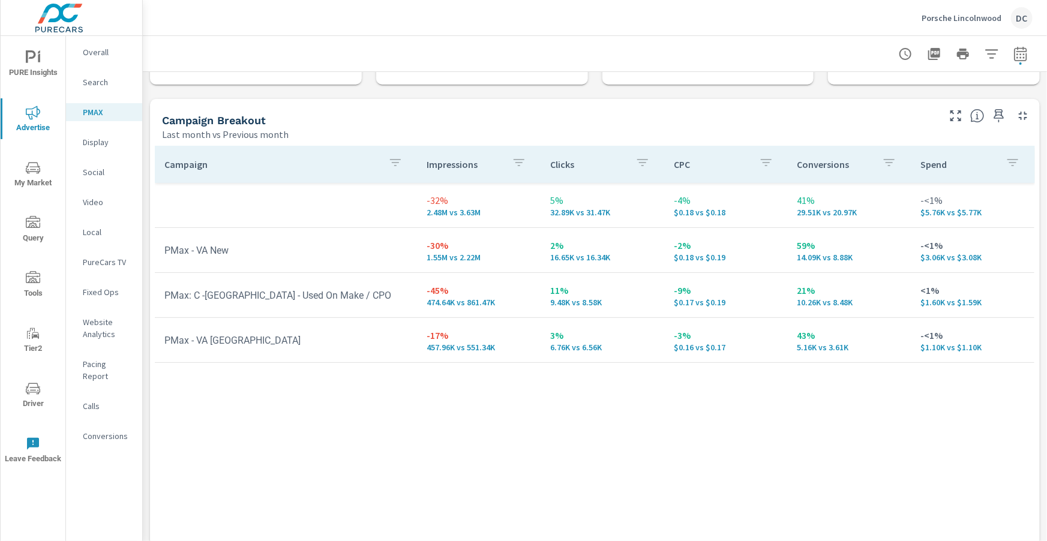
scroll to position [113, 0]
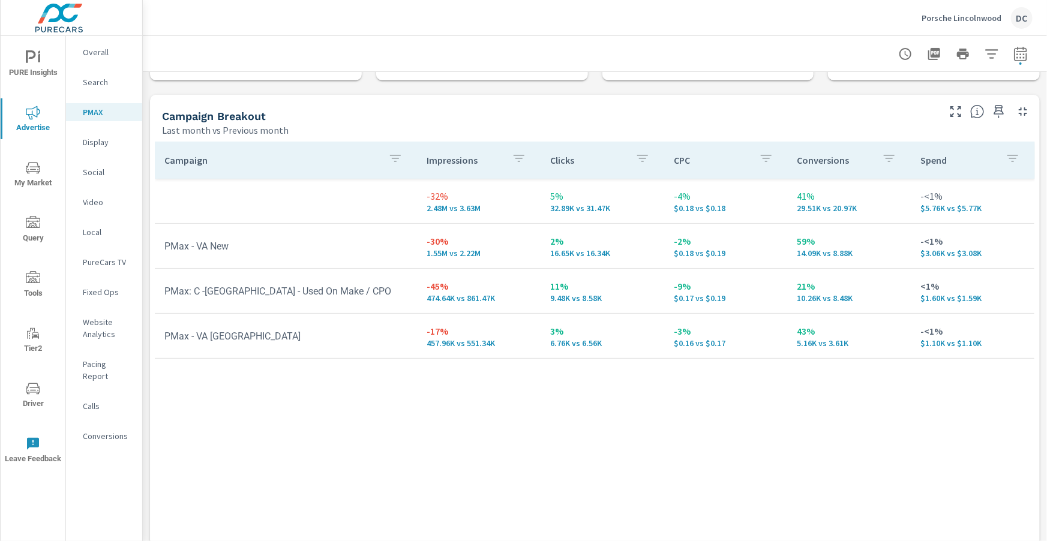
click at [92, 85] on p "Search" at bounding box center [108, 82] width 50 height 12
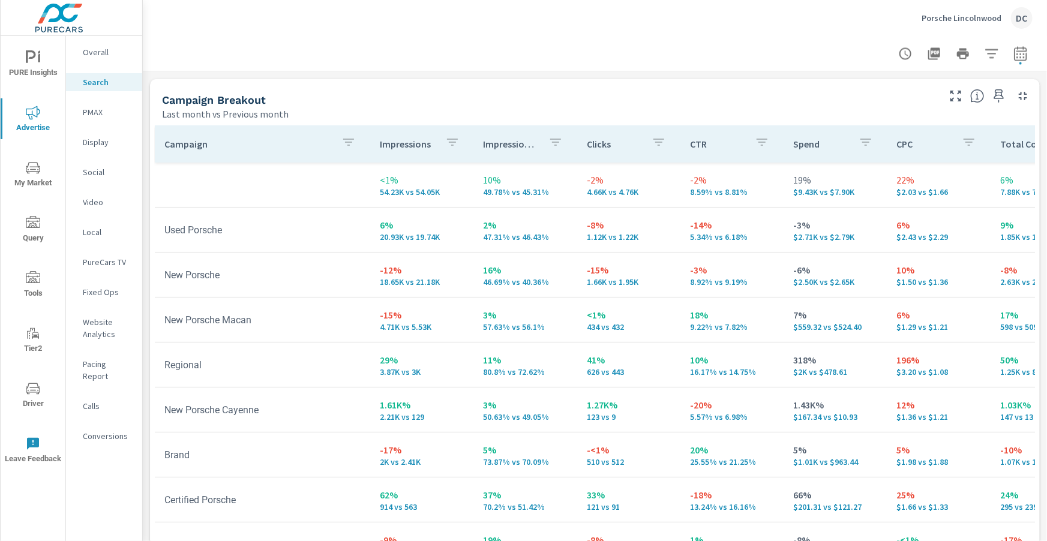
scroll to position [1200, 0]
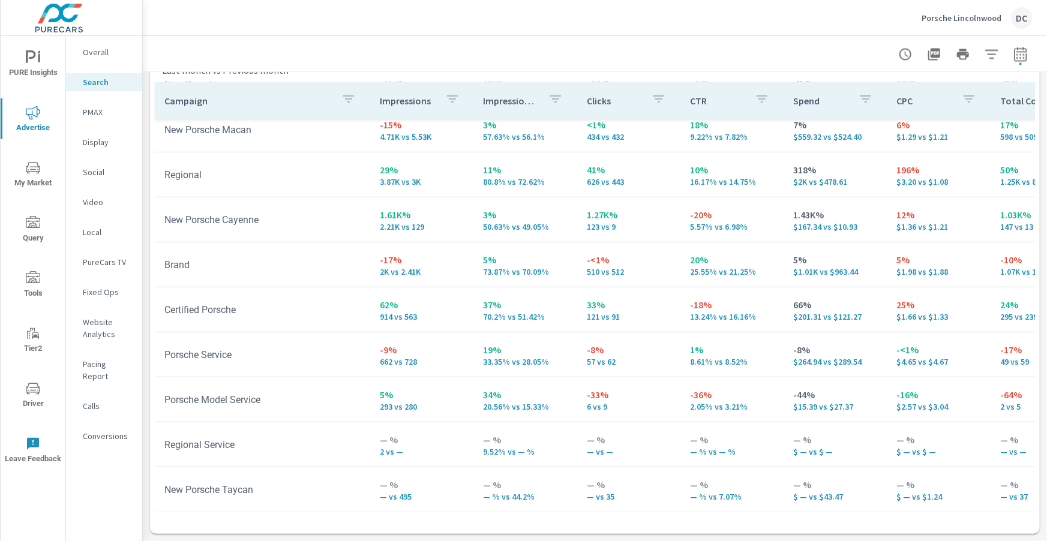
scroll to position [146, 0]
click at [99, 113] on p "PMAX" at bounding box center [108, 112] width 50 height 12
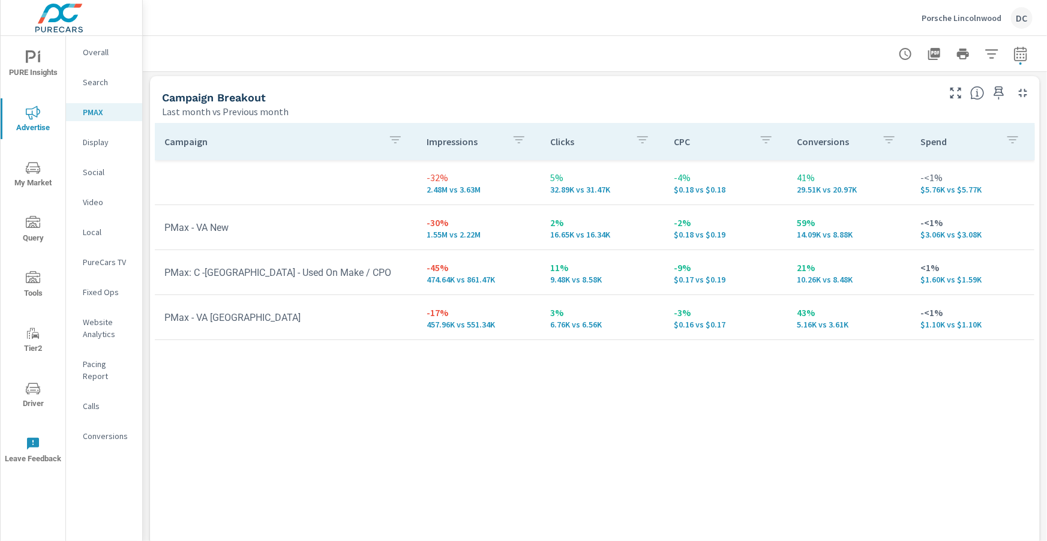
scroll to position [132, 0]
drag, startPoint x: 789, startPoint y: 179, endPoint x: 817, endPoint y: 178, distance: 28.2
click at [817, 178] on td "41% 29.51K vs 20.97K" at bounding box center [850, 181] width 124 height 43
click at [40, 60] on span "PURE Insights" at bounding box center [33, 64] width 58 height 29
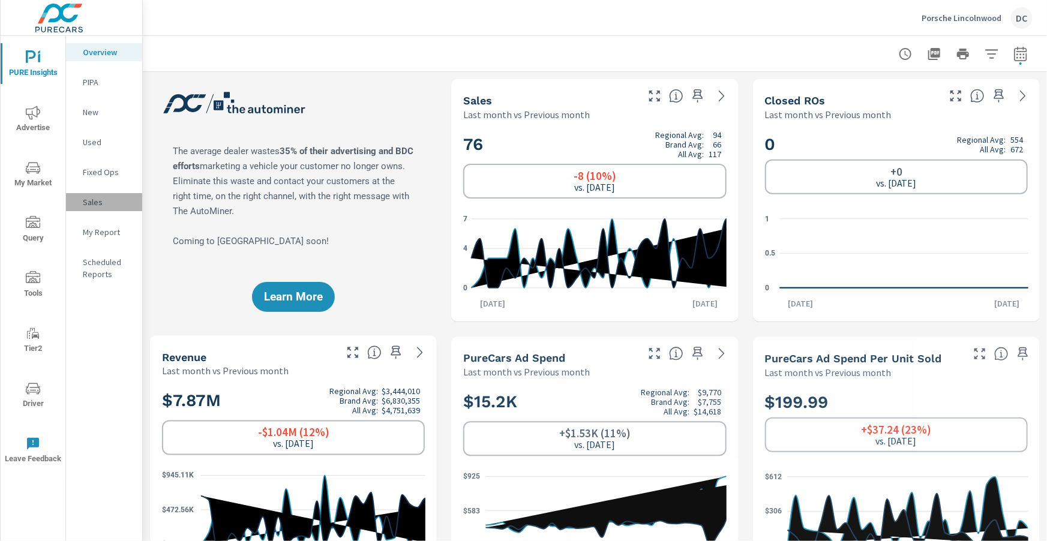
click at [95, 199] on p "Sales" at bounding box center [108, 202] width 50 height 12
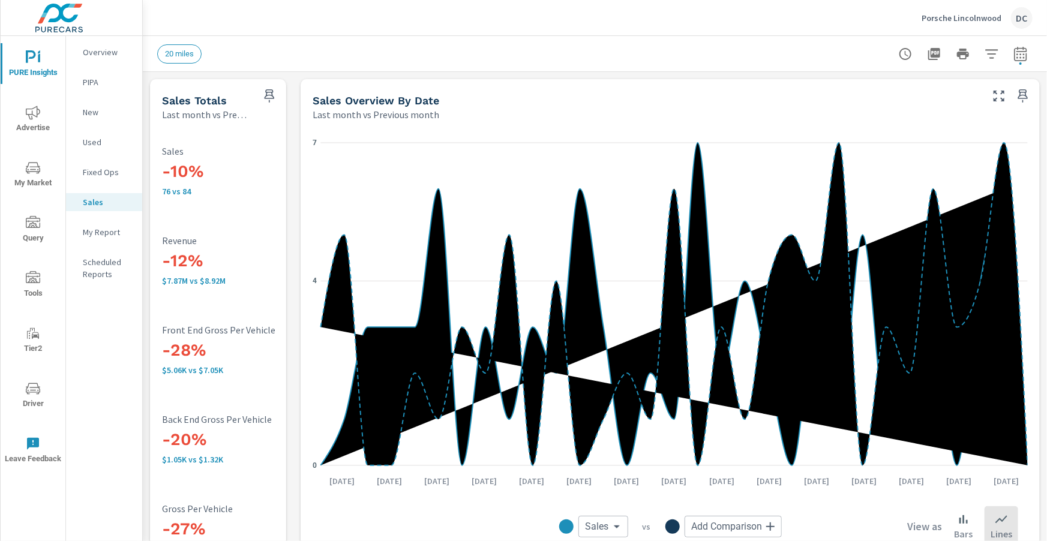
click at [86, 112] on p "New" at bounding box center [108, 112] width 50 height 12
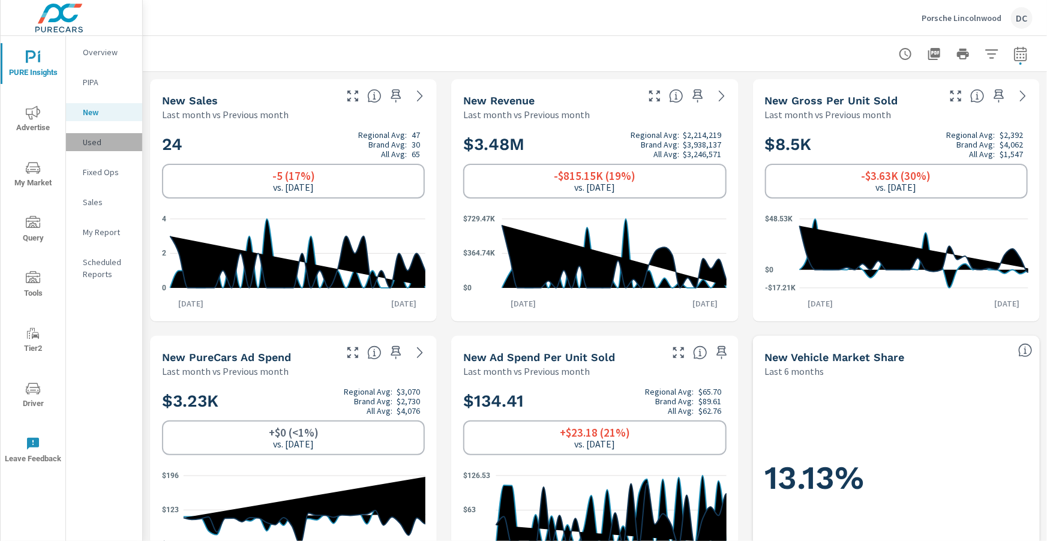
click at [109, 145] on p "Used" at bounding box center [108, 142] width 50 height 12
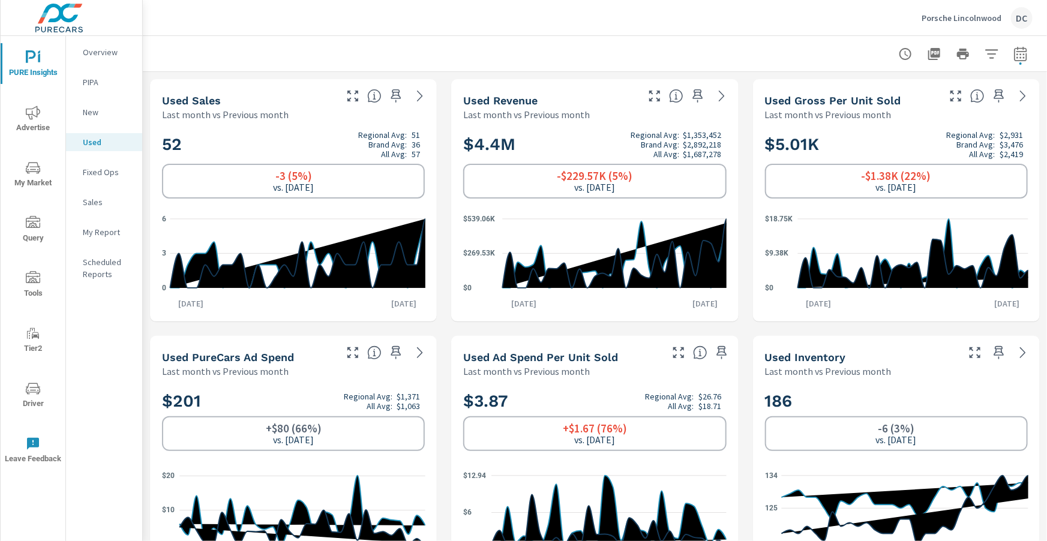
click at [100, 205] on p "Sales" at bounding box center [108, 202] width 50 height 12
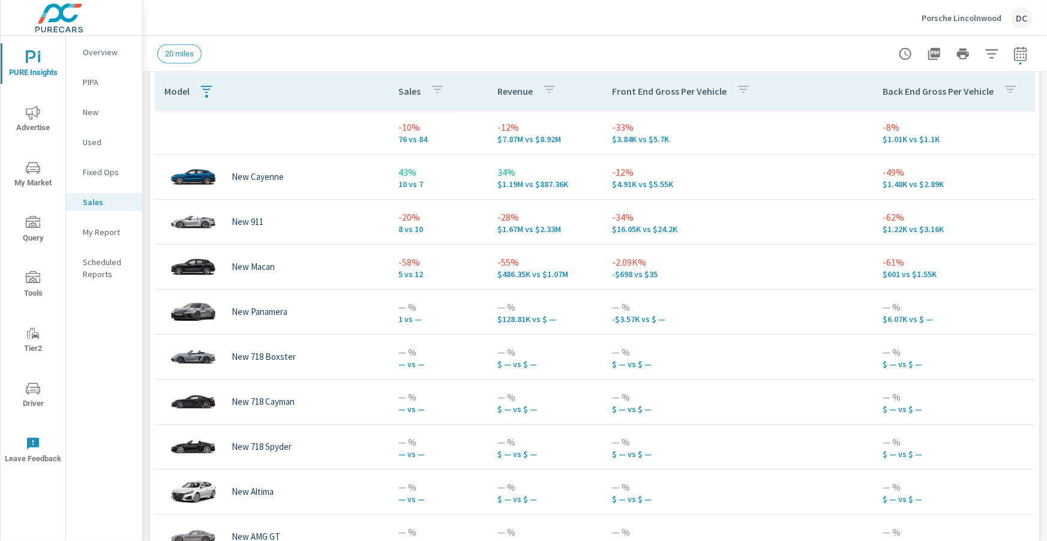
scroll to position [572, 0]
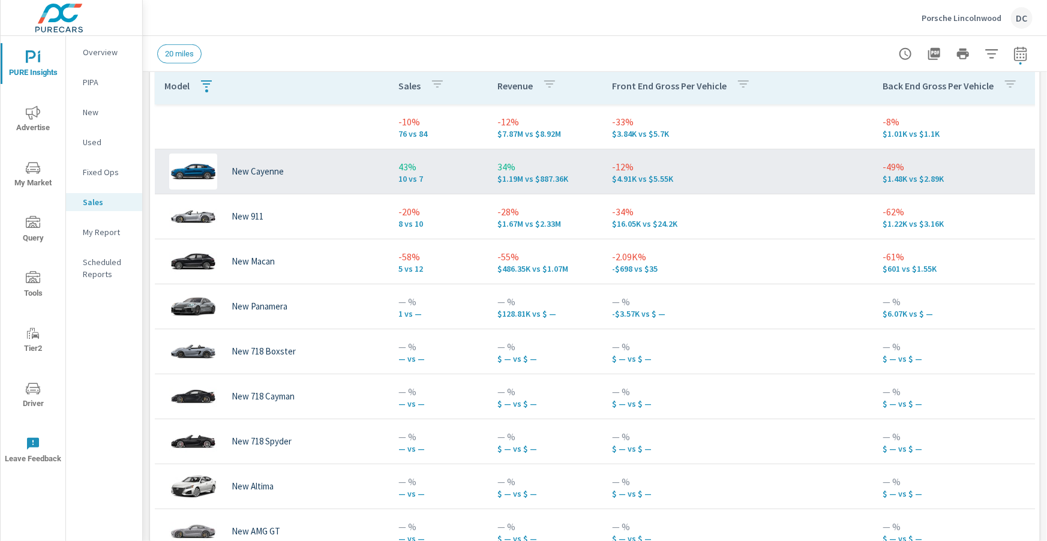
click at [396, 173] on td "43% 10 vs 7" at bounding box center [438, 171] width 99 height 43
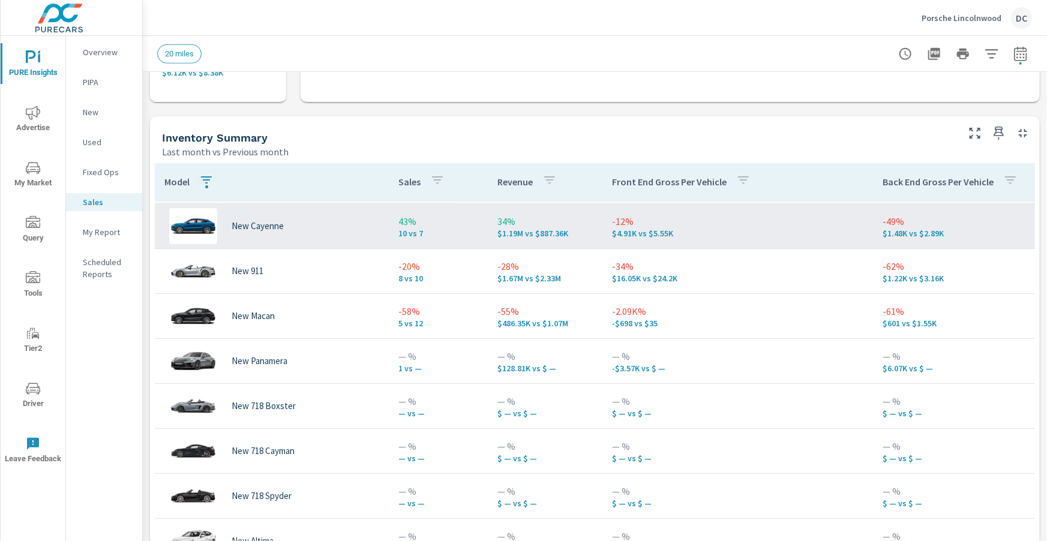
scroll to position [22, 0]
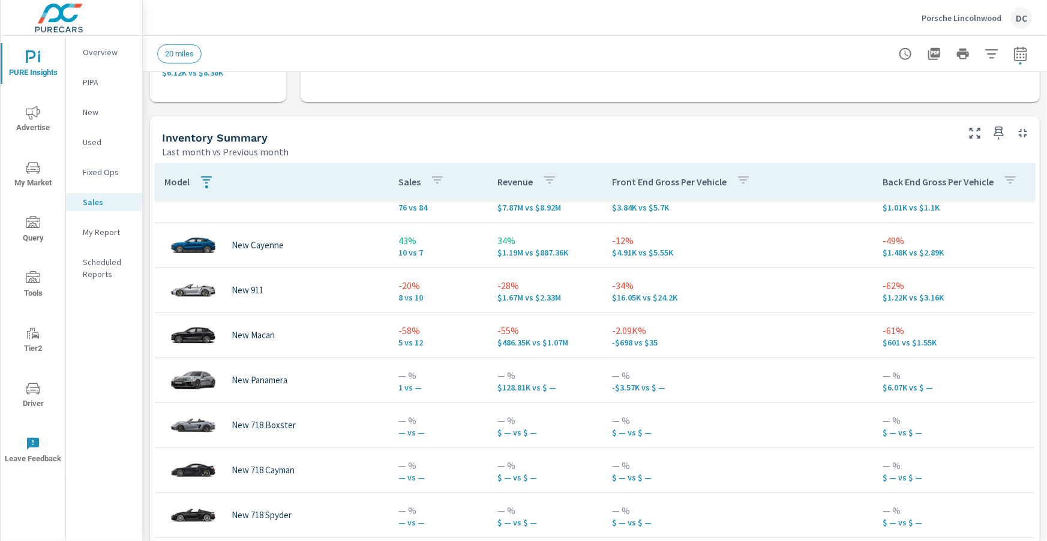
click at [37, 106] on icon "nav menu" at bounding box center [33, 113] width 14 height 14
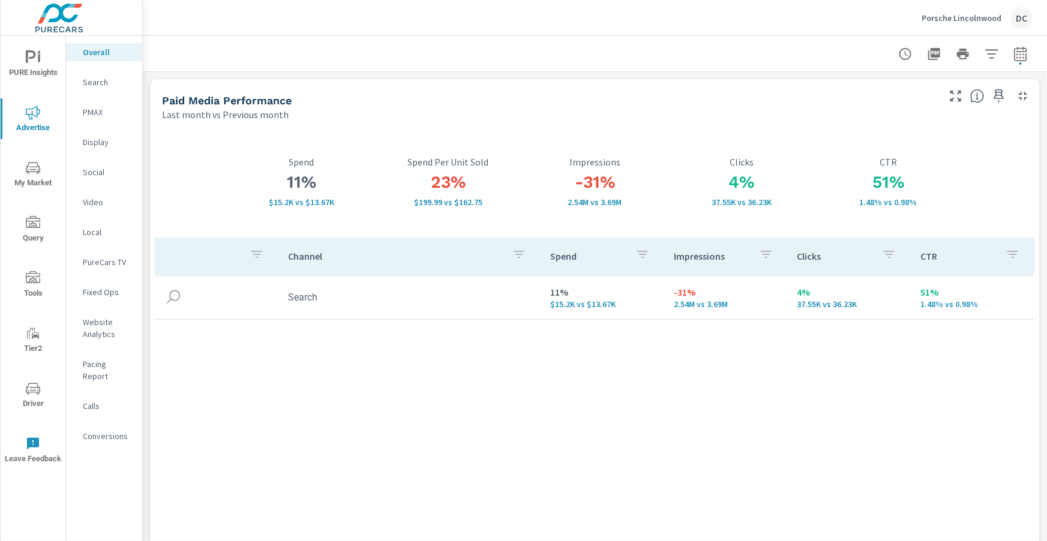
click at [99, 85] on p "Search" at bounding box center [108, 82] width 50 height 12
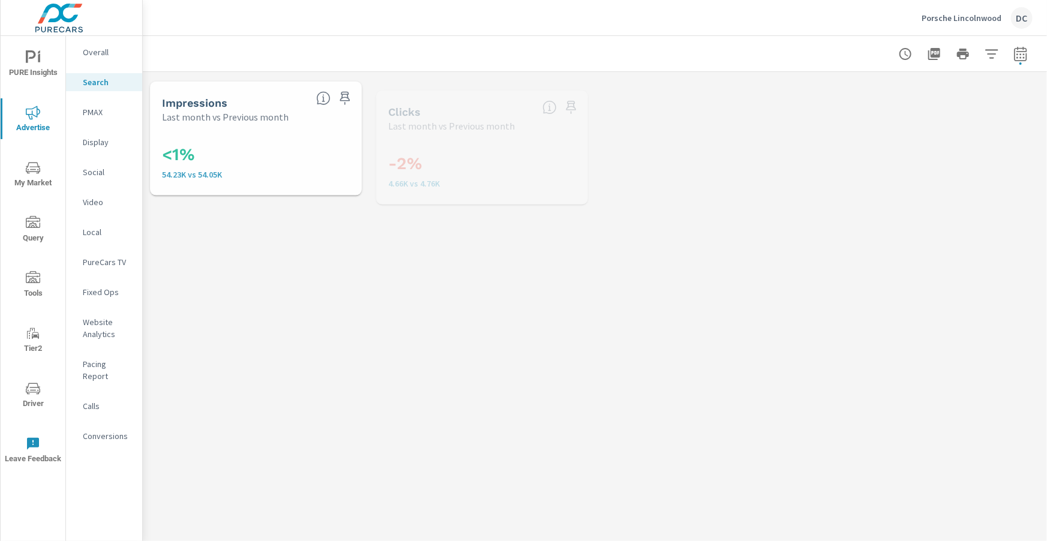
scroll to position [135, 0]
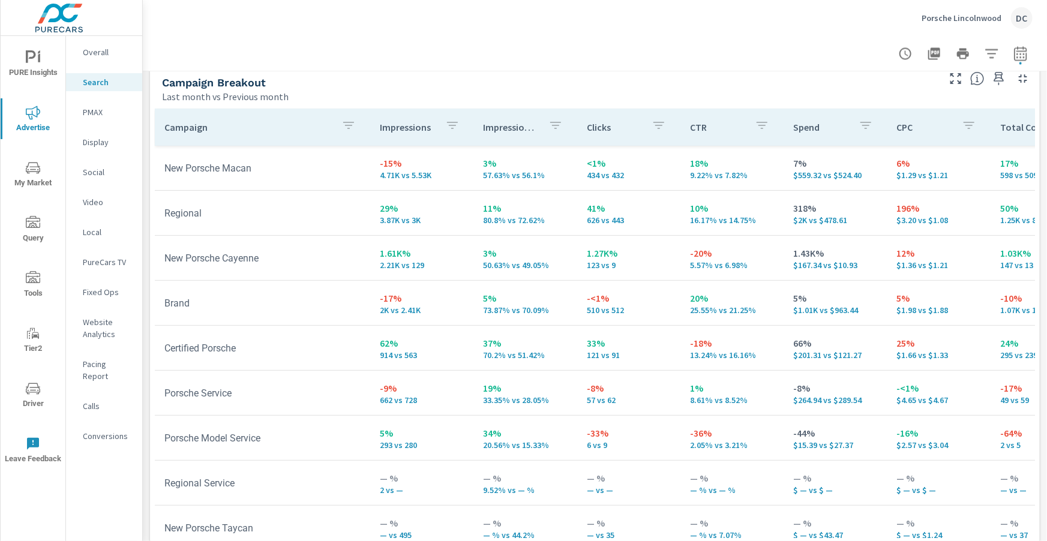
scroll to position [1200, 0]
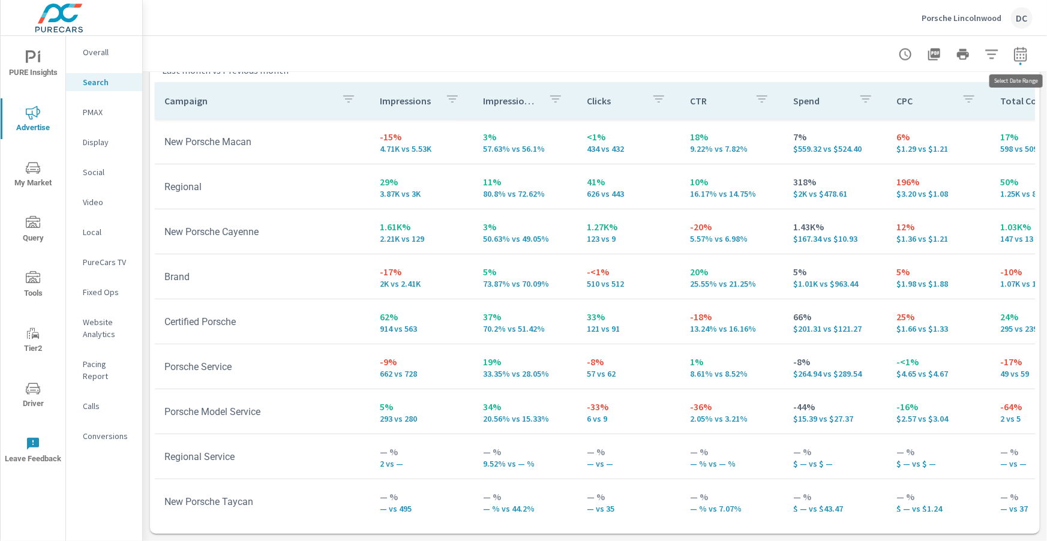
click at [1025, 55] on icon "button" at bounding box center [1020, 54] width 14 height 14
select select "Last month"
select select "Previous month"
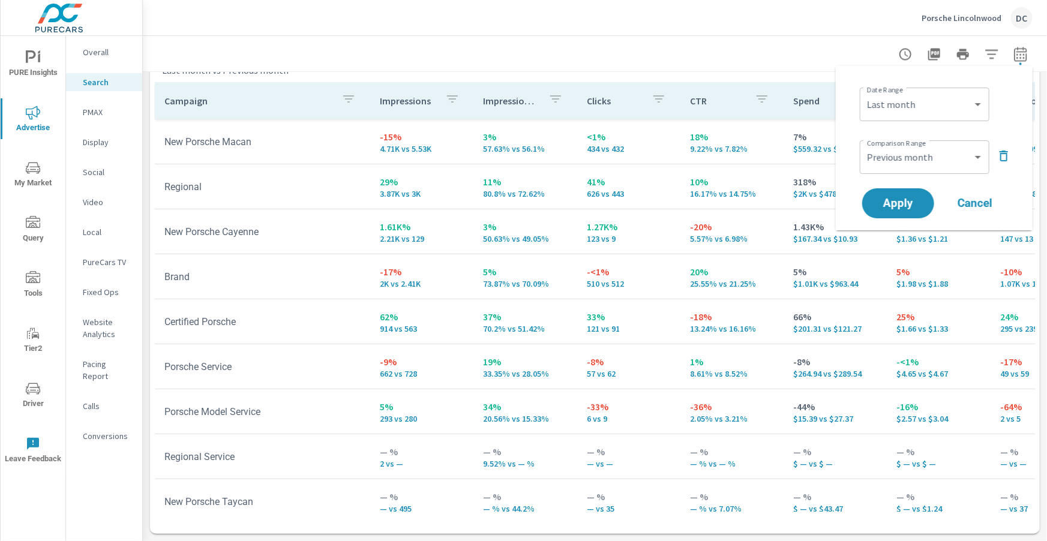
click at [1004, 155] on icon "button" at bounding box center [1003, 156] width 14 height 14
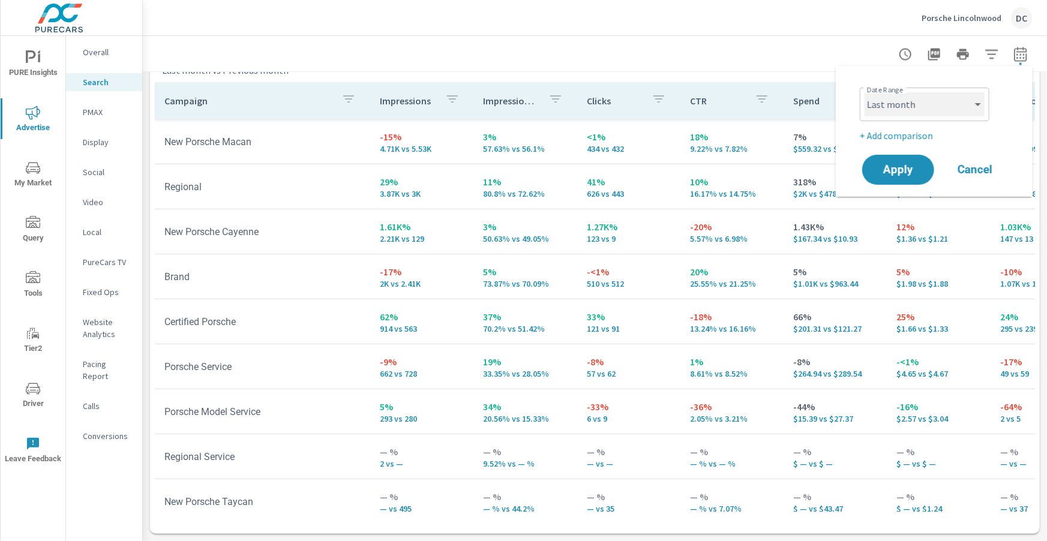
click at [978, 111] on select "Custom [DATE] Last week Last 7 days Last 14 days Last 30 days Last 45 days Last…" at bounding box center [924, 104] width 120 height 24
click at [864, 92] on select "Custom [DATE] Last week Last 7 days Last 14 days Last 30 days Last 45 days Last…" at bounding box center [924, 104] width 120 height 24
select select "Month to date"
click at [911, 168] on span "Apply" at bounding box center [897, 169] width 49 height 11
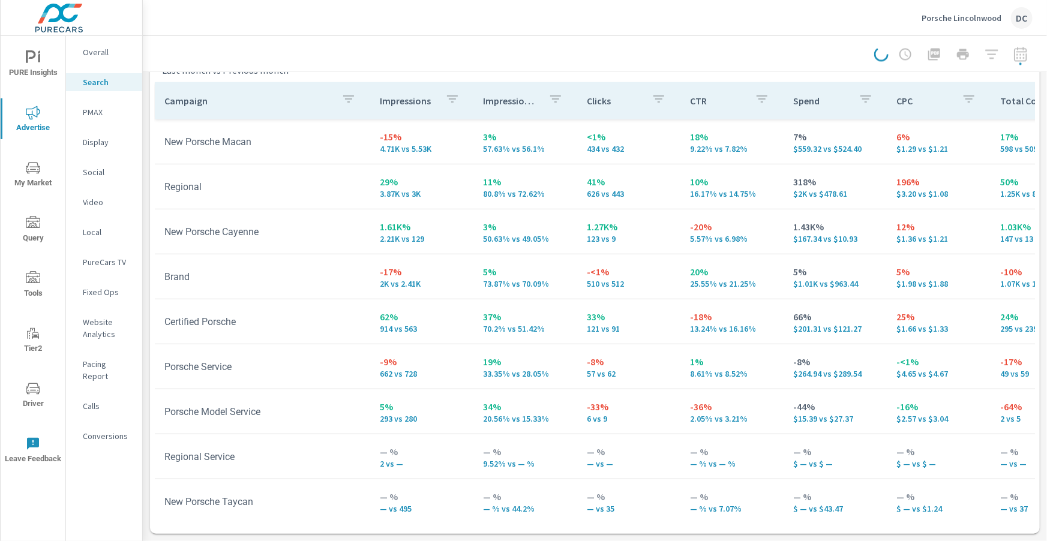
scroll to position [53, 0]
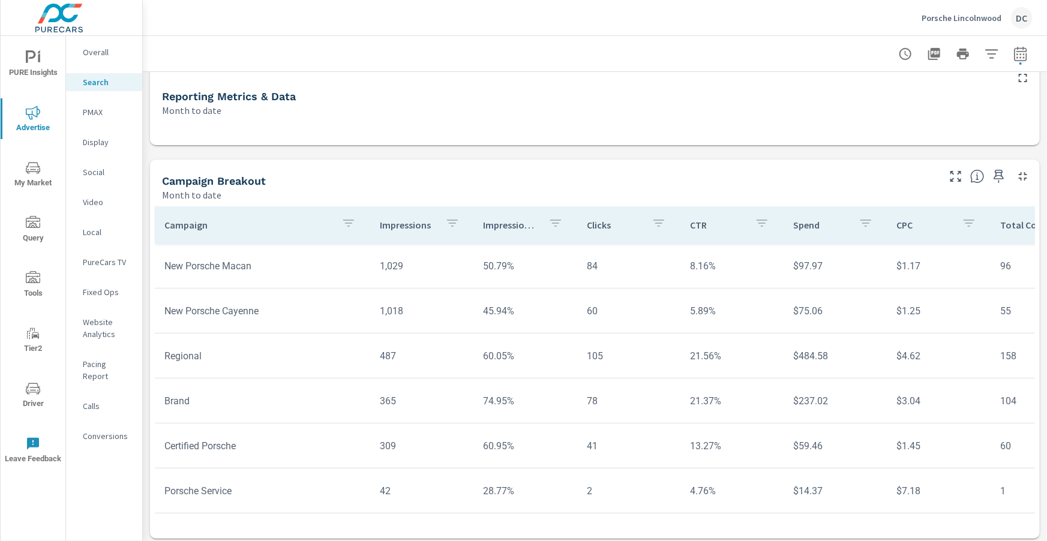
scroll to position [220, 0]
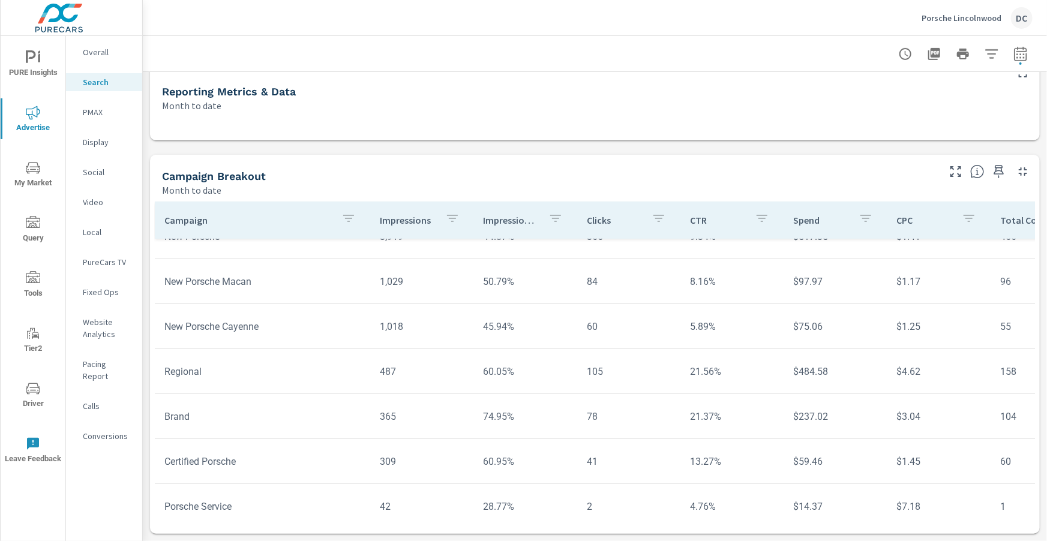
scroll to position [8, 0]
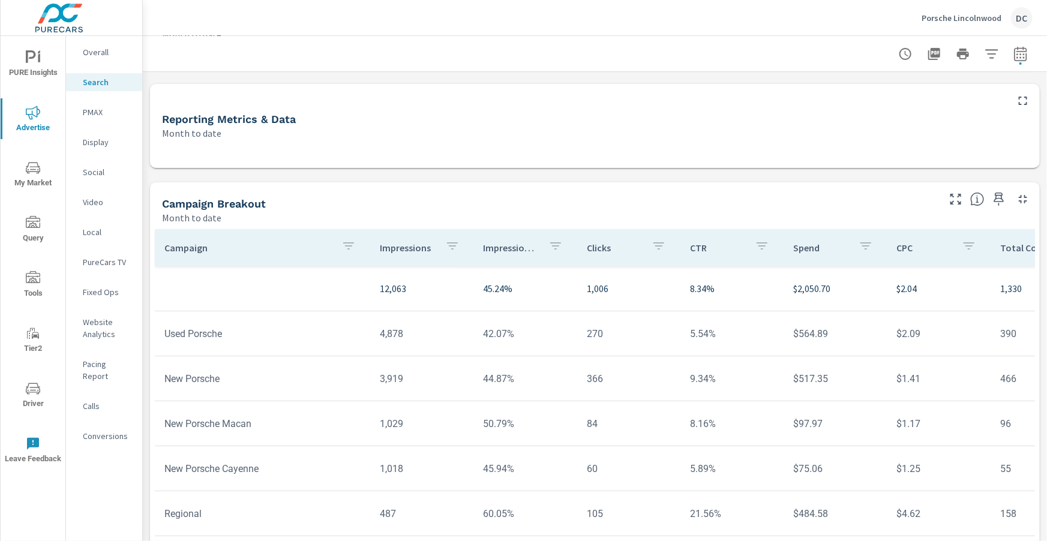
scroll to position [187, 0]
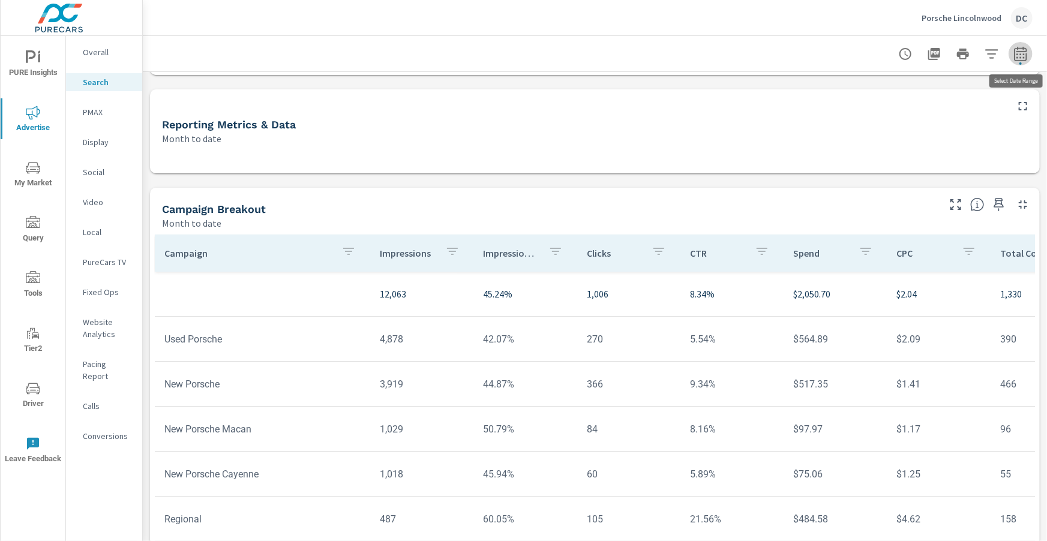
click at [1023, 53] on icon "button" at bounding box center [1020, 54] width 14 height 14
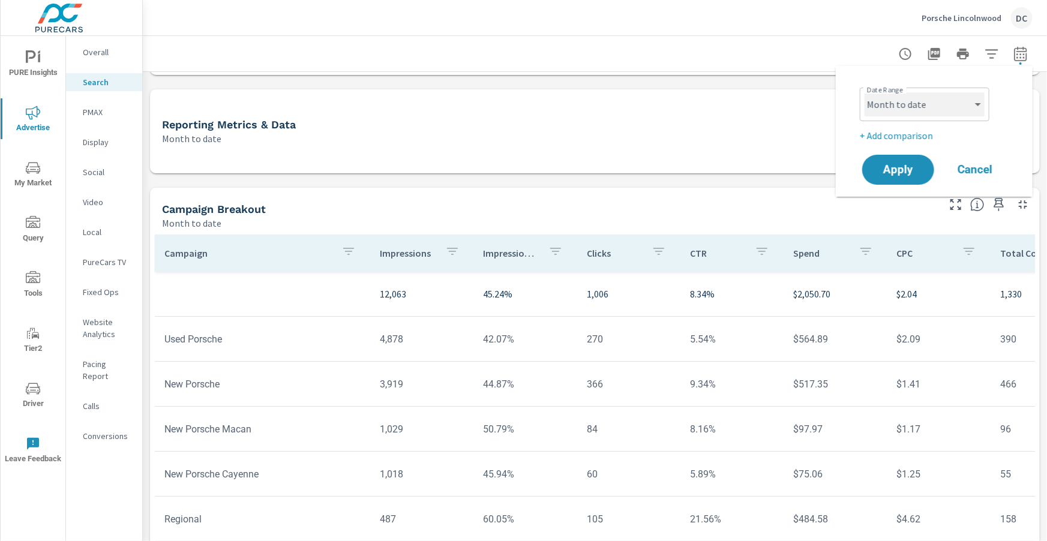
click at [922, 111] on select "Custom [DATE] Last week Last 7 days Last 14 days Last 30 days Last 45 days Last…" at bounding box center [924, 104] width 120 height 24
click at [864, 92] on select "Custom [DATE] Last week Last 7 days Last 14 days Last 30 days Last 45 days Last…" at bounding box center [924, 104] width 120 height 24
select select "Last month"
click at [907, 164] on span "Apply" at bounding box center [897, 169] width 49 height 11
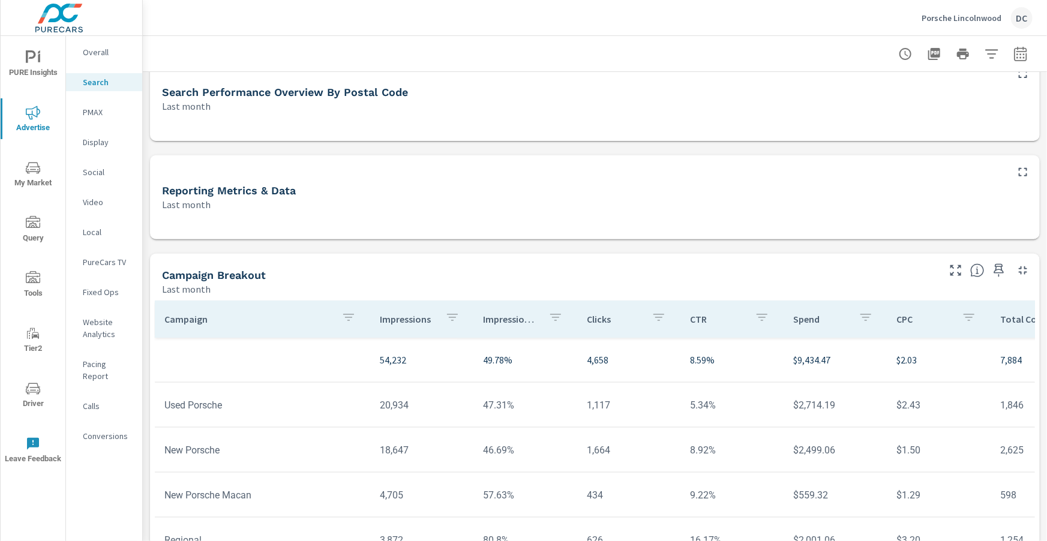
scroll to position [220, 0]
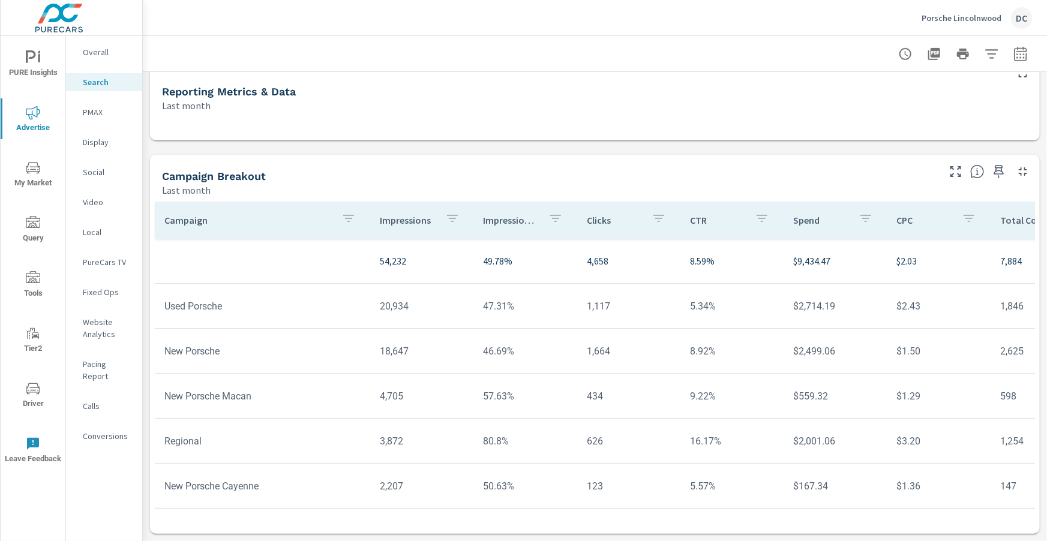
click at [100, 110] on p "PMAX" at bounding box center [108, 112] width 50 height 12
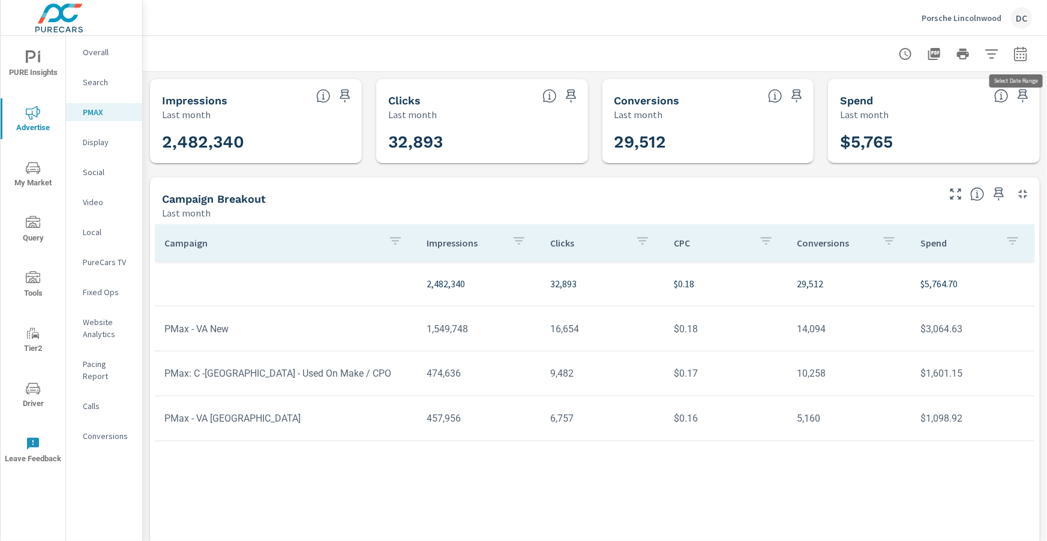
click at [1019, 56] on icon "button" at bounding box center [1020, 54] width 14 height 14
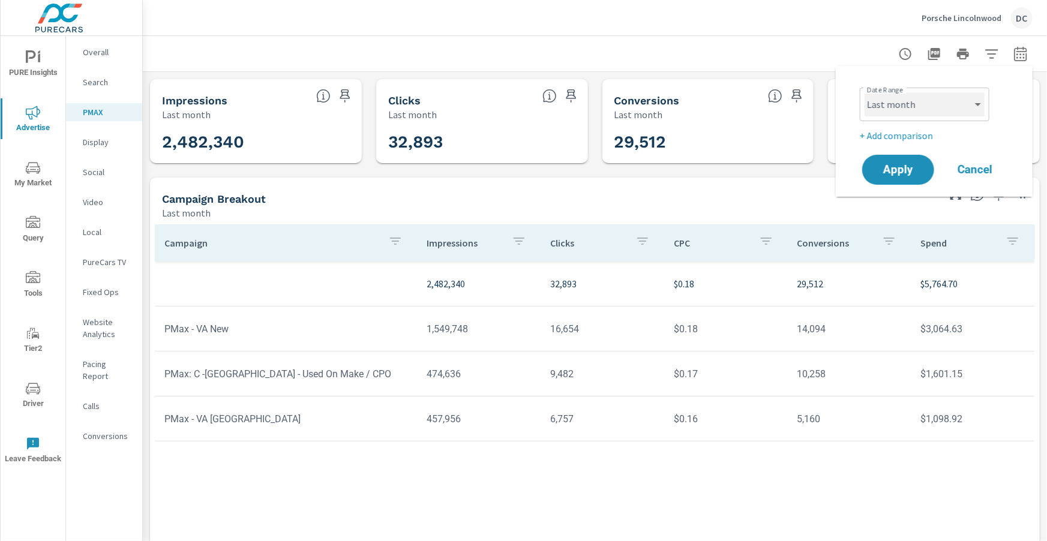
click at [980, 103] on select "Custom [DATE] Last week Last 7 days Last 14 days Last 30 days Last 45 days Last…" at bounding box center [924, 104] width 120 height 24
click at [864, 92] on select "Custom [DATE] Last week Last 7 days Last 14 days Last 30 days Last 45 days Last…" at bounding box center [924, 104] width 120 height 24
select select "Month to date"
click at [898, 169] on span "Apply" at bounding box center [897, 169] width 49 height 11
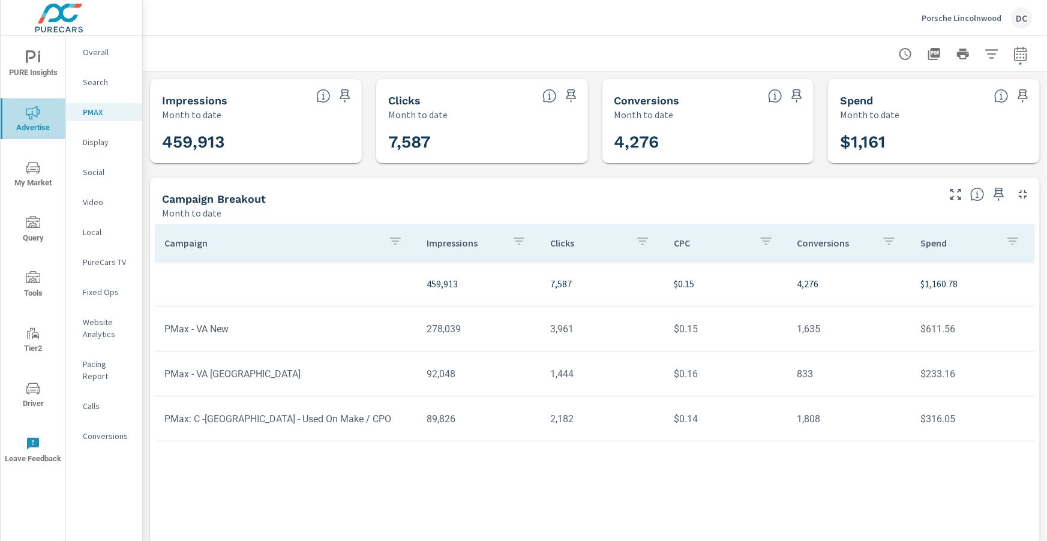
click at [34, 112] on icon "nav menu" at bounding box center [33, 113] width 14 height 14
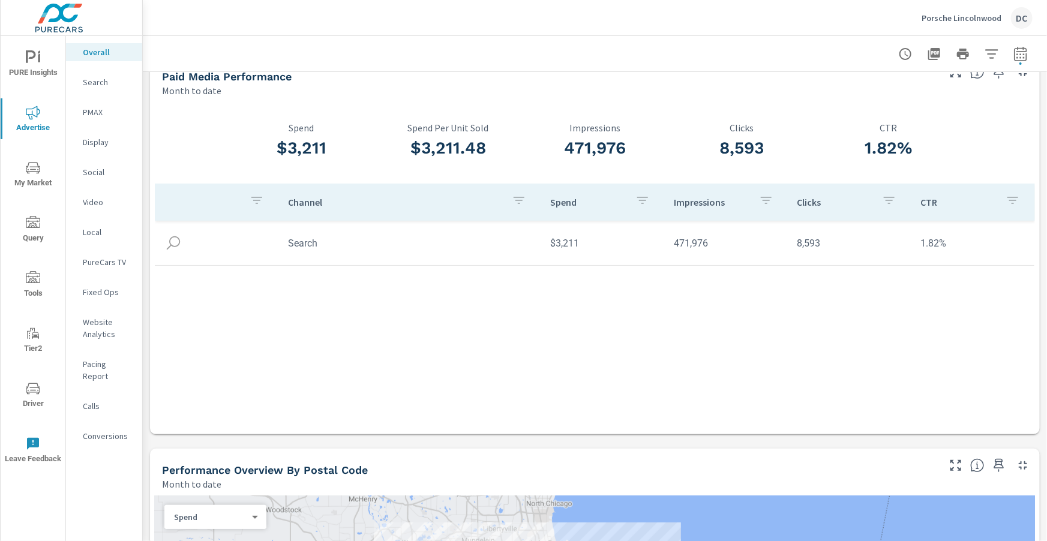
scroll to position [26, 0]
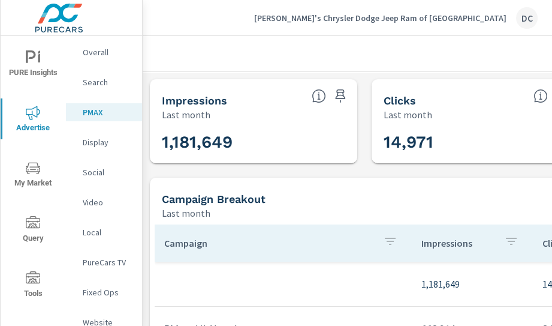
scroll to position [22, 0]
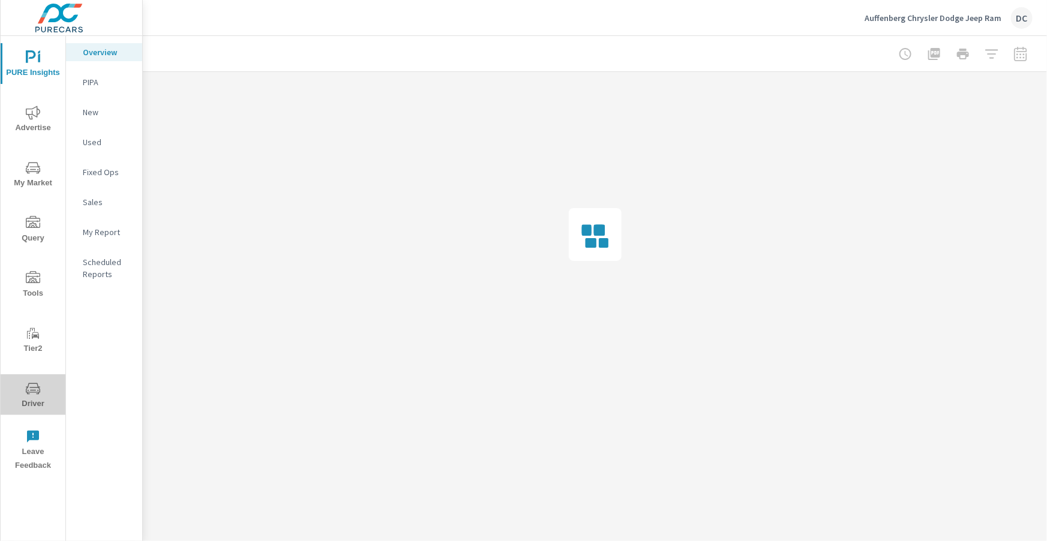
click at [35, 385] on icon "nav menu" at bounding box center [33, 388] width 14 height 14
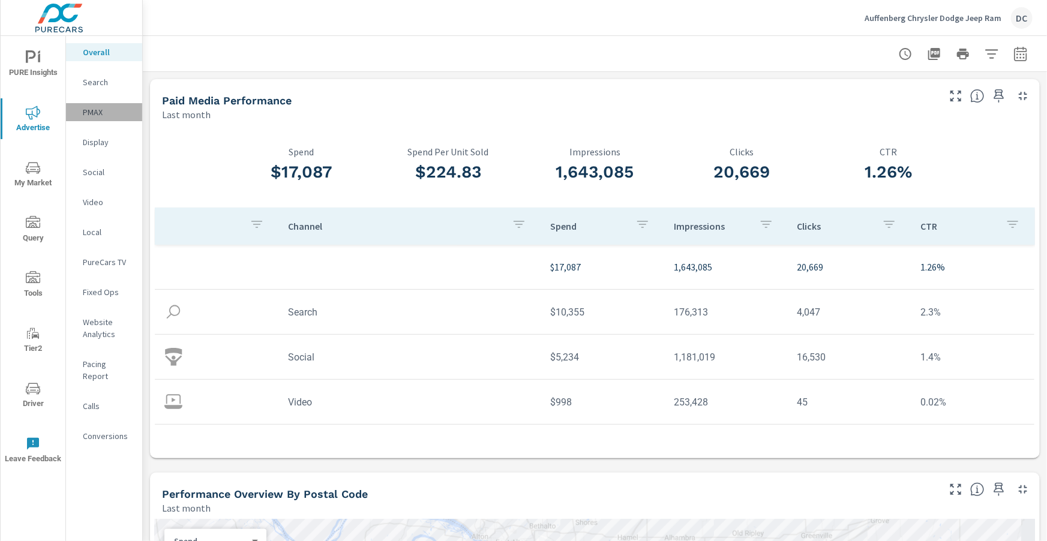
click at [93, 115] on p "PMAX" at bounding box center [108, 112] width 50 height 12
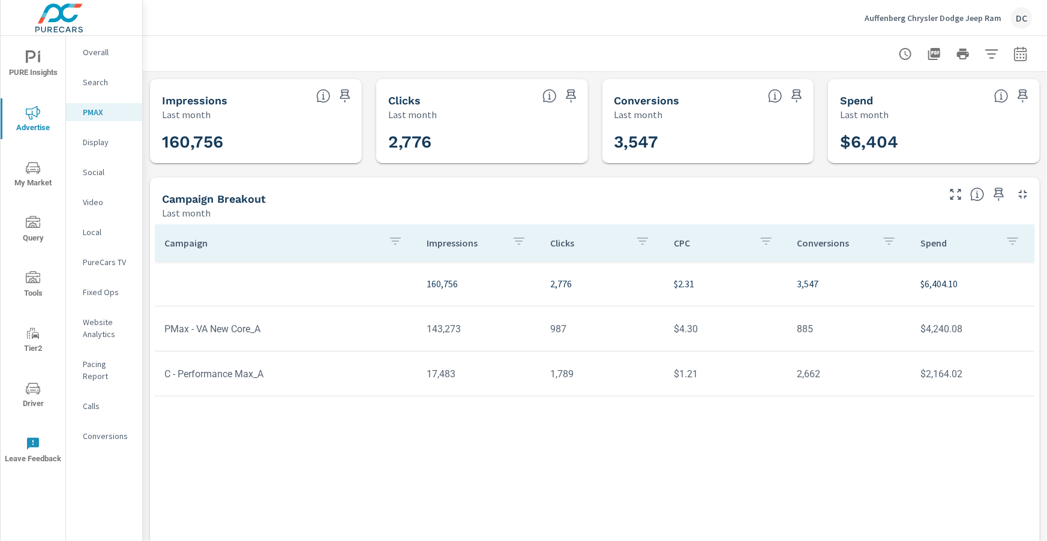
scroll to position [3, 0]
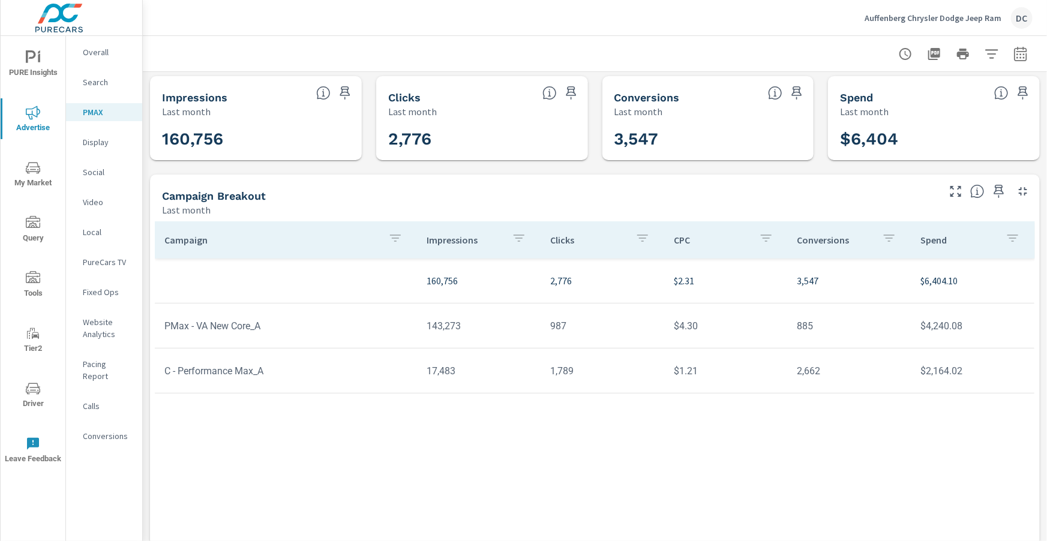
click at [36, 289] on span "Tools" at bounding box center [33, 285] width 58 height 29
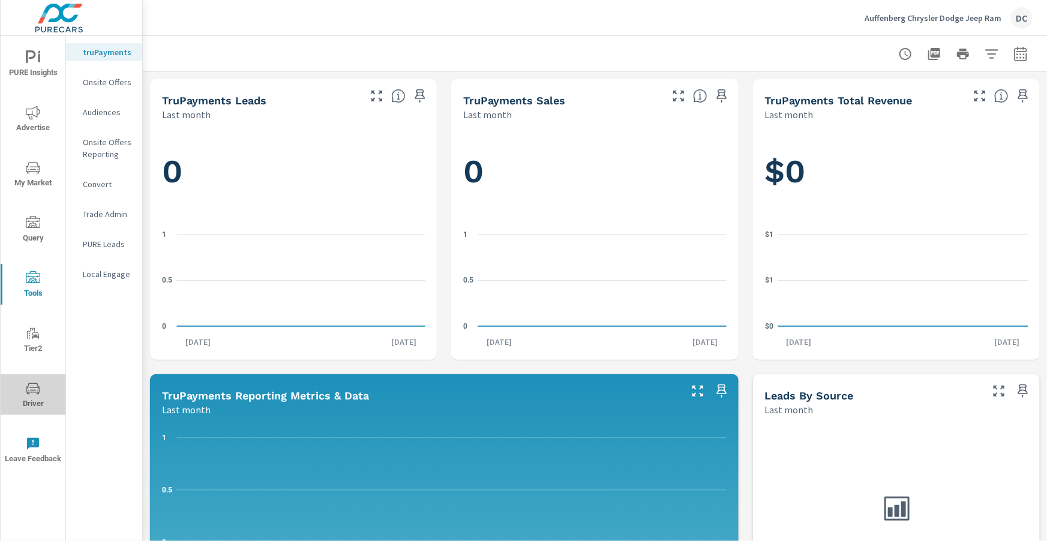
click at [35, 383] on icon "nav menu" at bounding box center [33, 388] width 14 height 14
